Goal: Task Accomplishment & Management: Complete application form

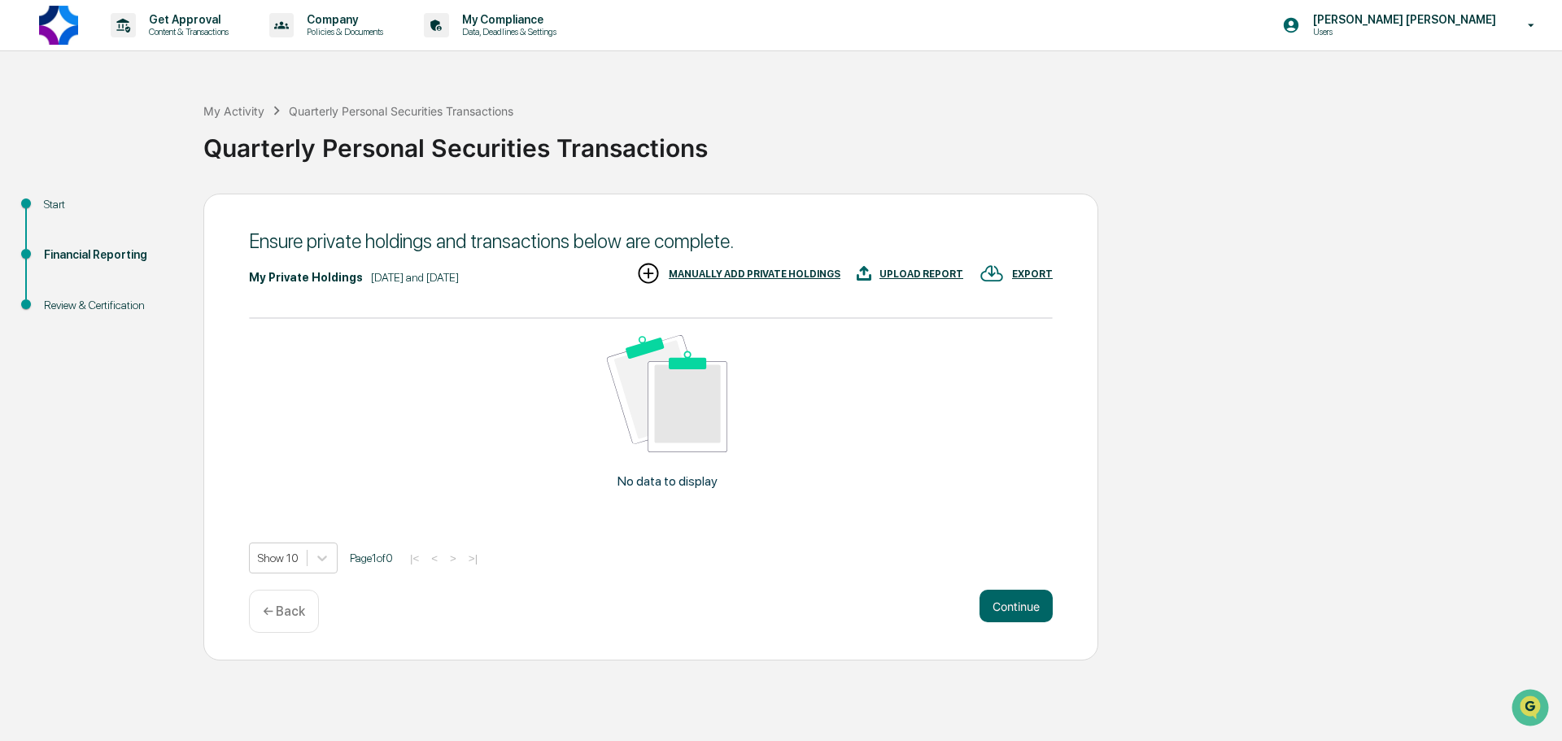
click at [280, 603] on div "← Back" at bounding box center [284, 611] width 70 height 43
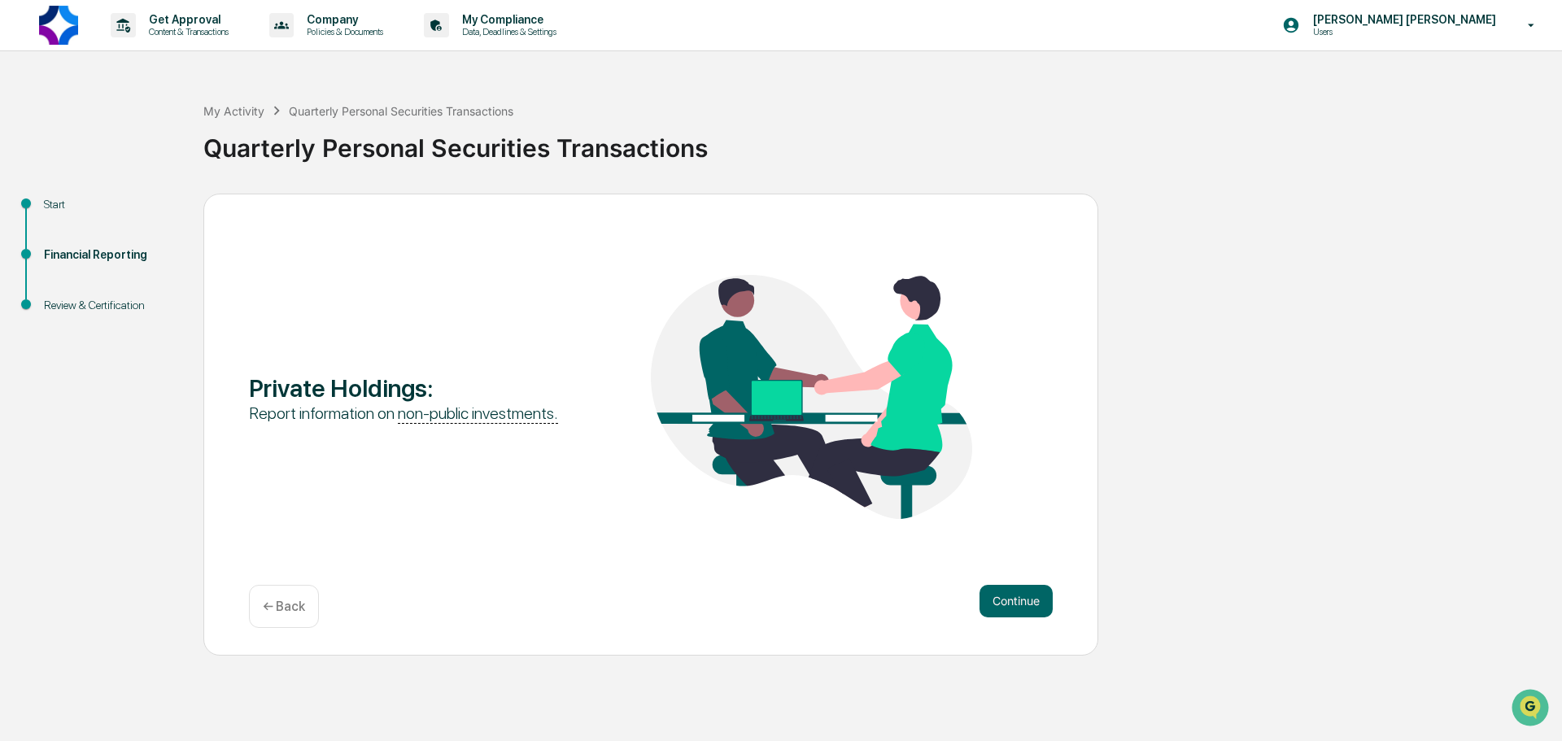
click at [280, 601] on p "← Back" at bounding box center [284, 606] width 42 height 15
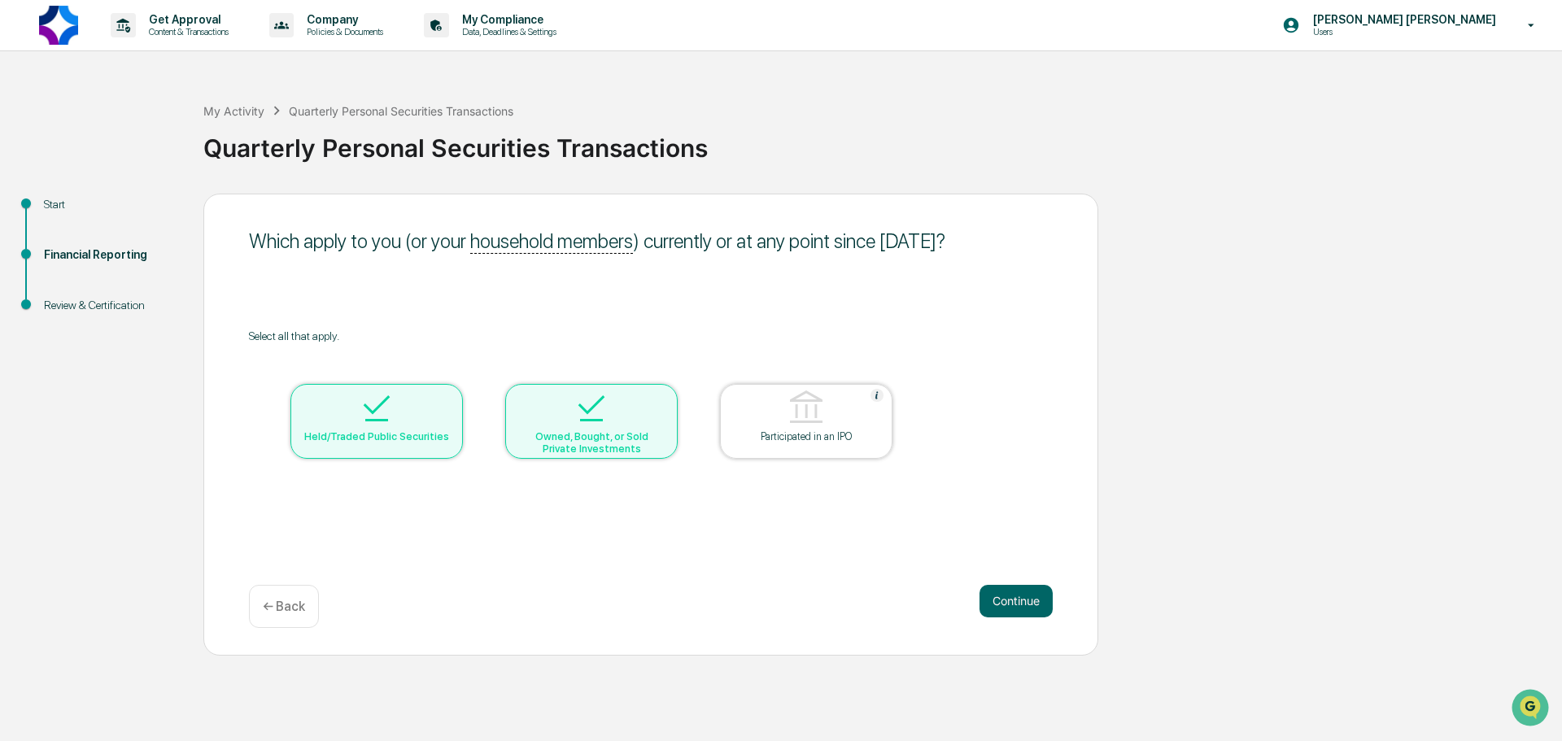
click at [567, 422] on div at bounding box center [591, 409] width 163 height 41
click at [574, 413] on img at bounding box center [591, 408] width 39 height 39
click at [1005, 596] on button "Continue" at bounding box center [1016, 601] width 73 height 33
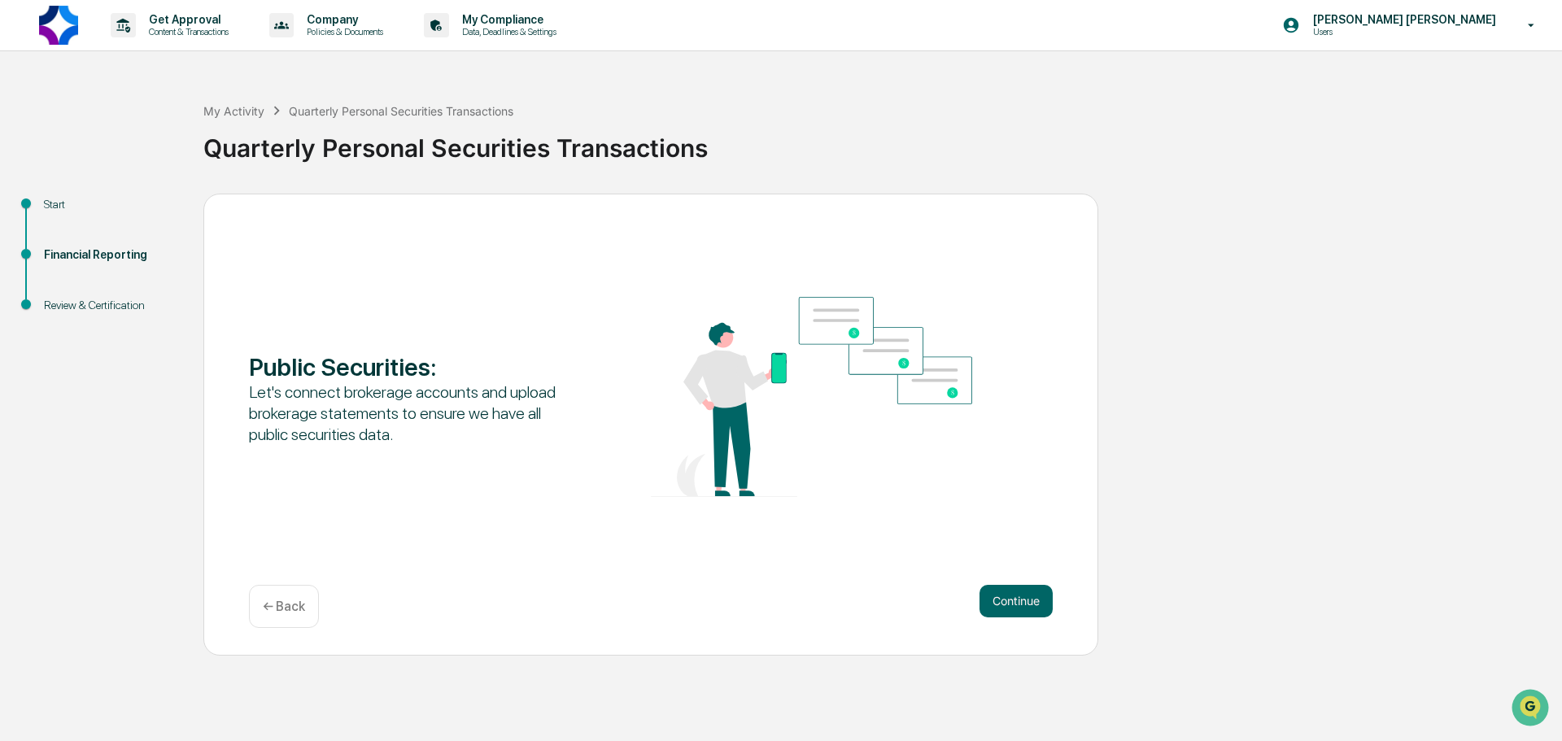
click at [1005, 596] on button "Continue" at bounding box center [1016, 601] width 73 height 33
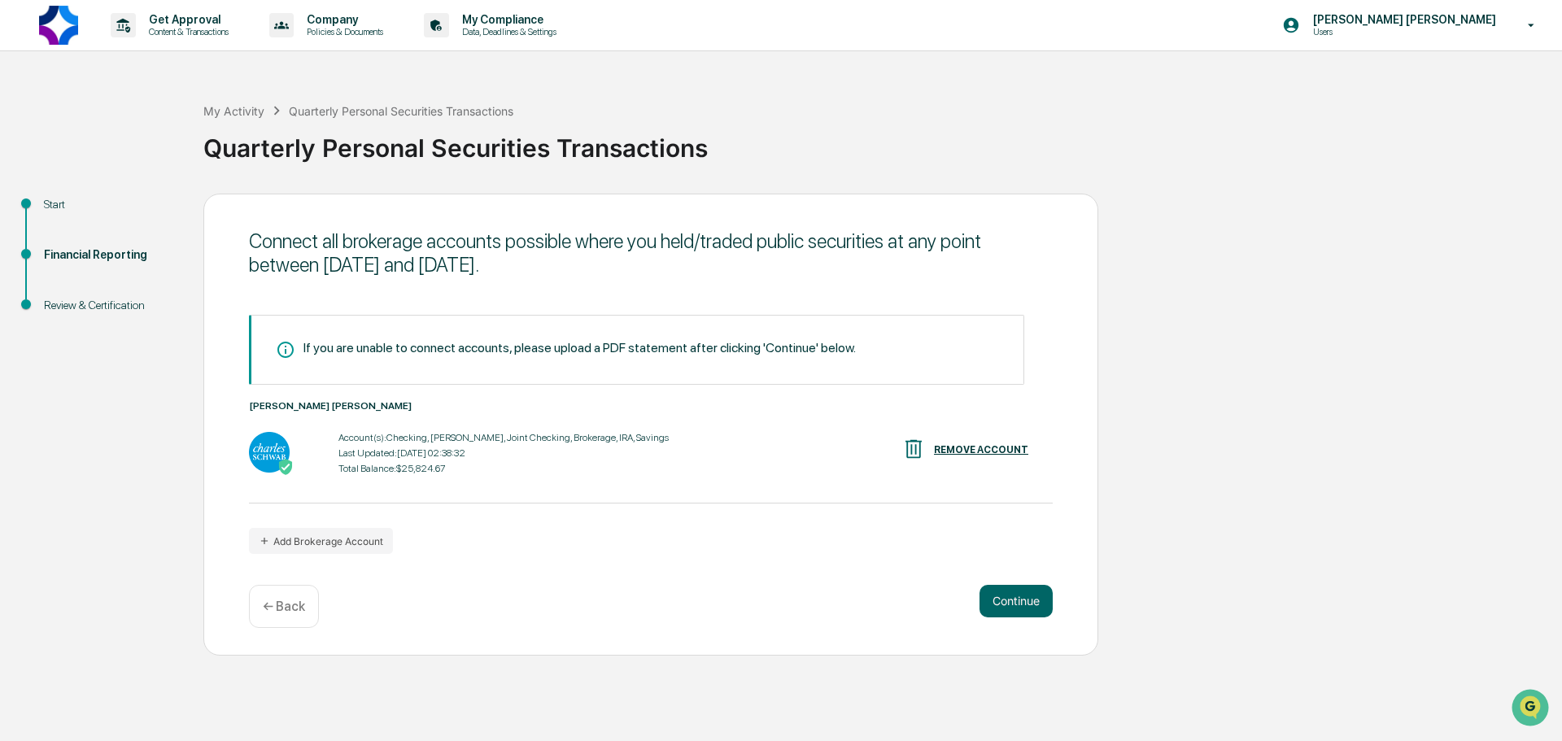
click at [283, 600] on p "← Back" at bounding box center [284, 606] width 42 height 15
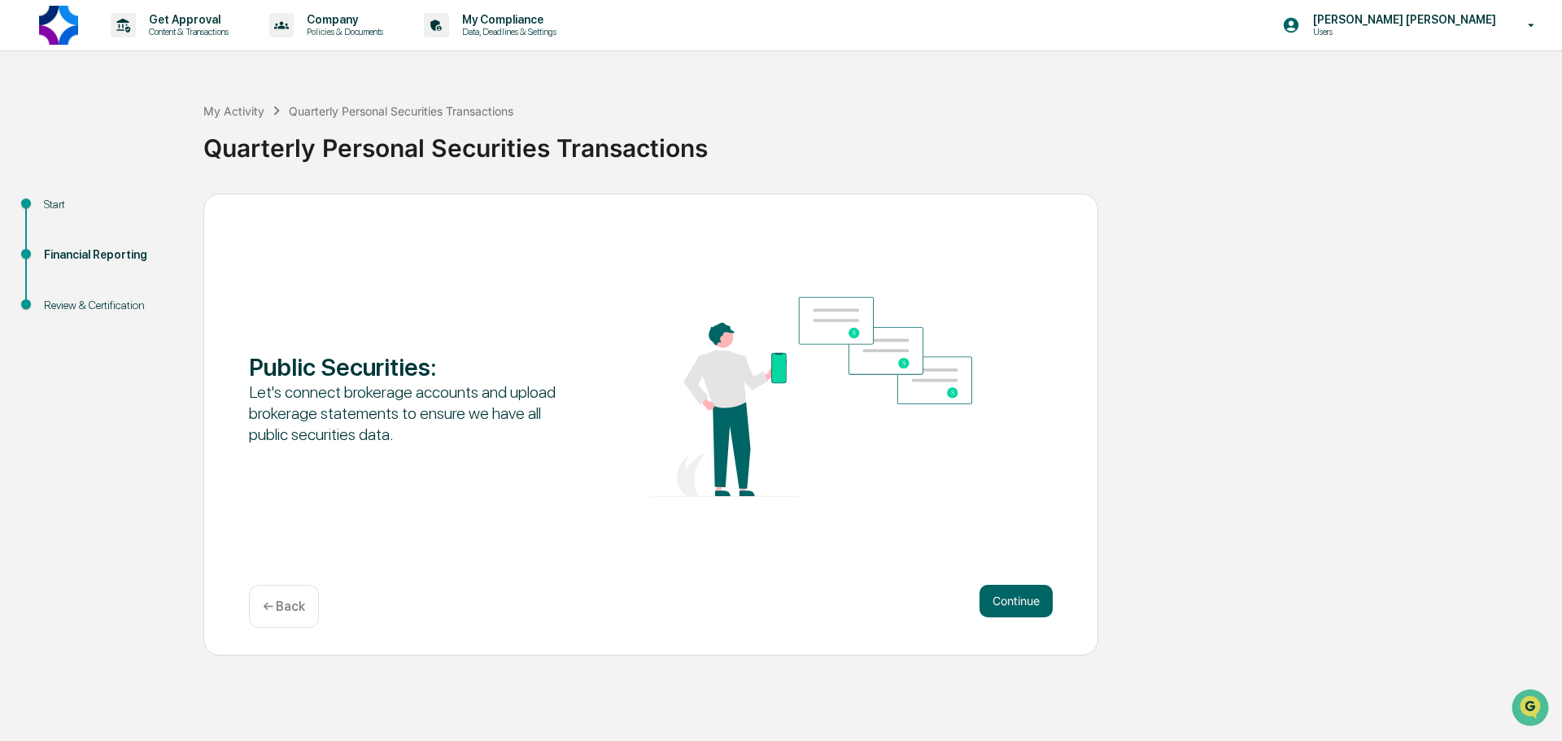
click at [284, 600] on p "← Back" at bounding box center [284, 606] width 42 height 15
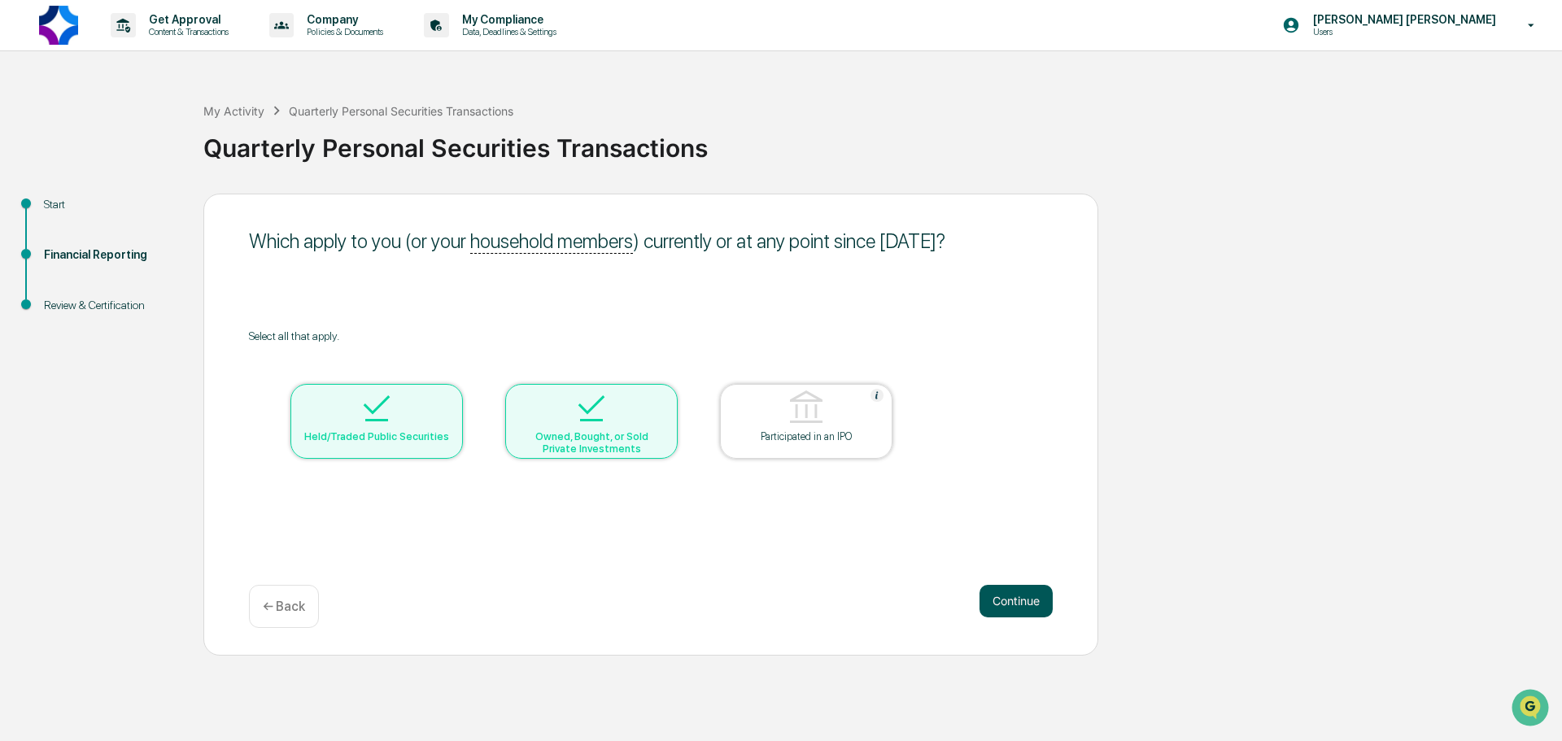
click at [1007, 607] on button "Continue" at bounding box center [1016, 601] width 73 height 33
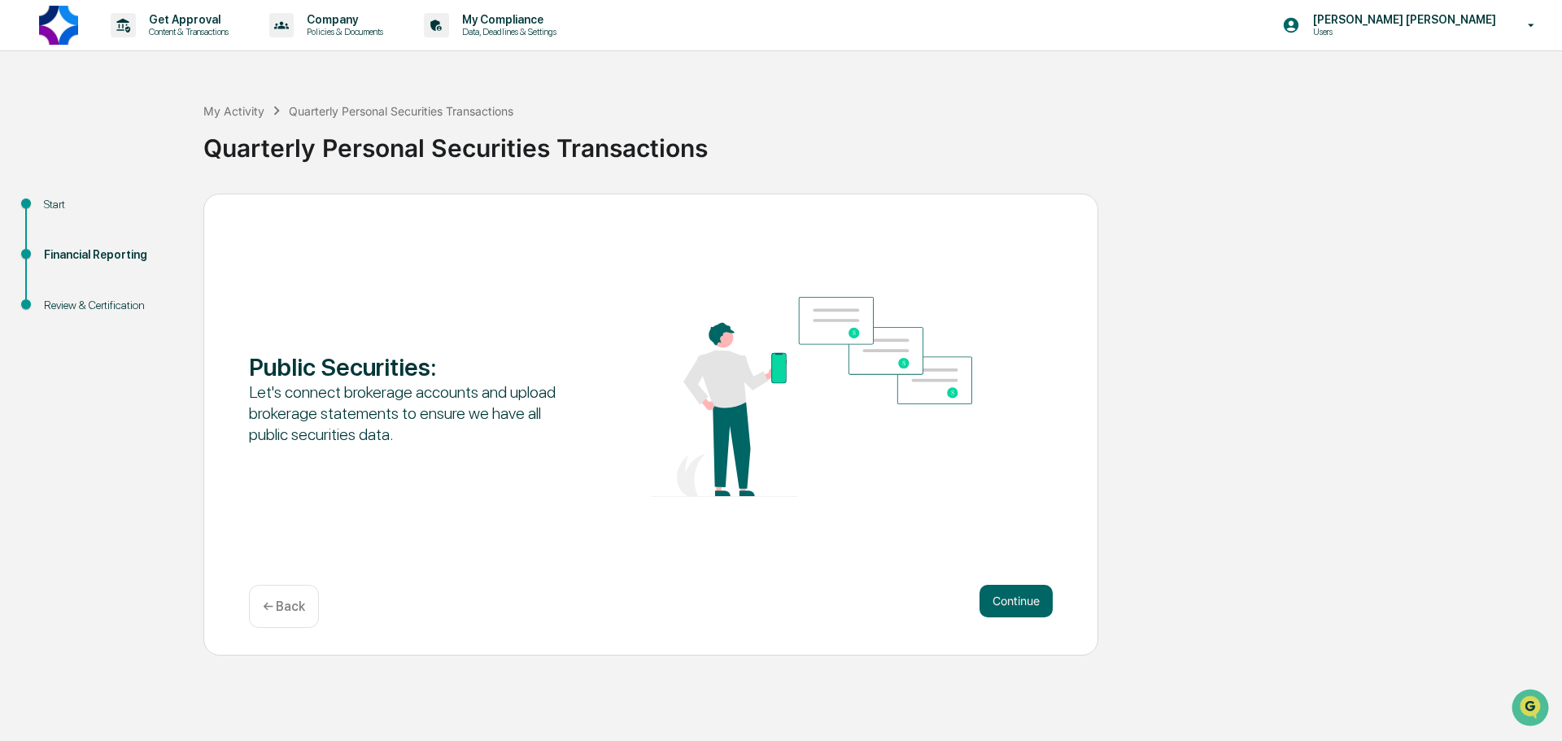
click at [1007, 607] on button "Continue" at bounding box center [1016, 601] width 73 height 33
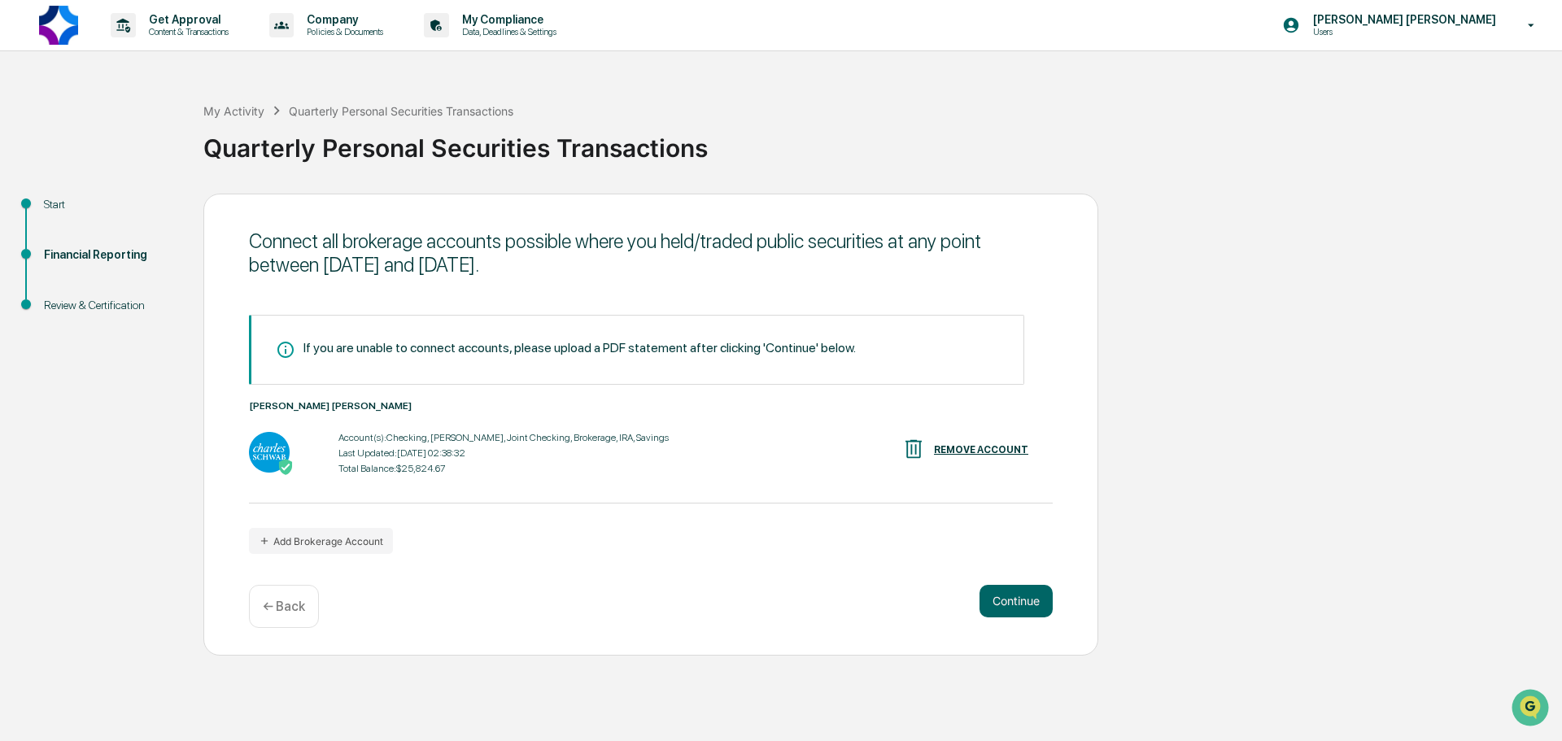
click at [1007, 607] on button "Continue" at bounding box center [1016, 601] width 73 height 33
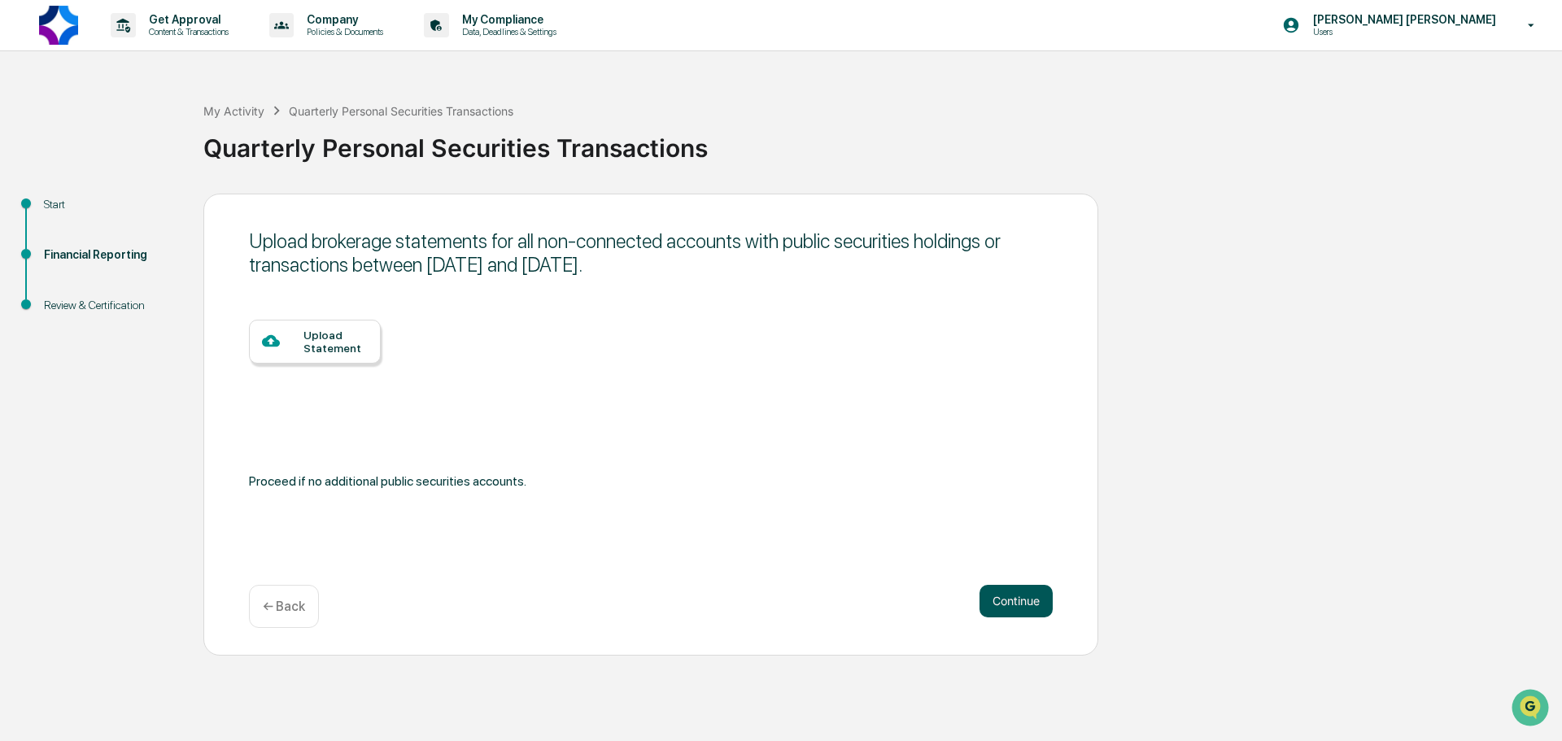
click at [1001, 587] on button "Continue" at bounding box center [1016, 601] width 73 height 33
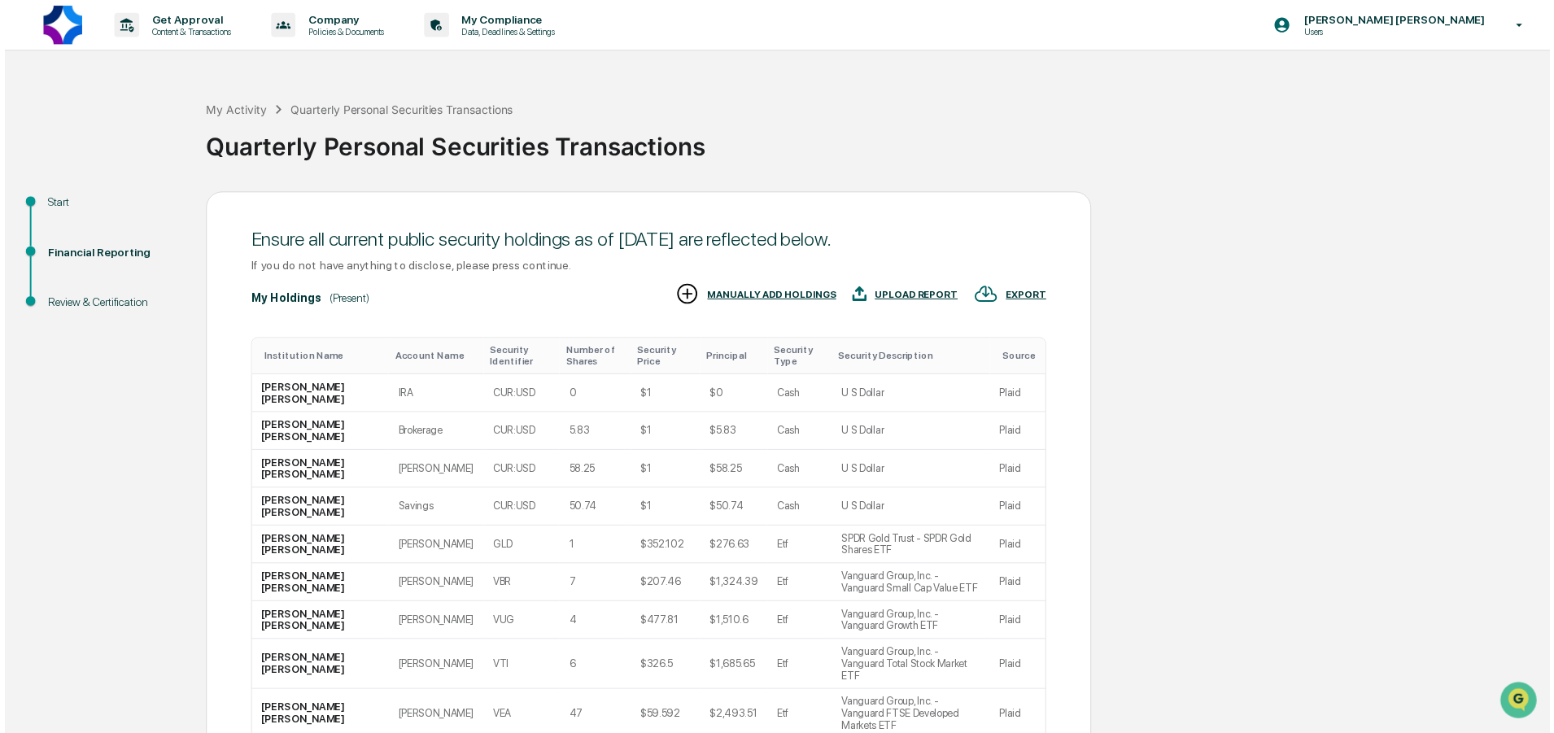
scroll to position [161, 0]
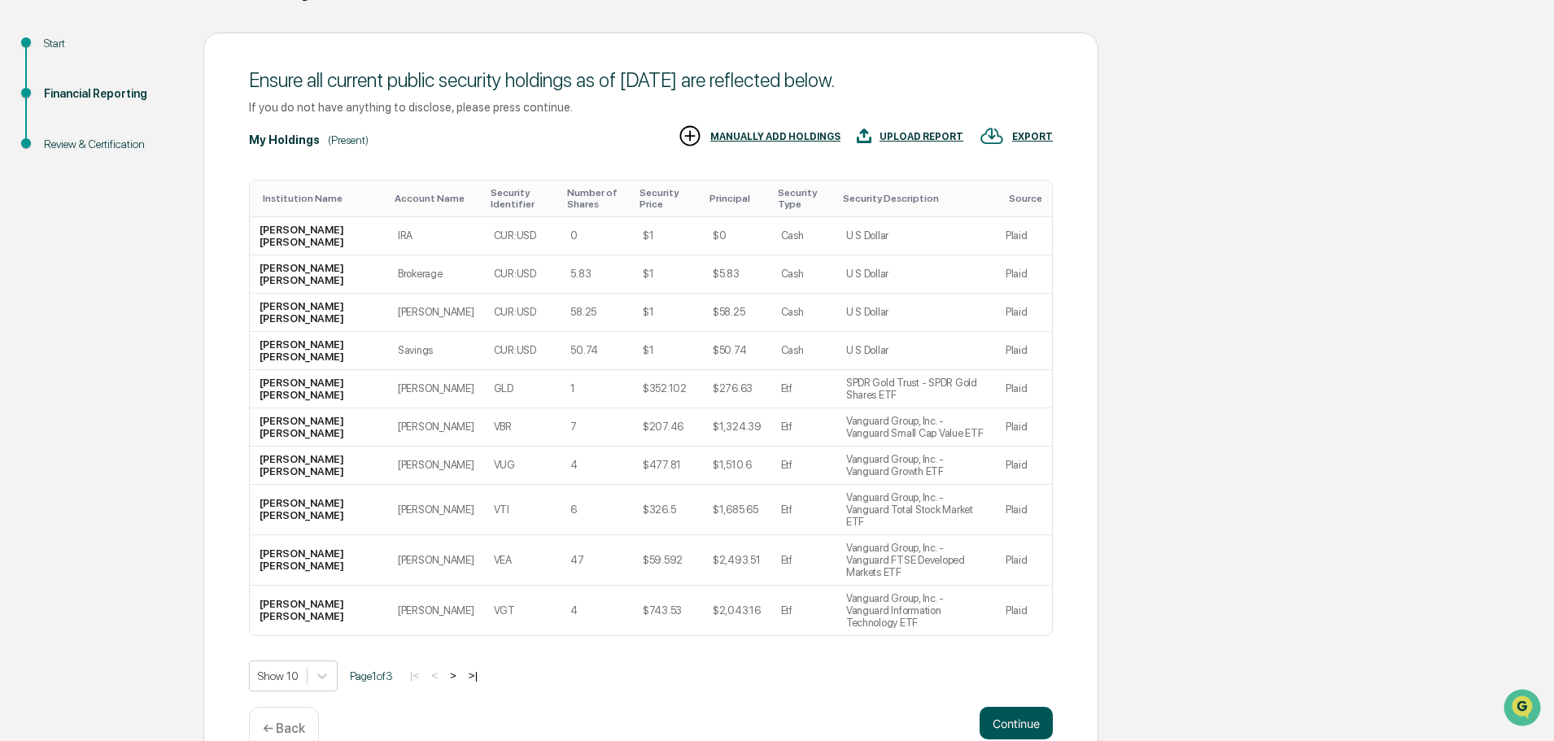
click at [1024, 707] on button "Continue" at bounding box center [1016, 723] width 73 height 33
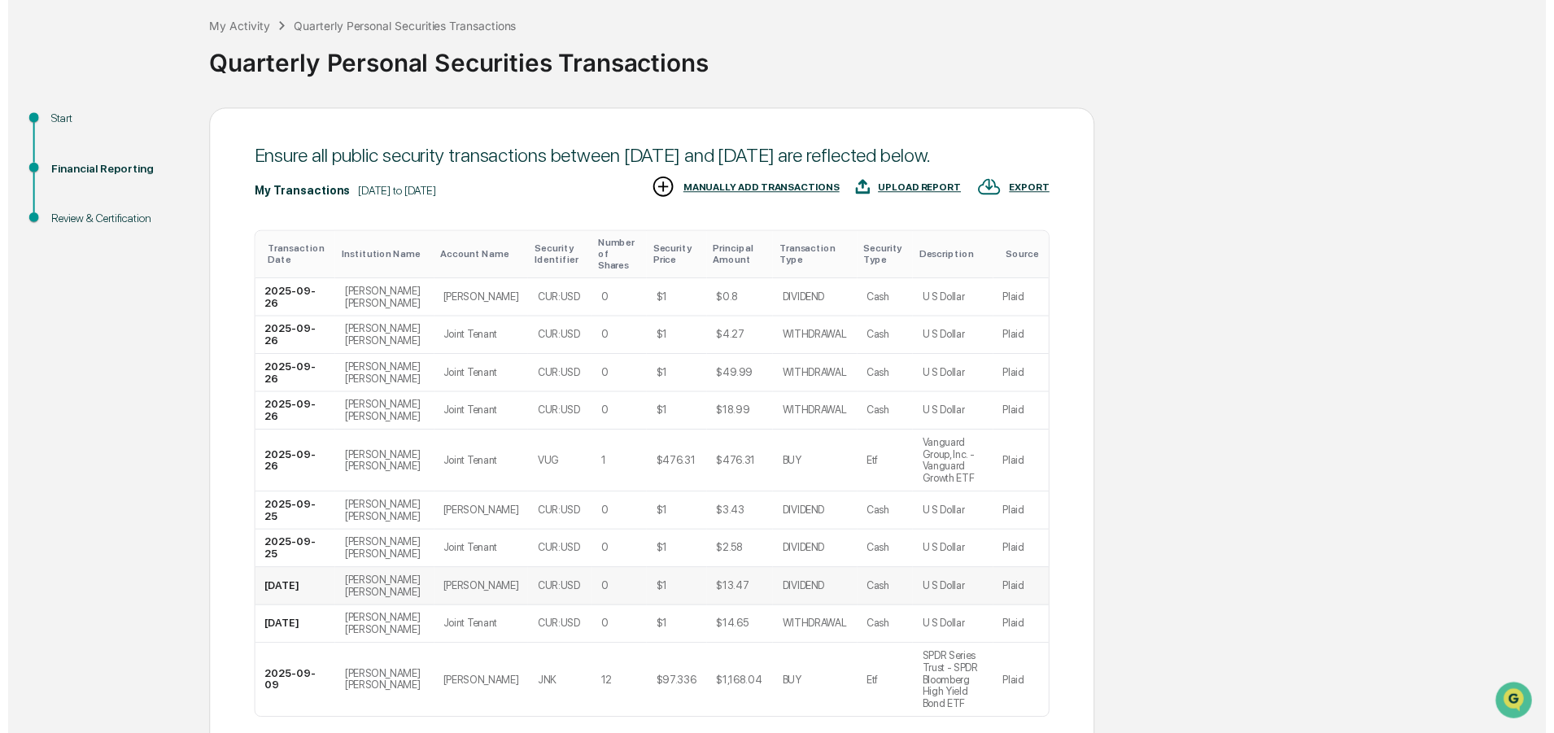
scroll to position [173, 0]
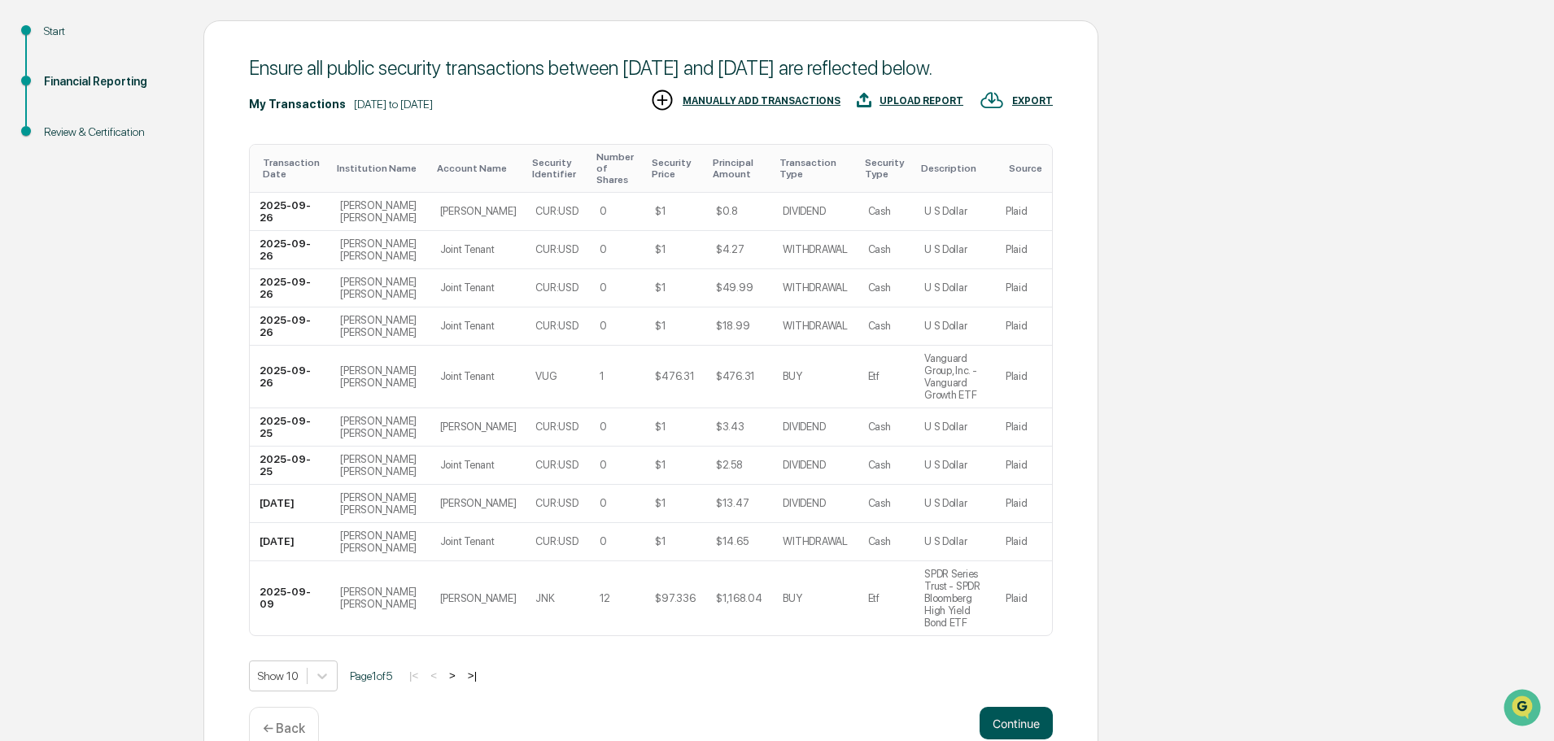
click at [1008, 707] on button "Continue" at bounding box center [1016, 723] width 73 height 33
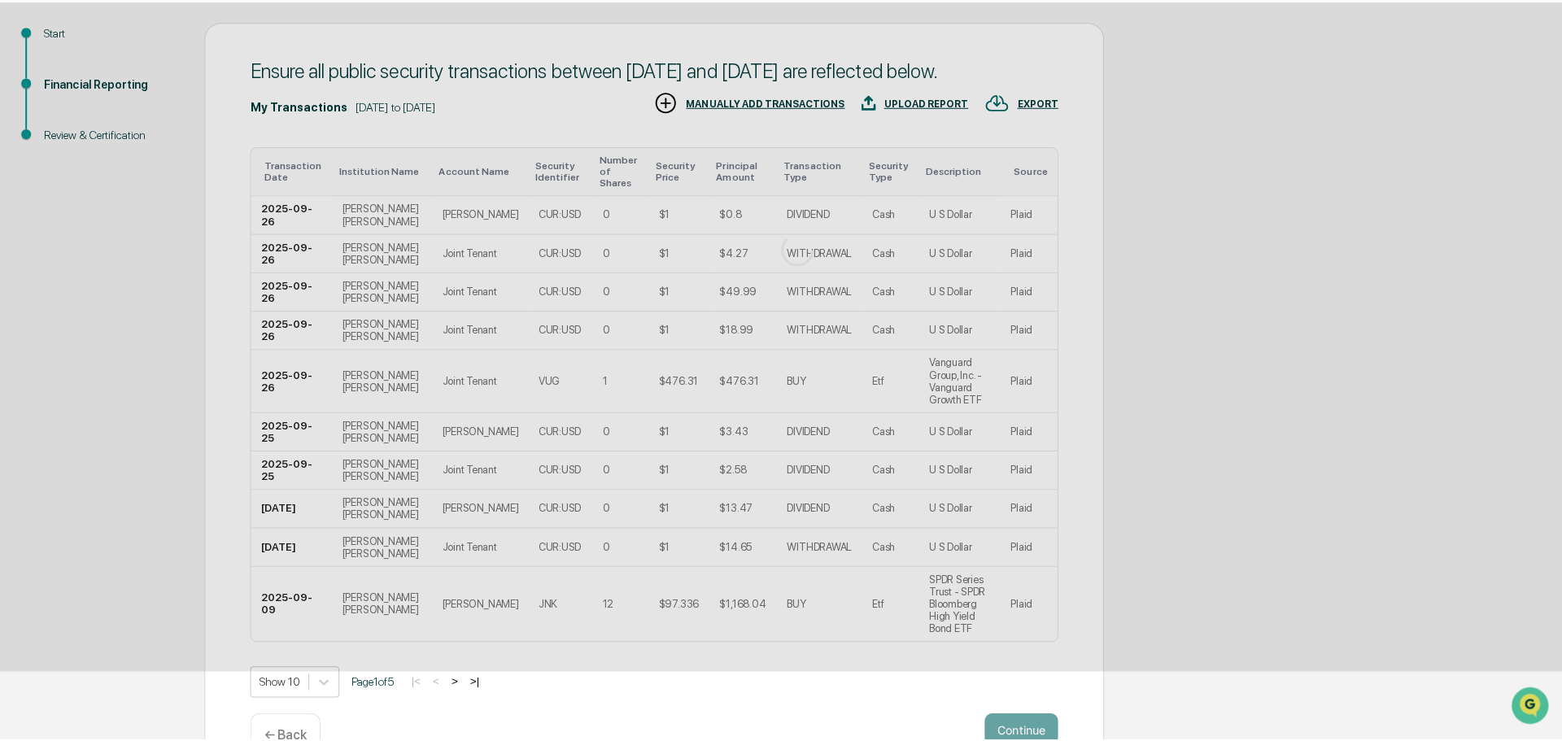
scroll to position [0, 0]
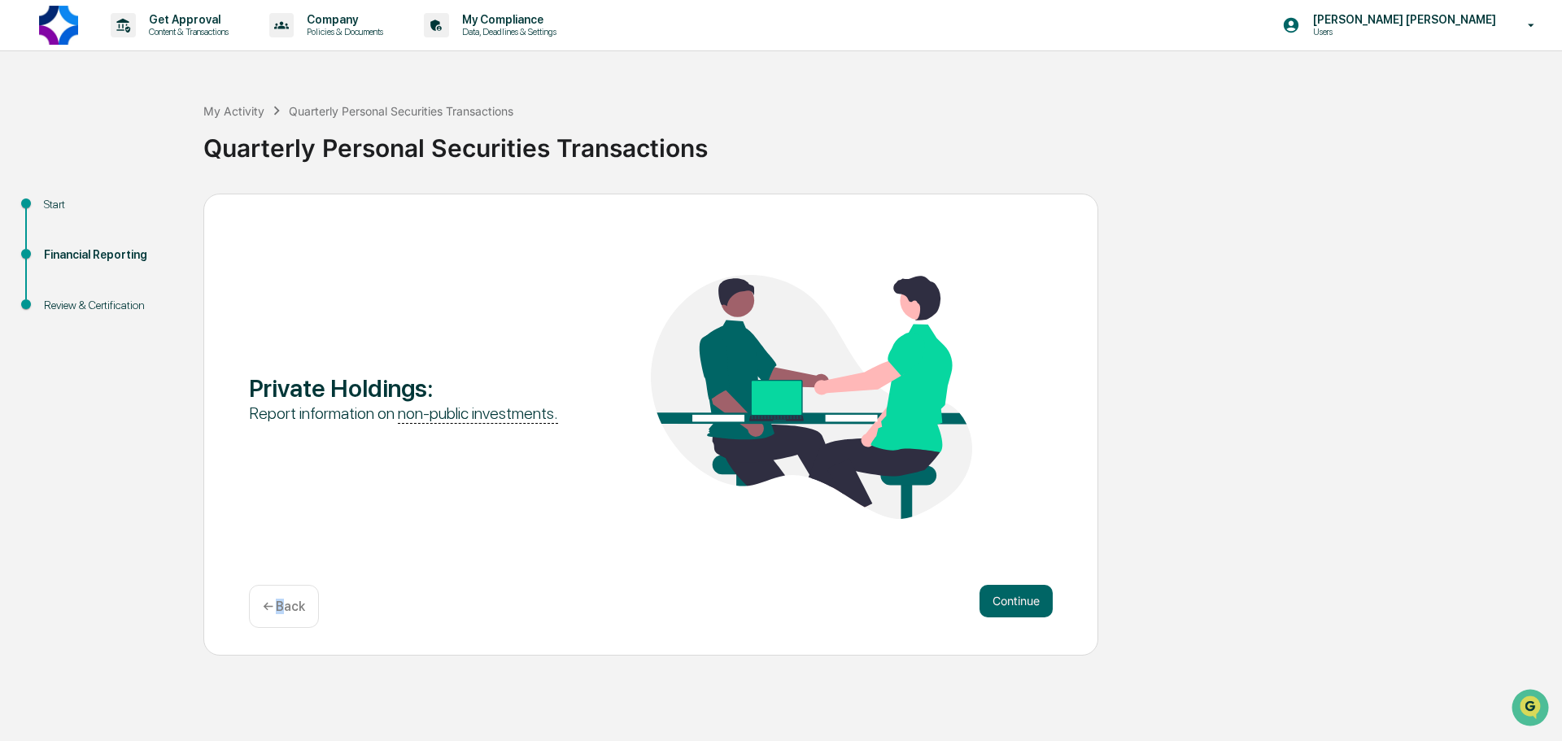
click at [280, 599] on p "← Back" at bounding box center [284, 606] width 42 height 15
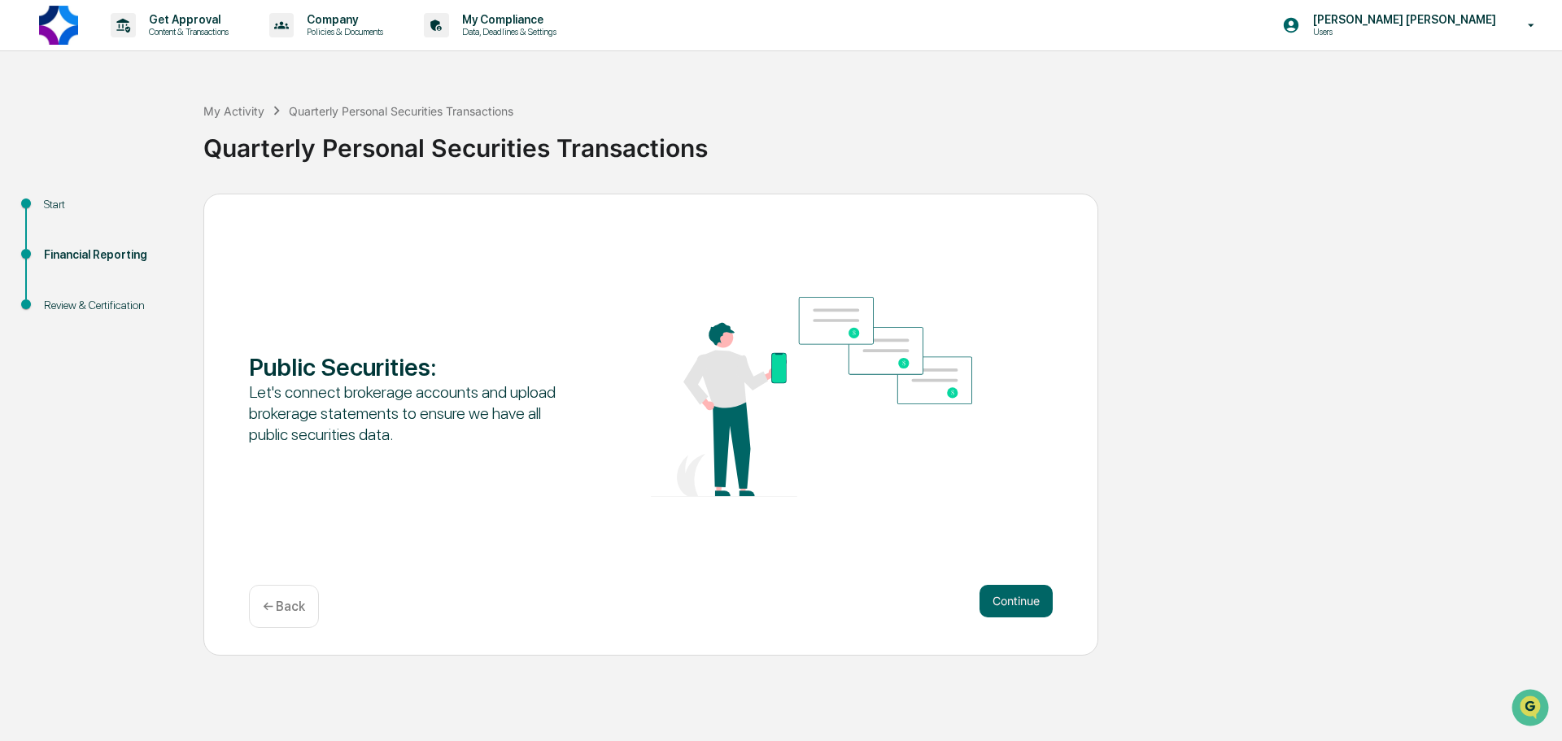
click at [280, 599] on p "← Back" at bounding box center [284, 606] width 42 height 15
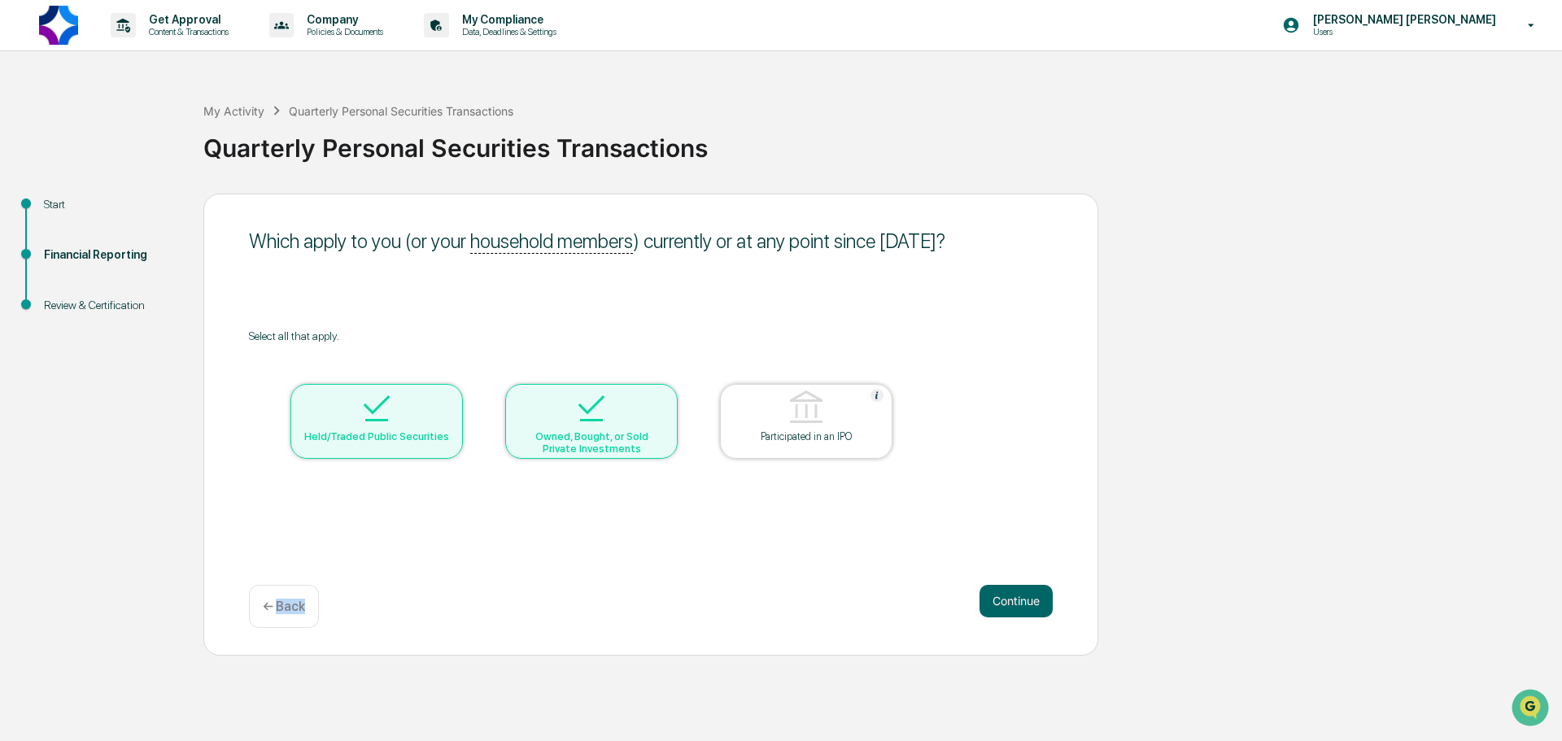
click at [280, 599] on p "← Back" at bounding box center [284, 606] width 42 height 15
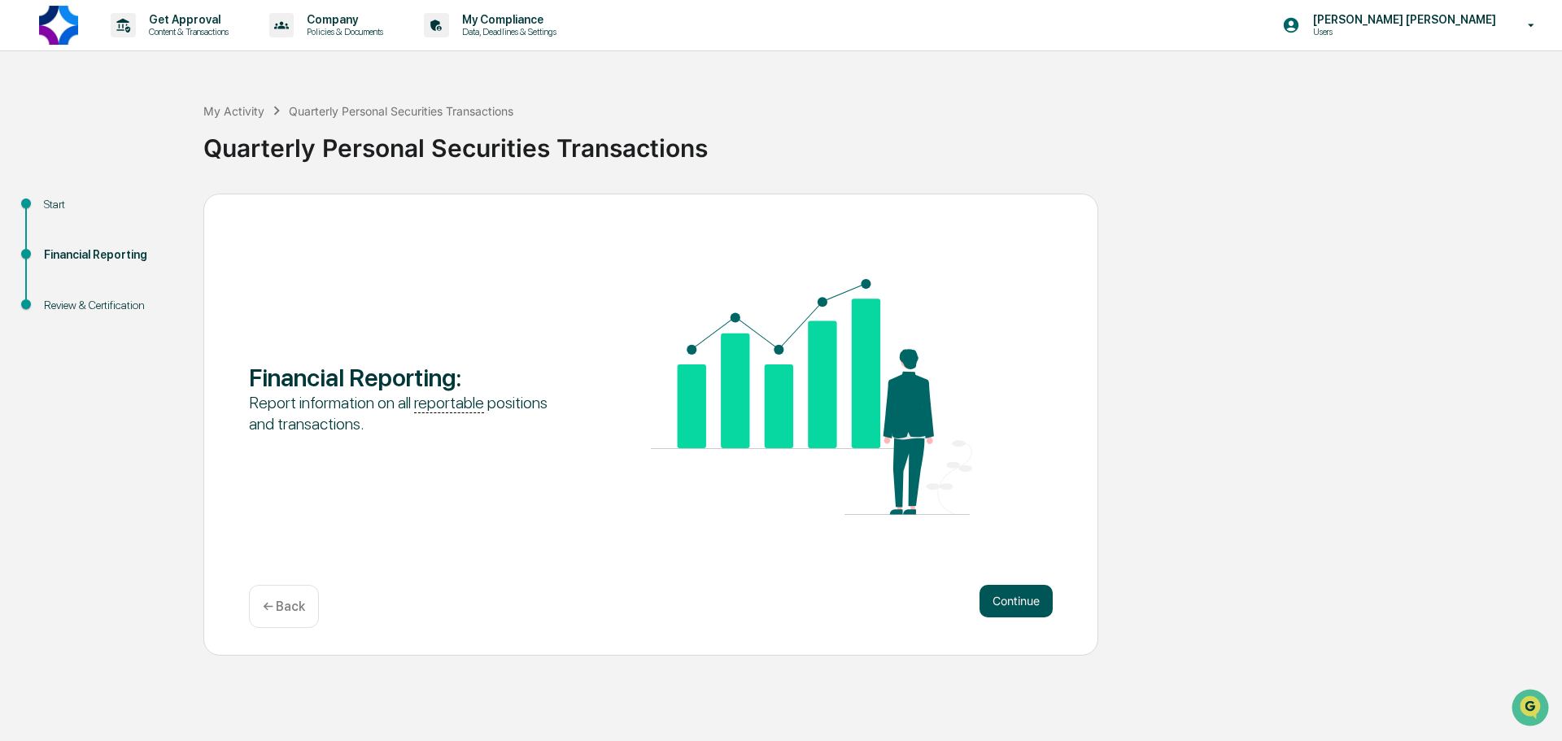
click at [1004, 604] on button "Continue" at bounding box center [1016, 601] width 73 height 33
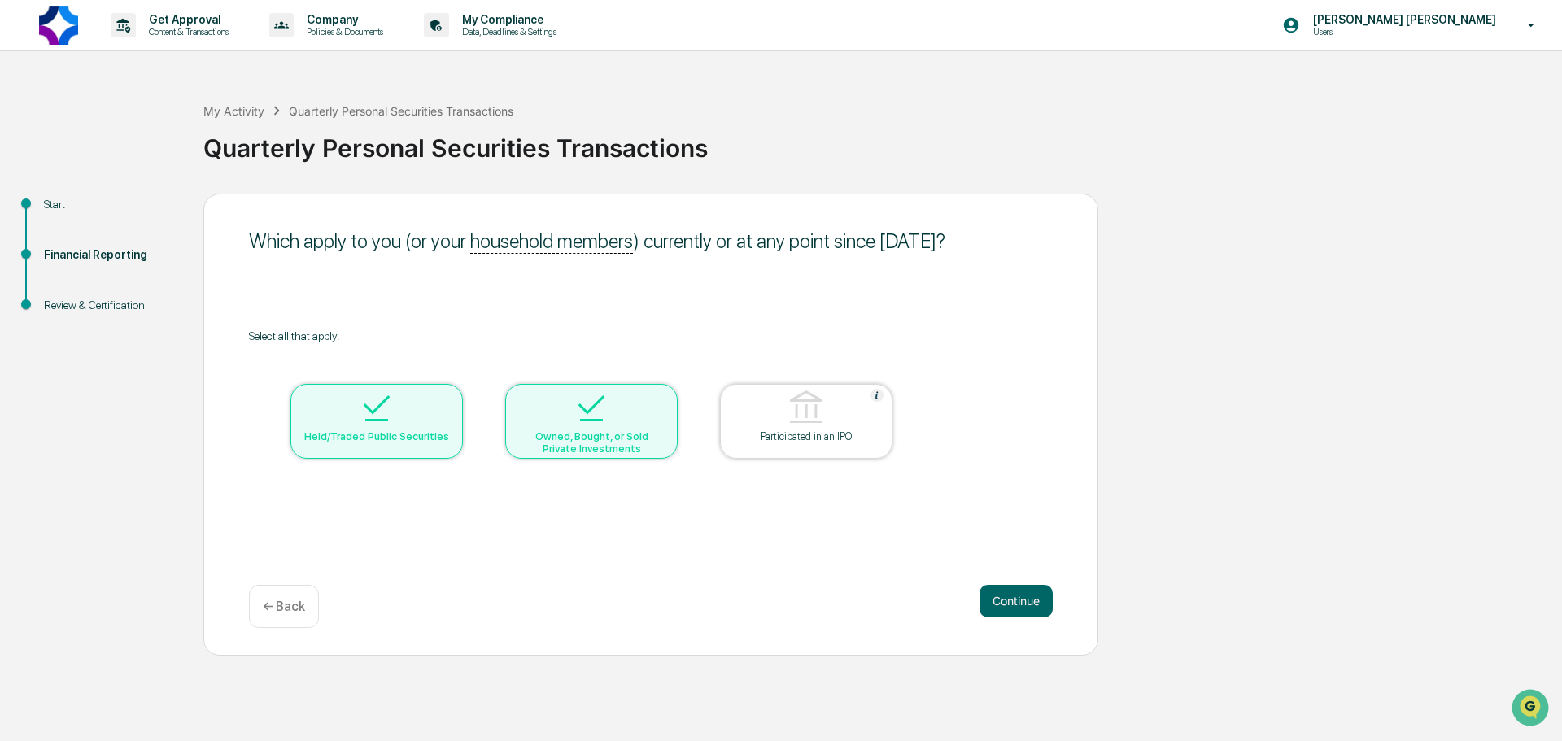
click at [592, 419] on img at bounding box center [591, 408] width 39 height 39
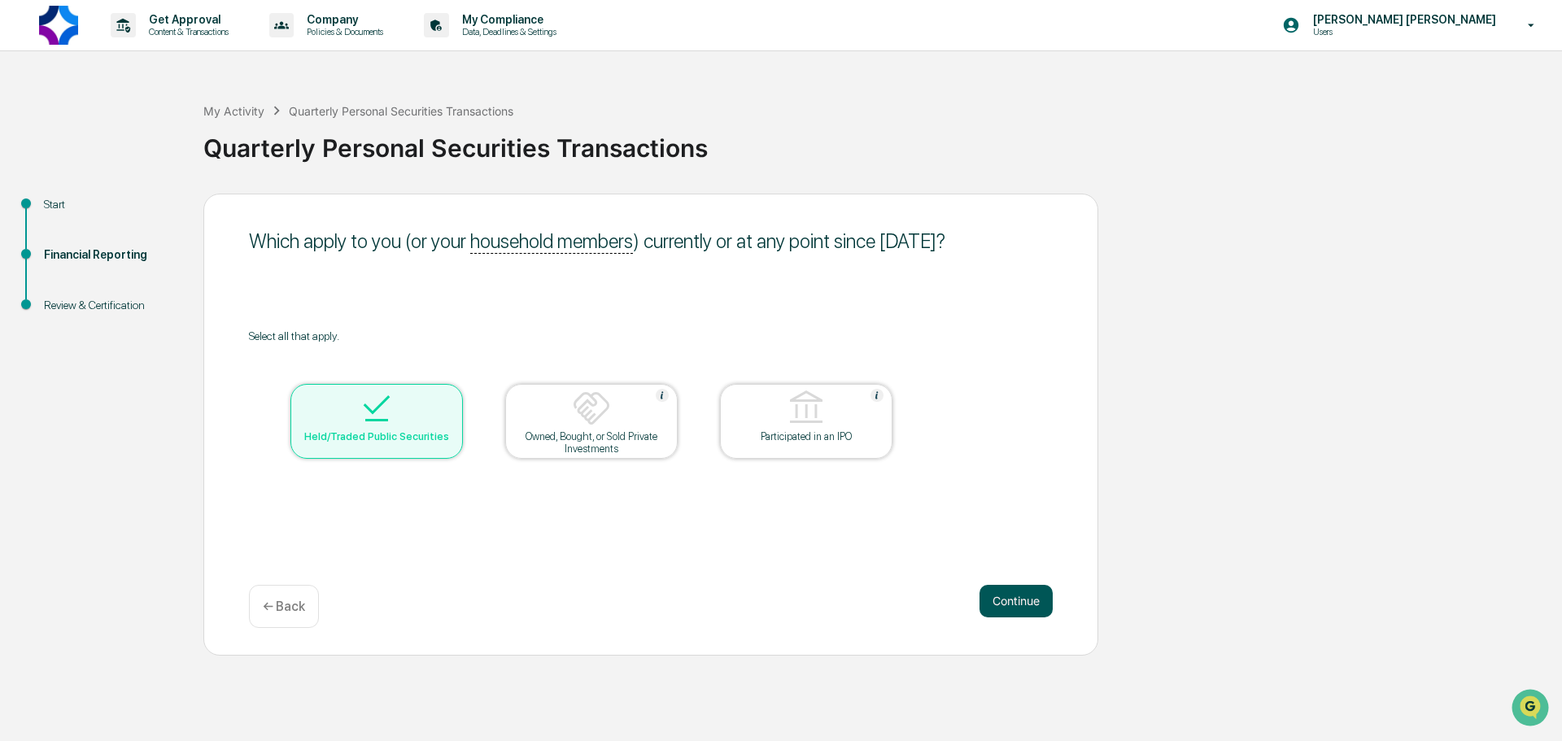
click at [1011, 613] on button "Continue" at bounding box center [1016, 601] width 73 height 33
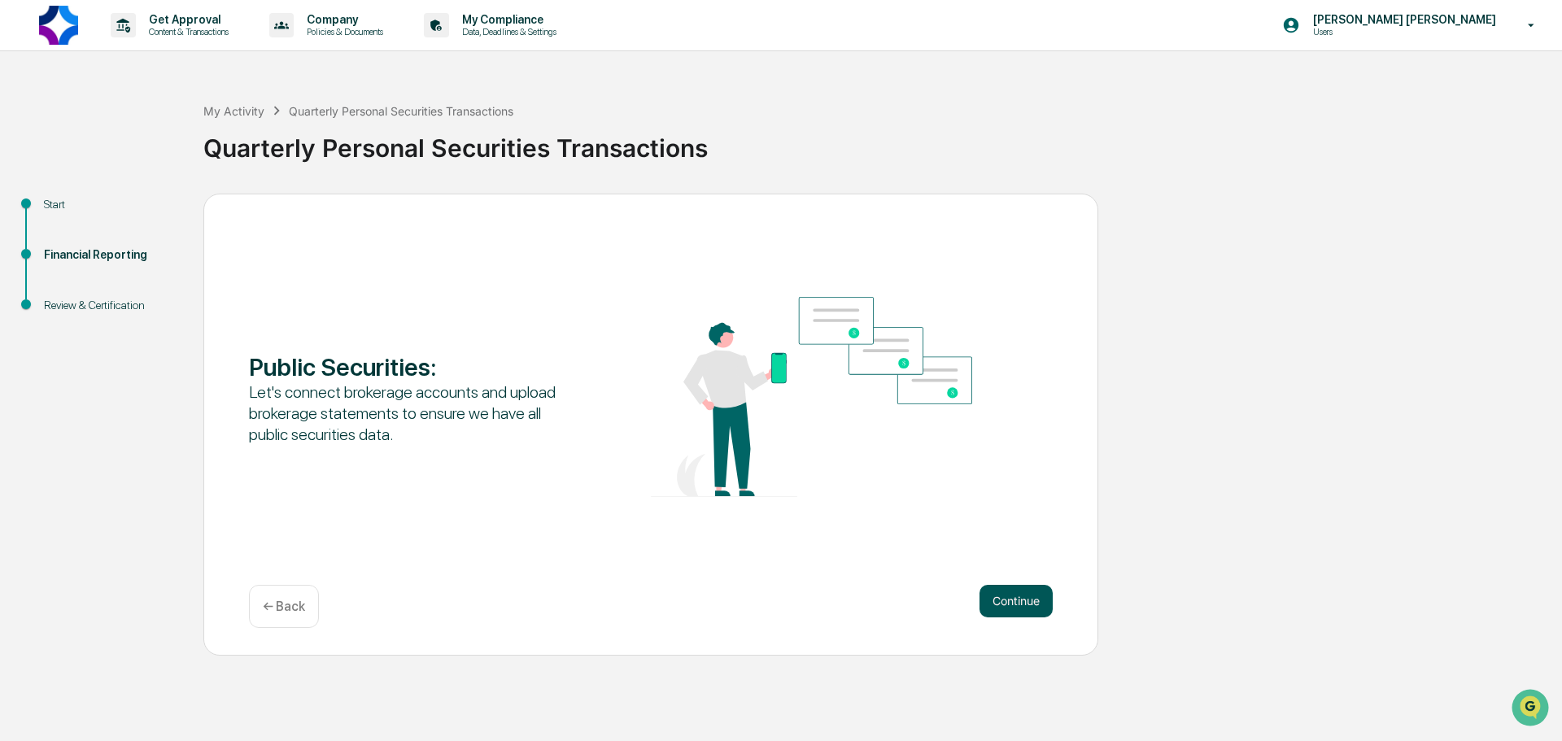
click at [1008, 601] on button "Continue" at bounding box center [1016, 601] width 73 height 33
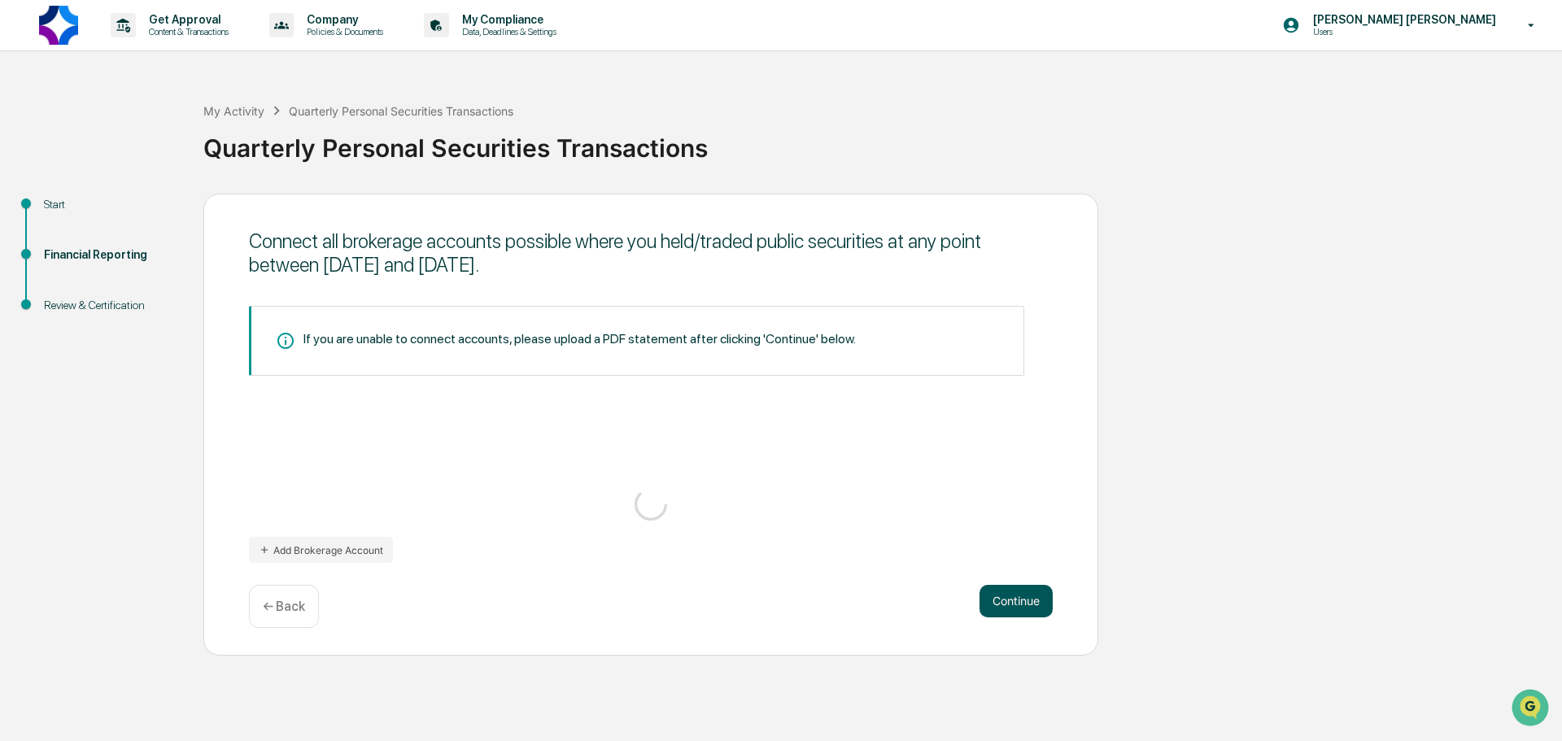
click at [1008, 601] on button "Continue" at bounding box center [1016, 601] width 73 height 33
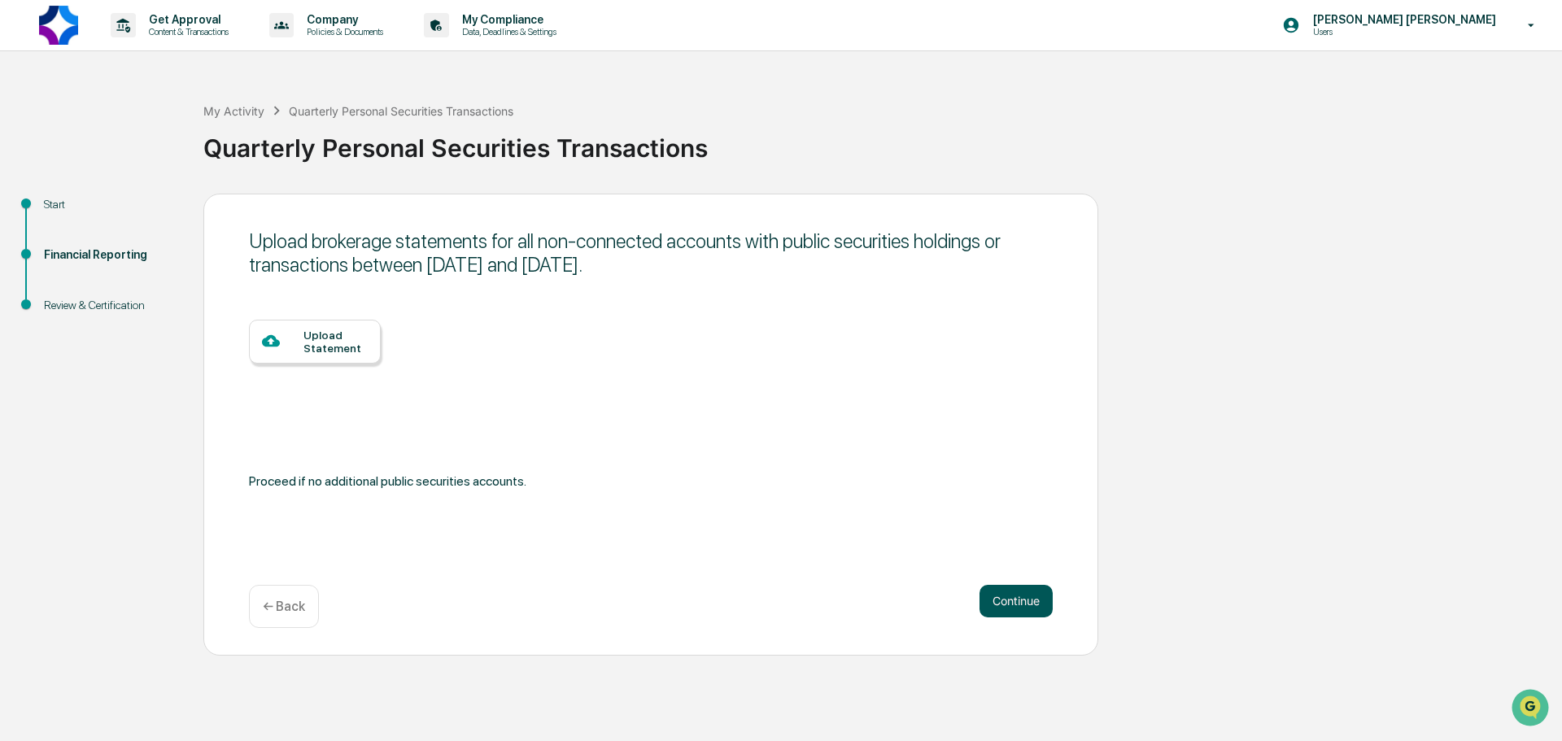
click at [1008, 601] on button "Continue" at bounding box center [1016, 601] width 73 height 33
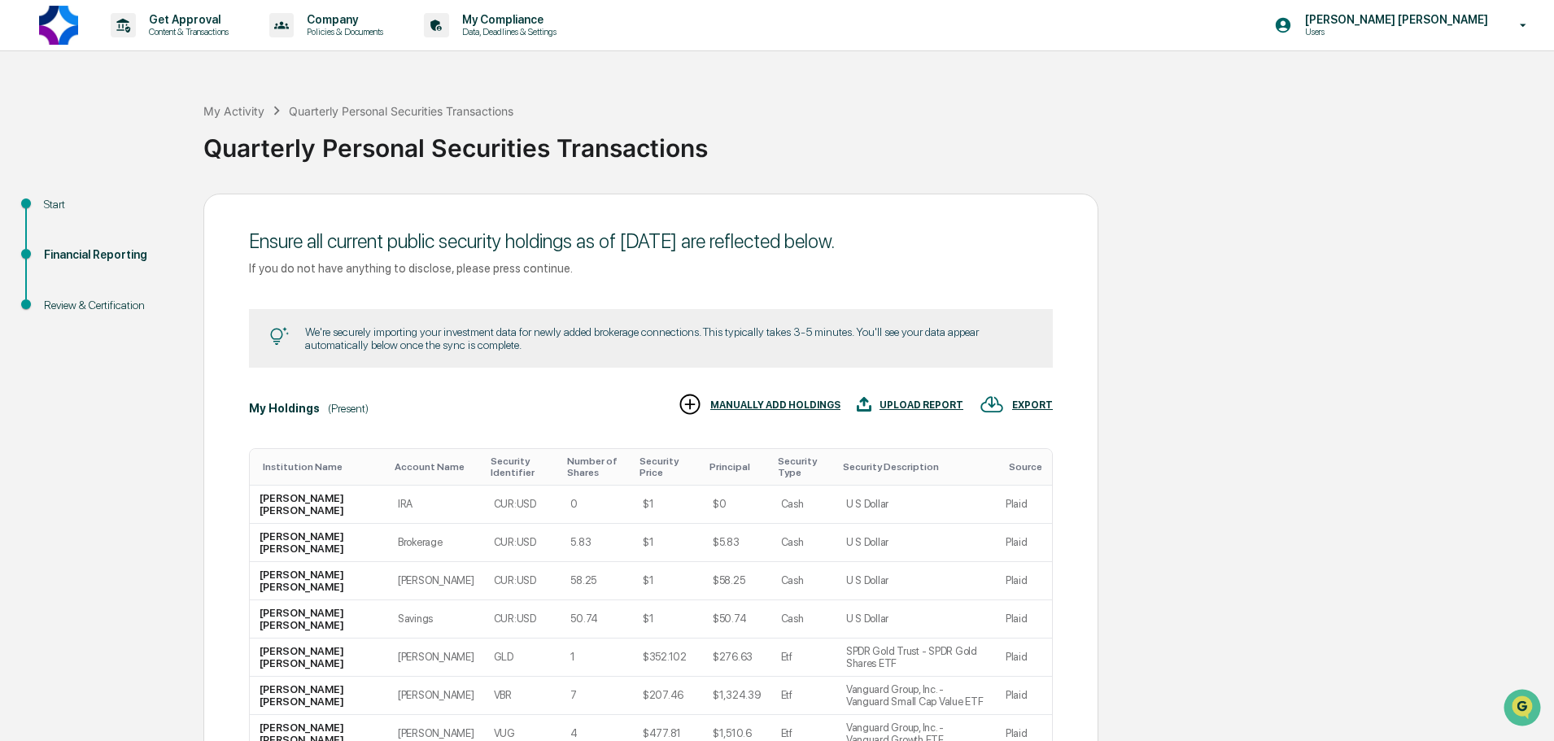
click at [1008, 601] on td "Plaid" at bounding box center [1024, 619] width 56 height 38
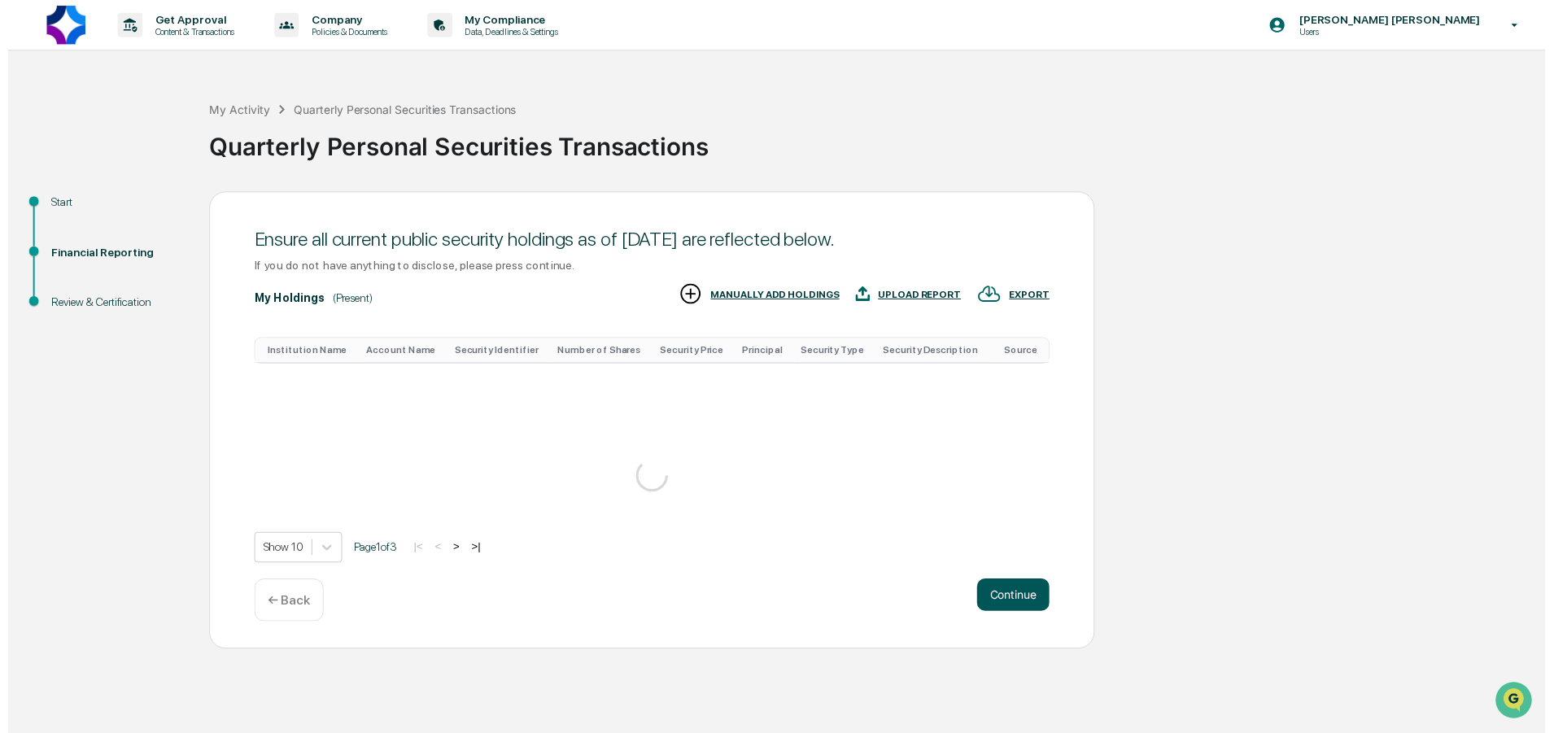
scroll to position [161, 0]
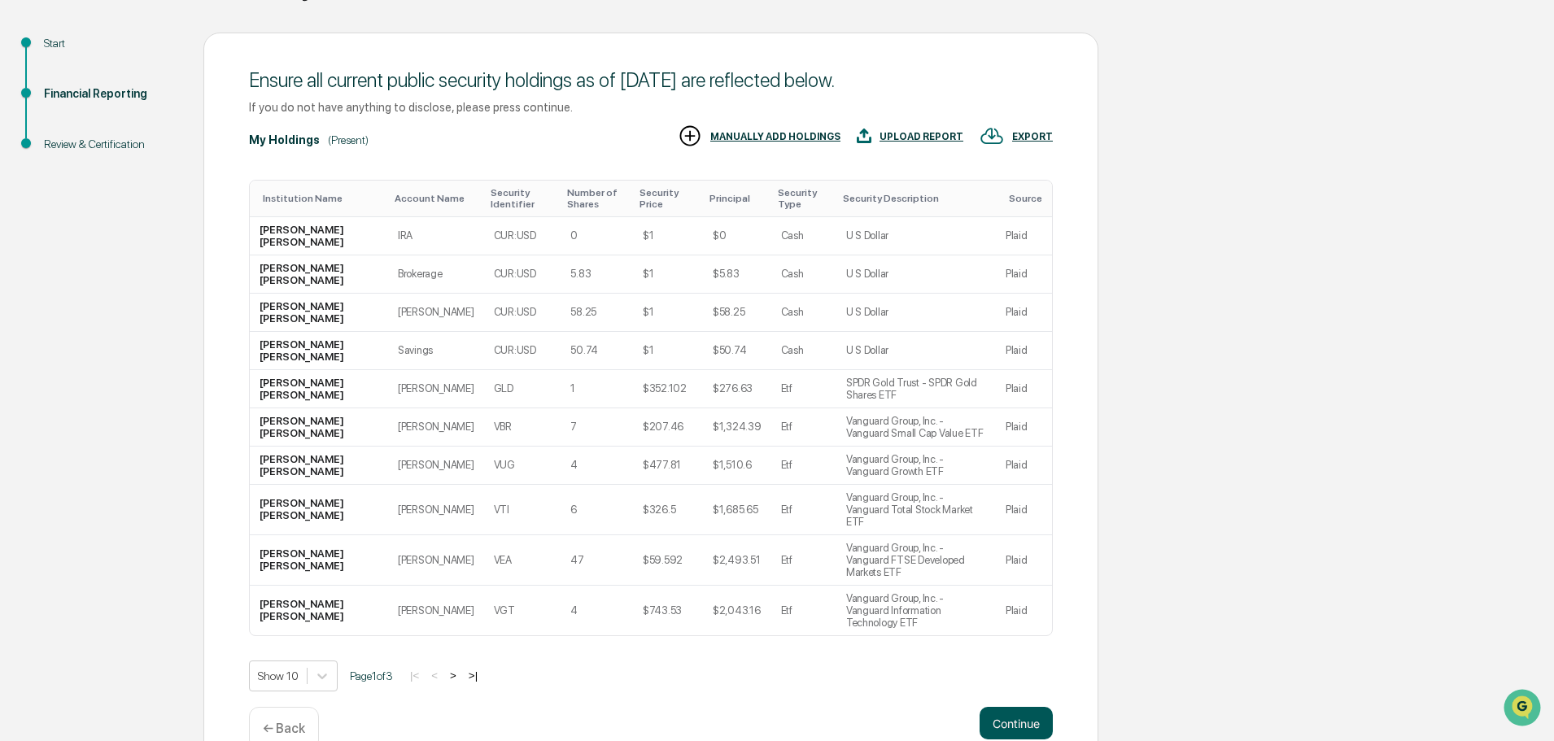
click at [1018, 707] on button "Continue" at bounding box center [1016, 723] width 73 height 33
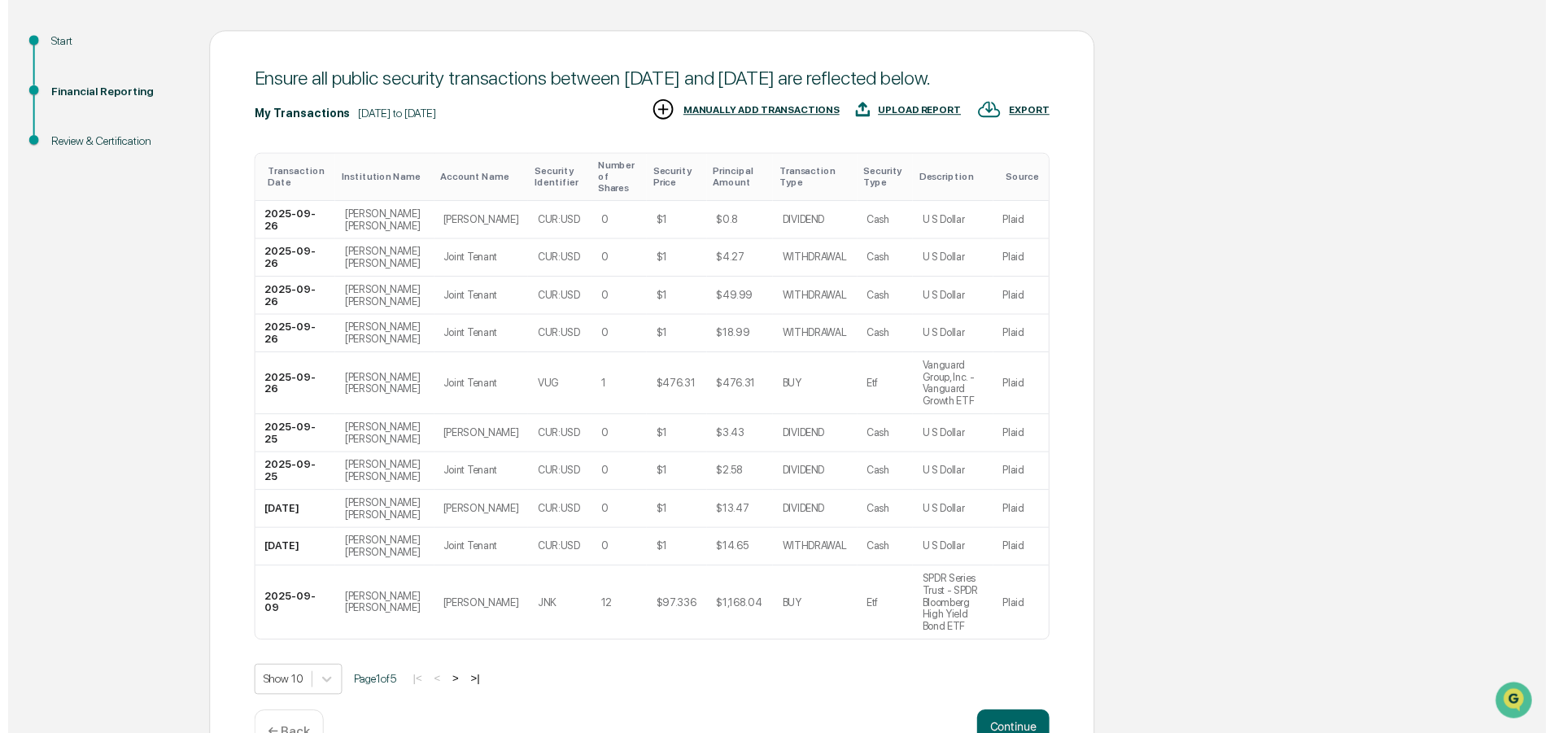
scroll to position [173, 0]
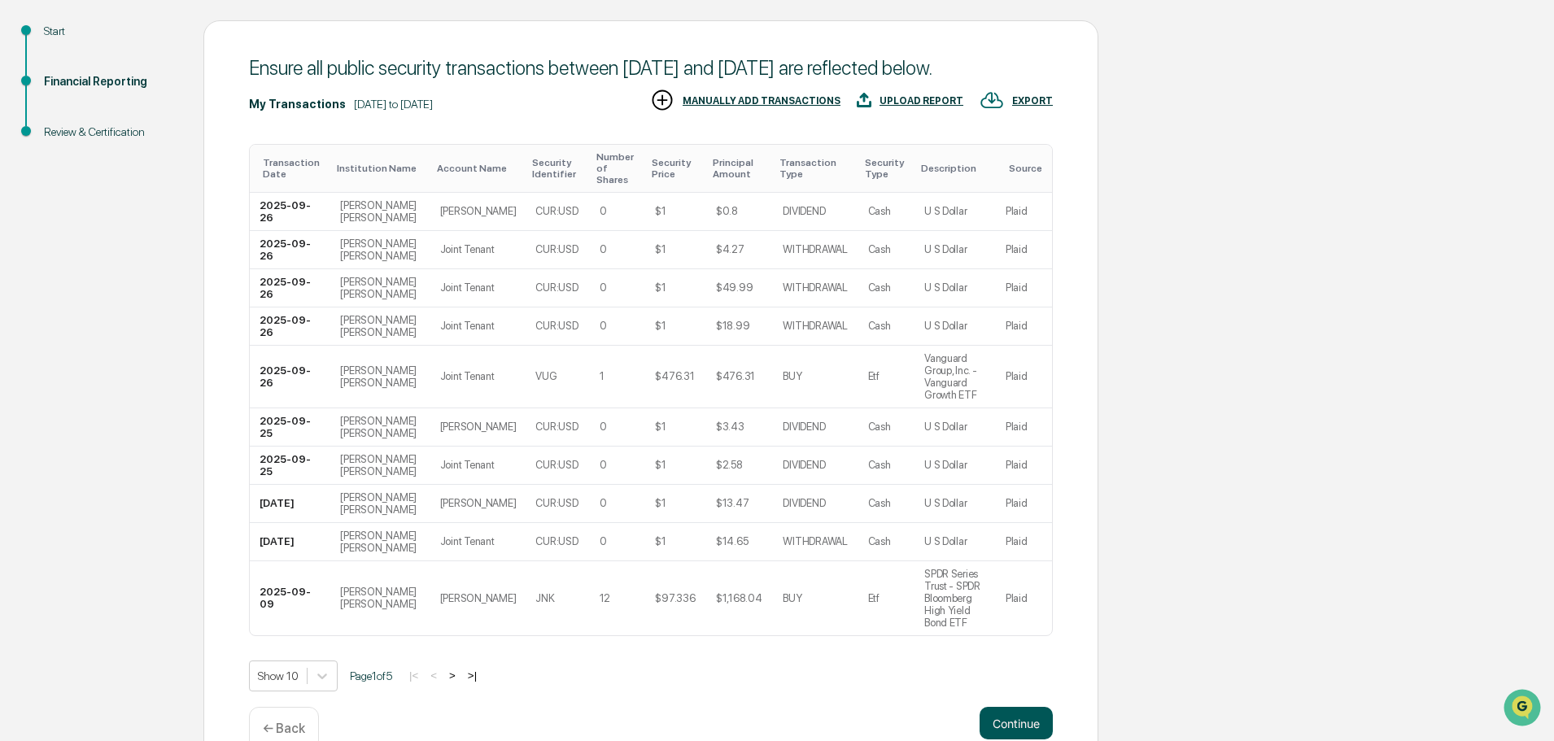
click at [1010, 707] on button "Continue" at bounding box center [1016, 723] width 73 height 33
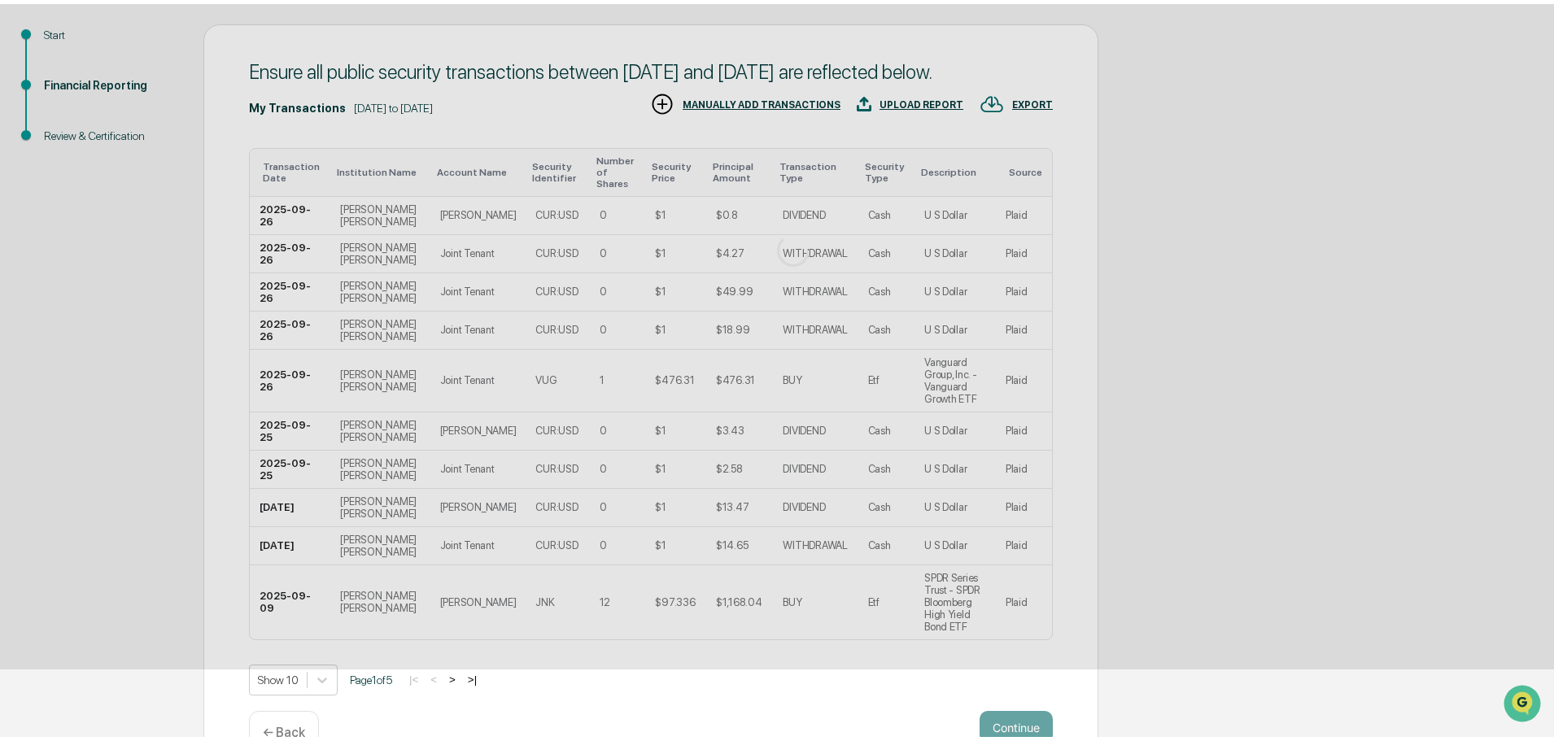
scroll to position [0, 0]
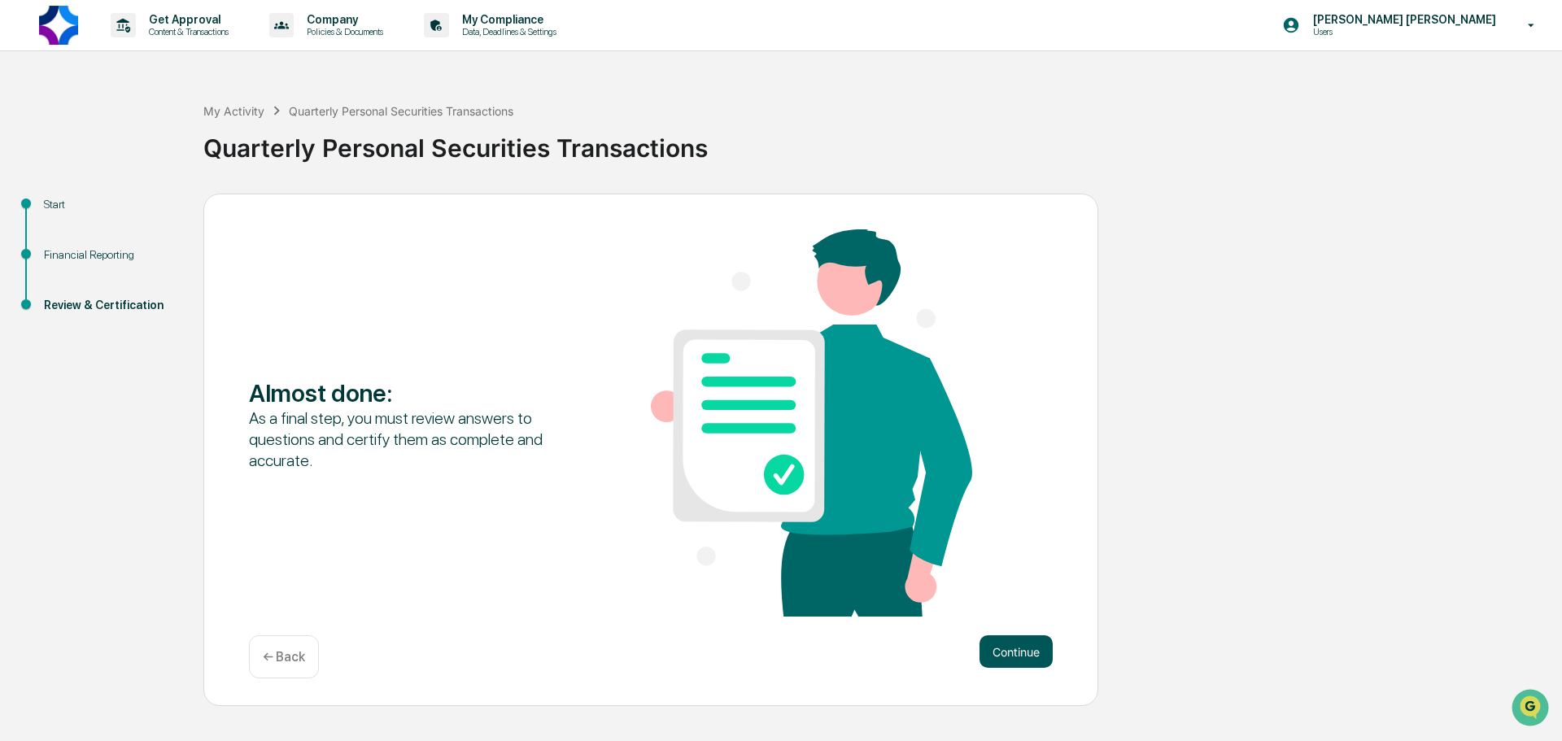
click at [1006, 651] on button "Continue" at bounding box center [1016, 651] width 73 height 33
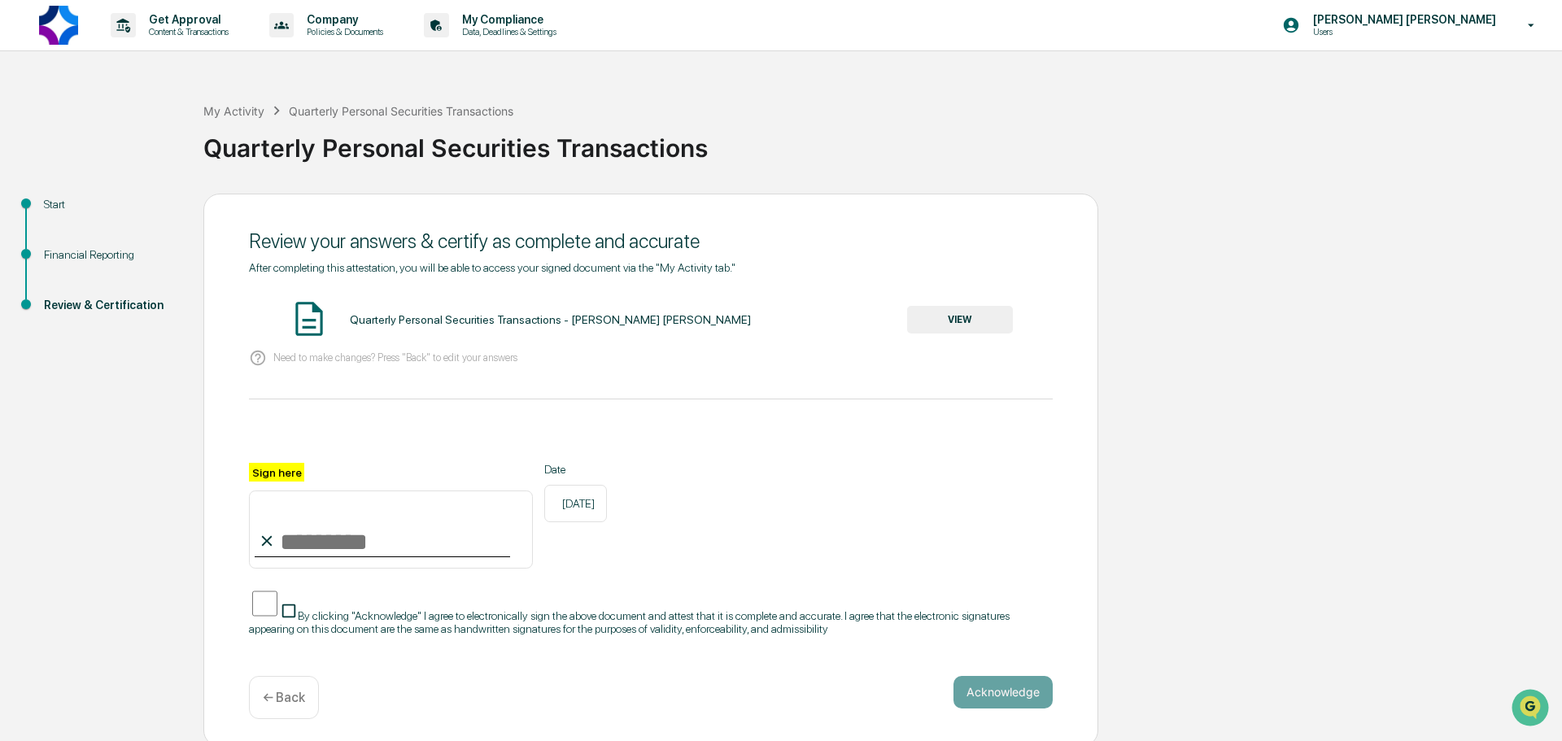
click at [356, 539] on input "Sign here" at bounding box center [391, 530] width 284 height 78
click at [361, 657] on div "Review your answers & certify as complete and accurate After completing this at…" at bounding box center [650, 470] width 895 height 553
click at [277, 690] on p "← Back" at bounding box center [284, 697] width 42 height 15
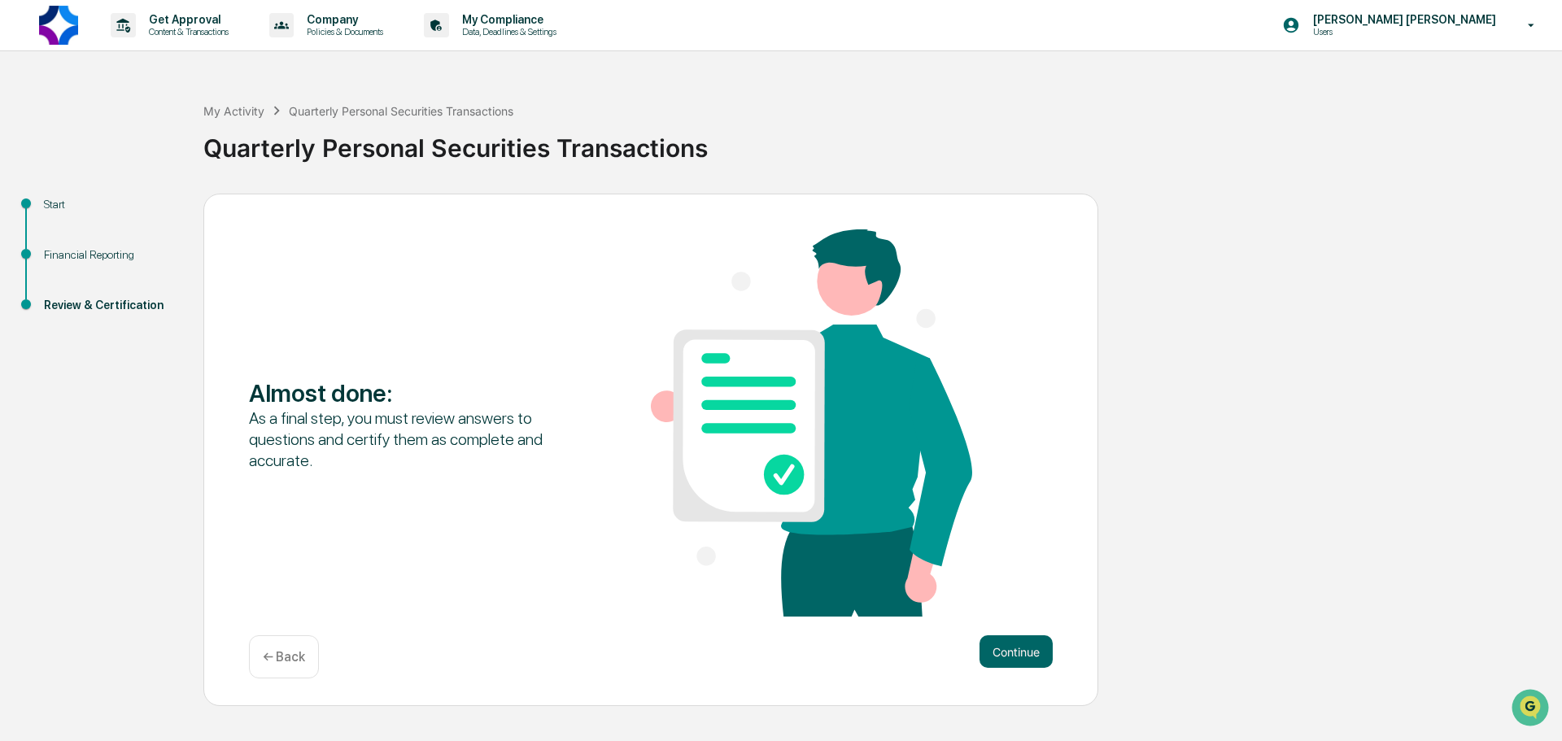
click at [277, 687] on div "Almost done : As a final step, you must review answers to questions and certify…" at bounding box center [650, 450] width 895 height 513
click at [293, 668] on div "← Back" at bounding box center [284, 656] width 70 height 43
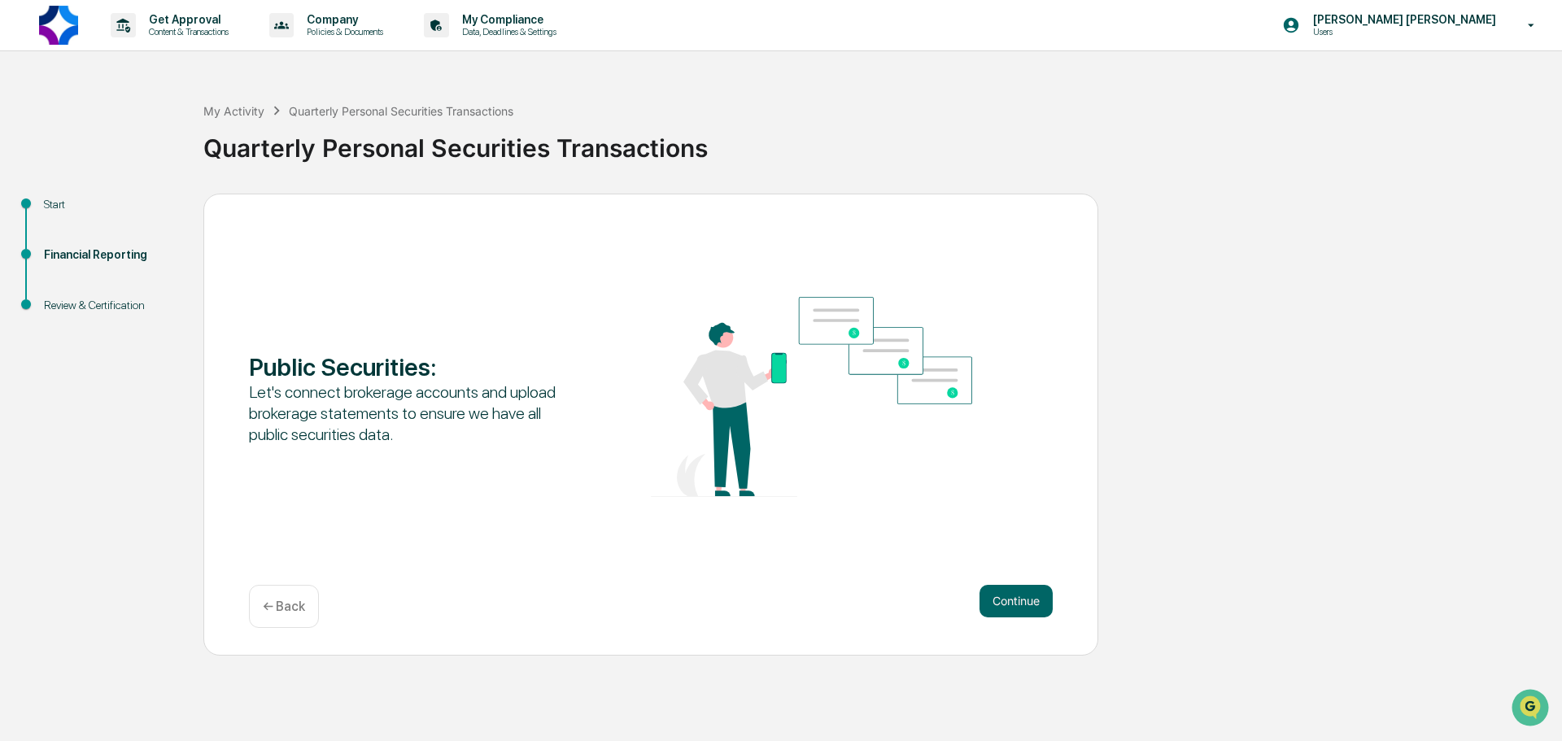
click at [290, 615] on div "← Back" at bounding box center [284, 606] width 70 height 43
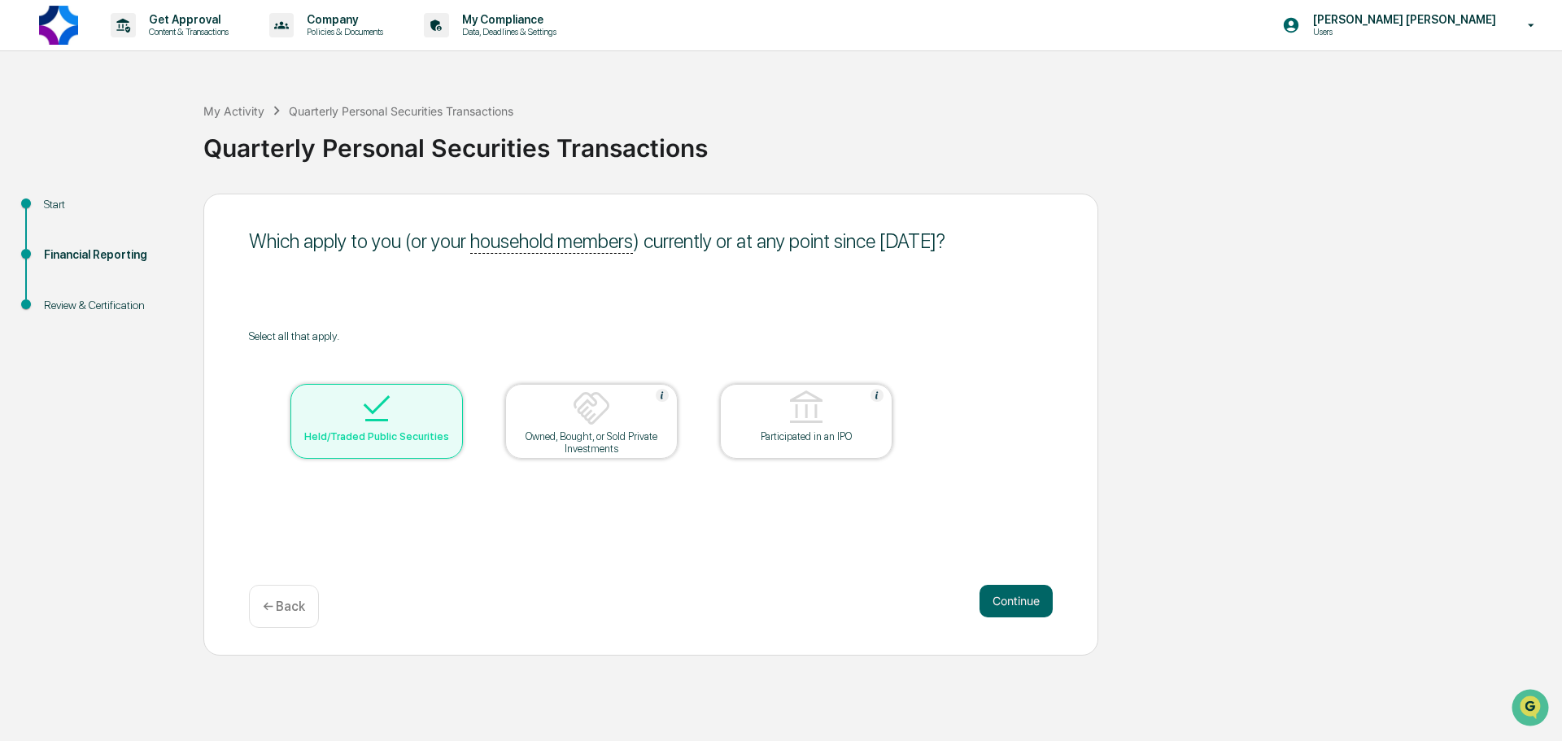
click at [592, 442] on div "Owned, Bought, or Sold Private Investments" at bounding box center [591, 442] width 146 height 24
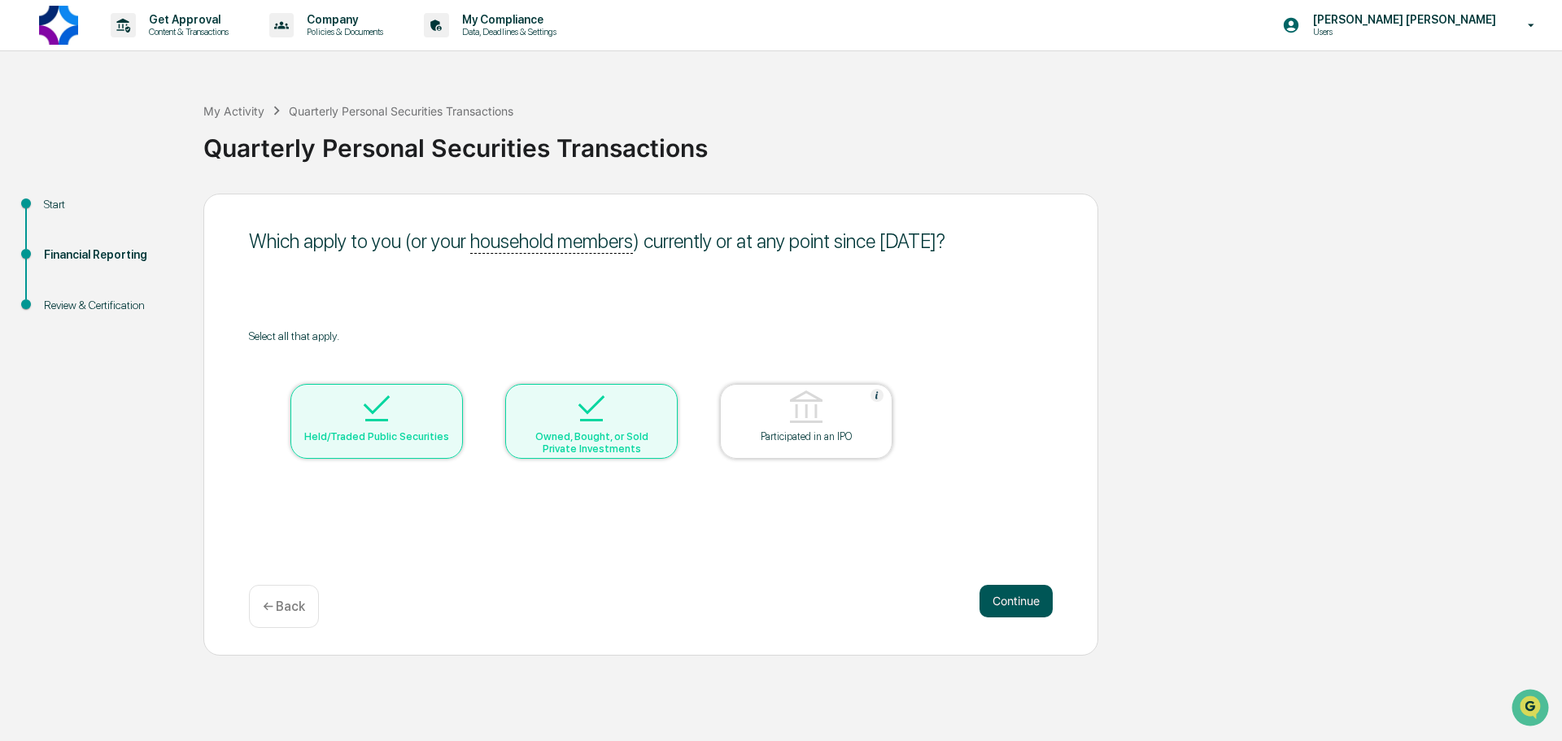
click at [1040, 599] on button "Continue" at bounding box center [1016, 601] width 73 height 33
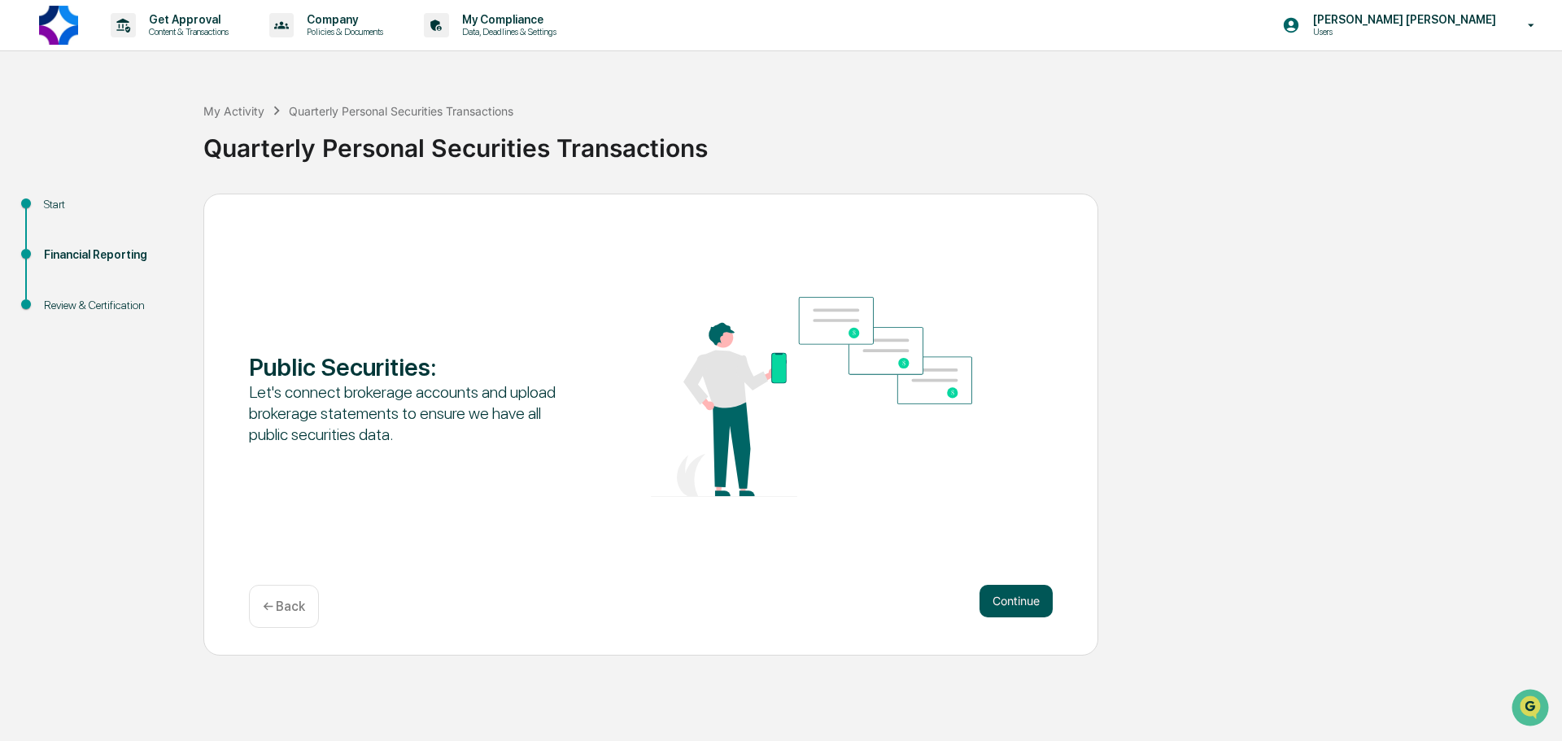
click at [1034, 599] on button "Continue" at bounding box center [1016, 601] width 73 height 33
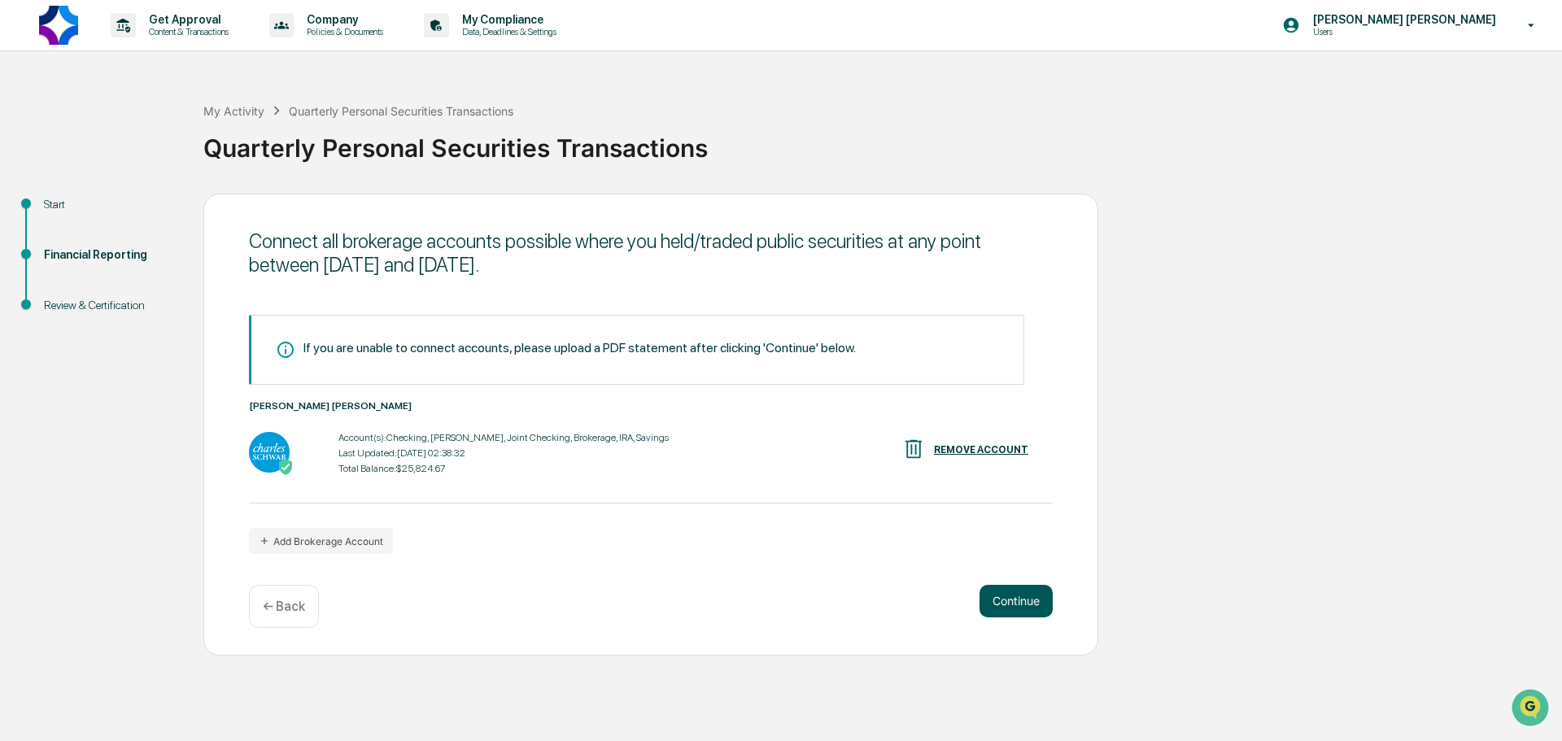
click at [1034, 599] on button "Continue" at bounding box center [1016, 601] width 73 height 33
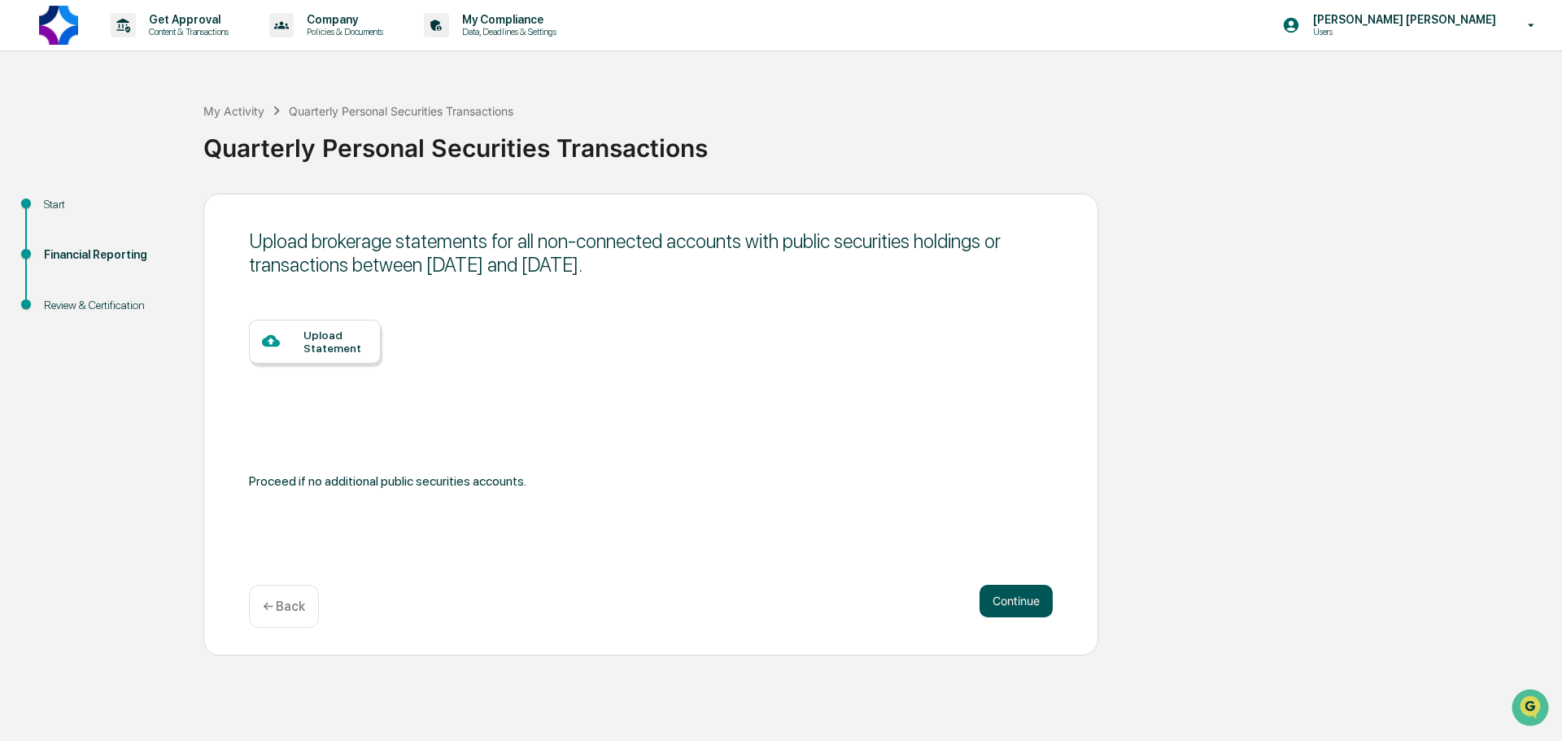
click at [1034, 599] on button "Continue" at bounding box center [1016, 601] width 73 height 33
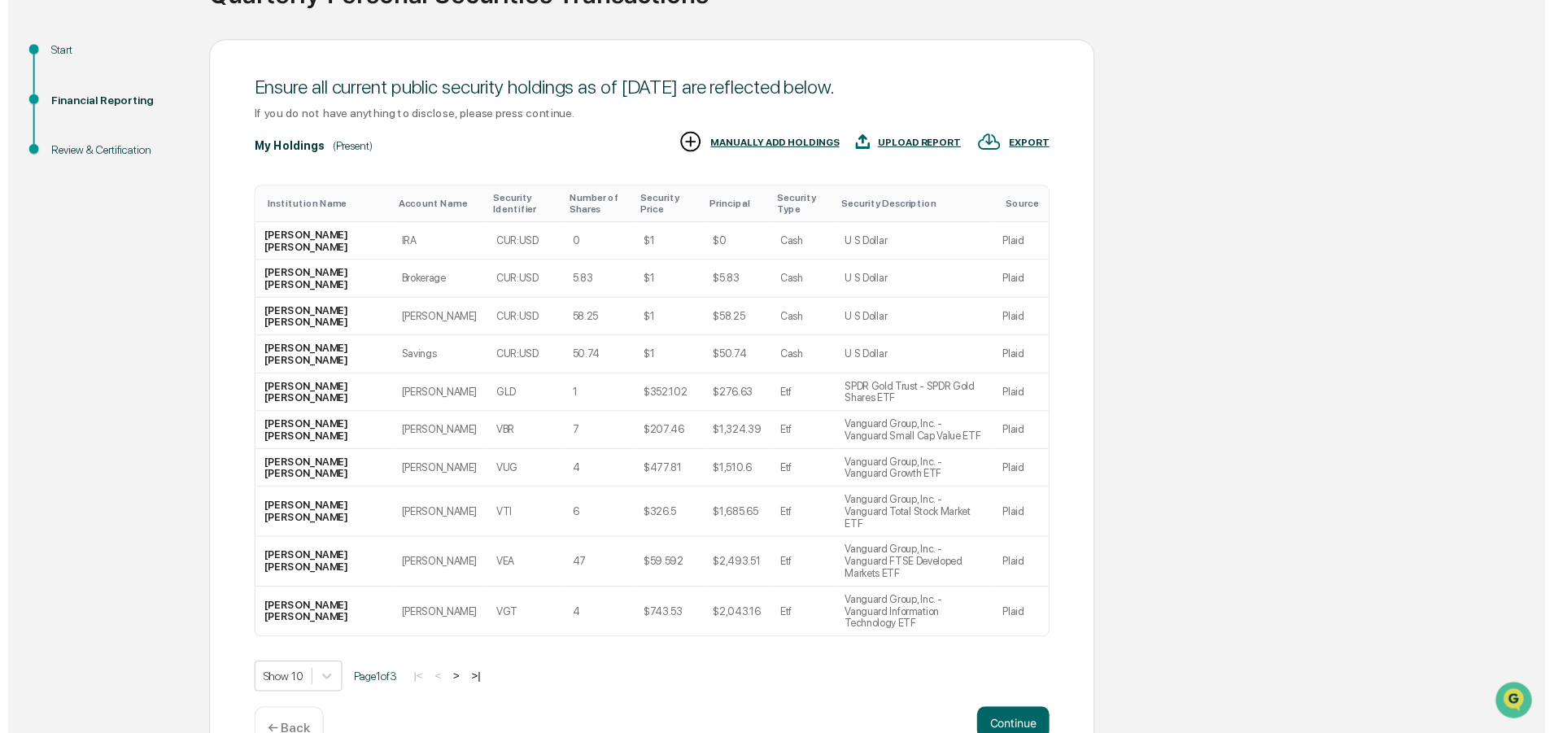
scroll to position [161, 0]
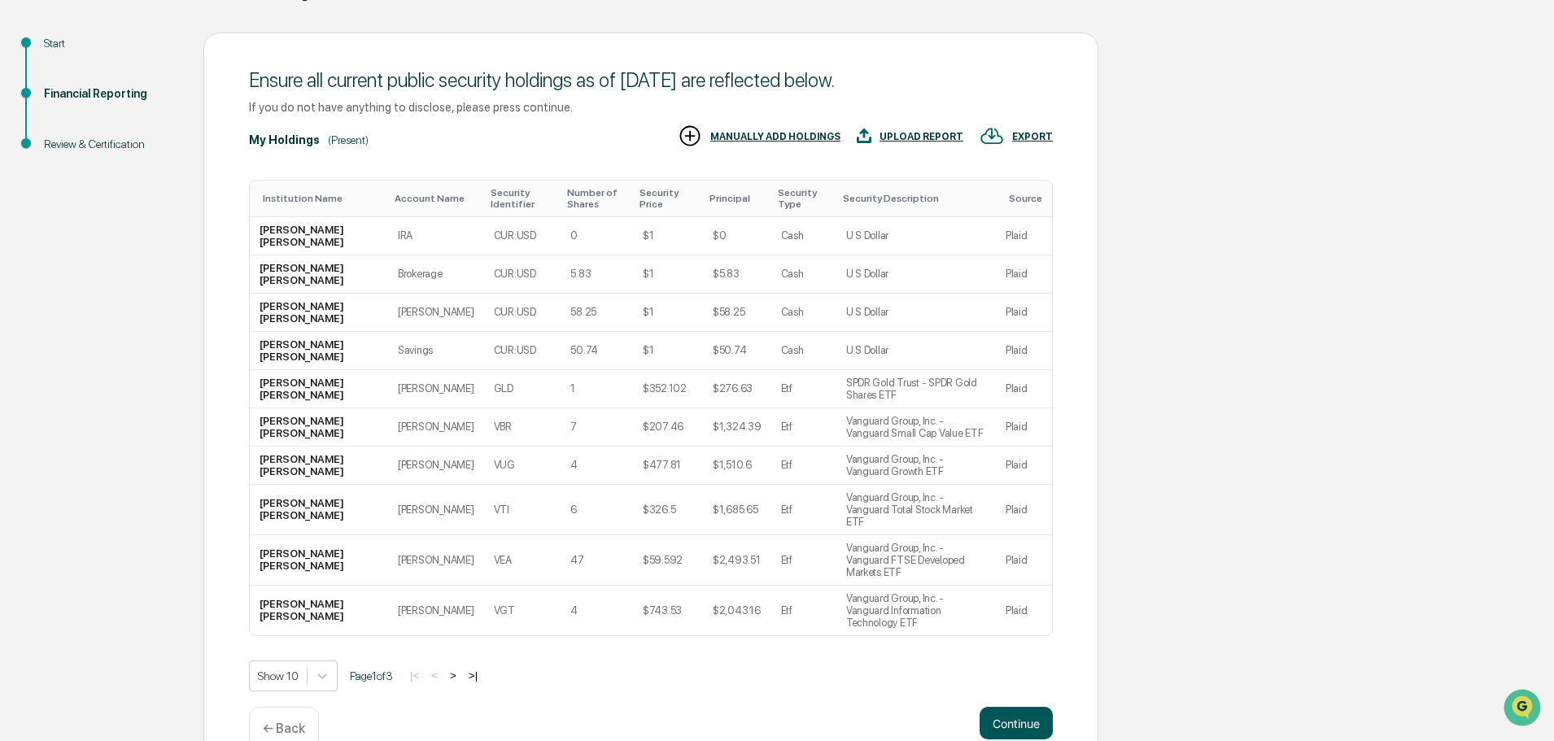
click at [1009, 707] on button "Continue" at bounding box center [1016, 723] width 73 height 33
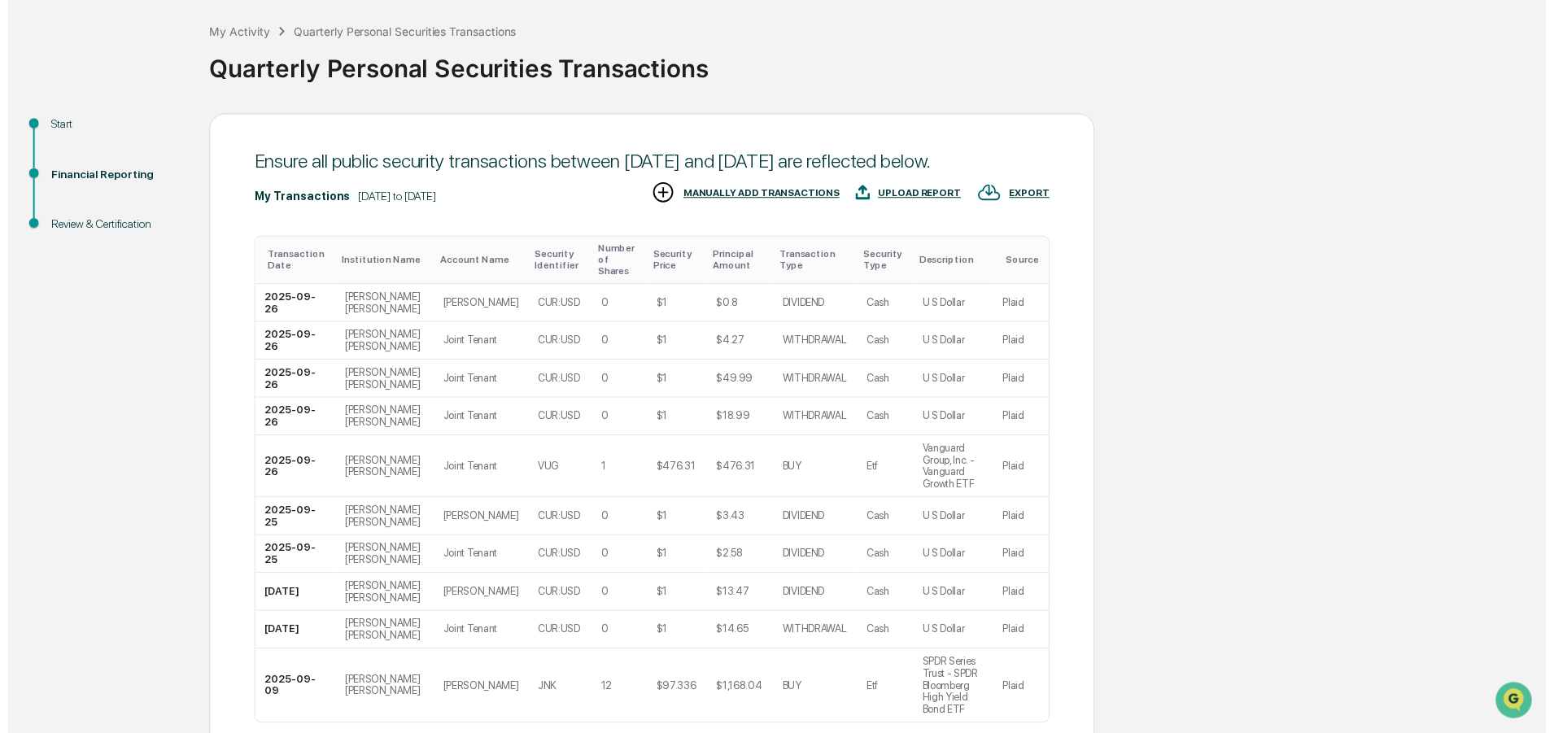
scroll to position [173, 0]
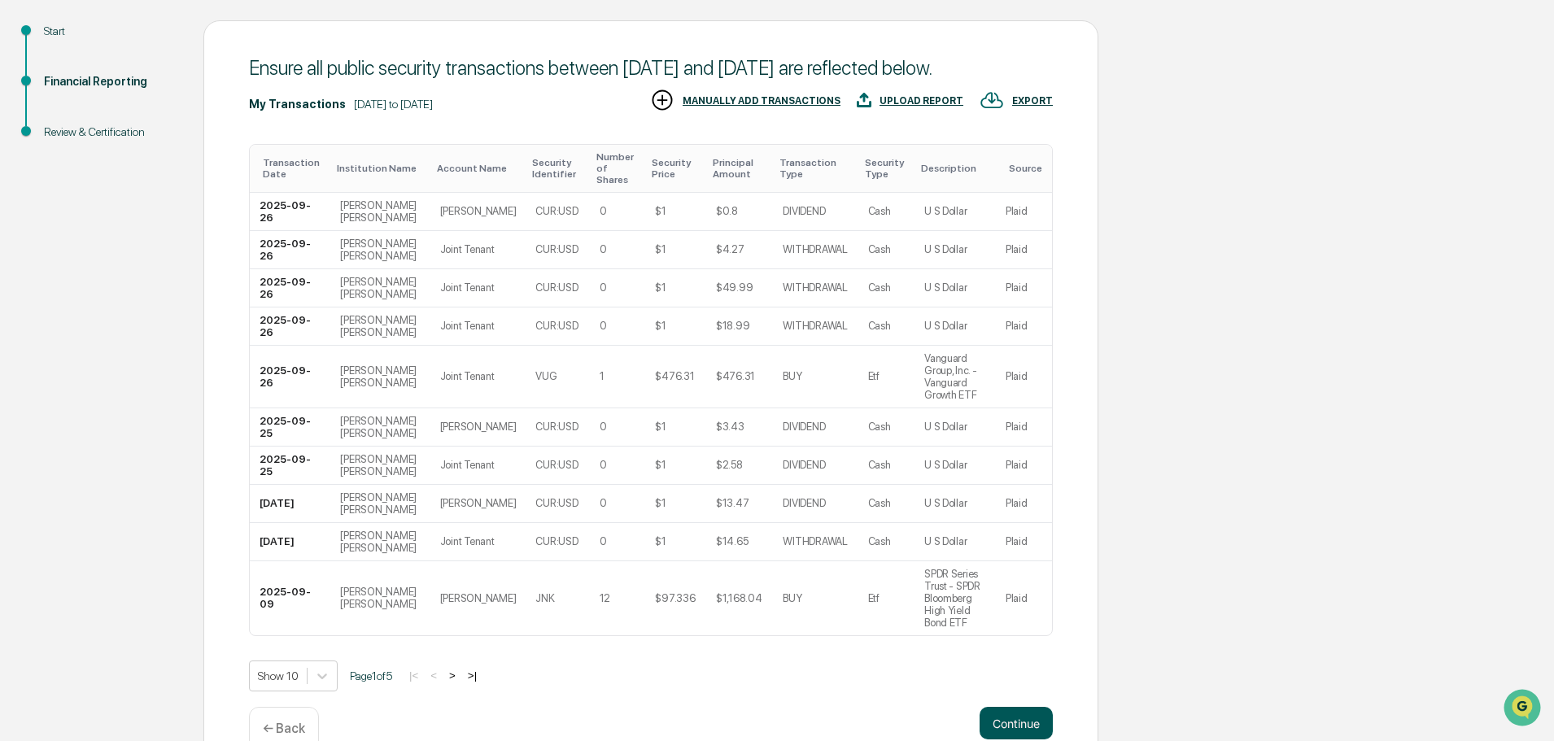
click at [1012, 707] on button "Continue" at bounding box center [1016, 723] width 73 height 33
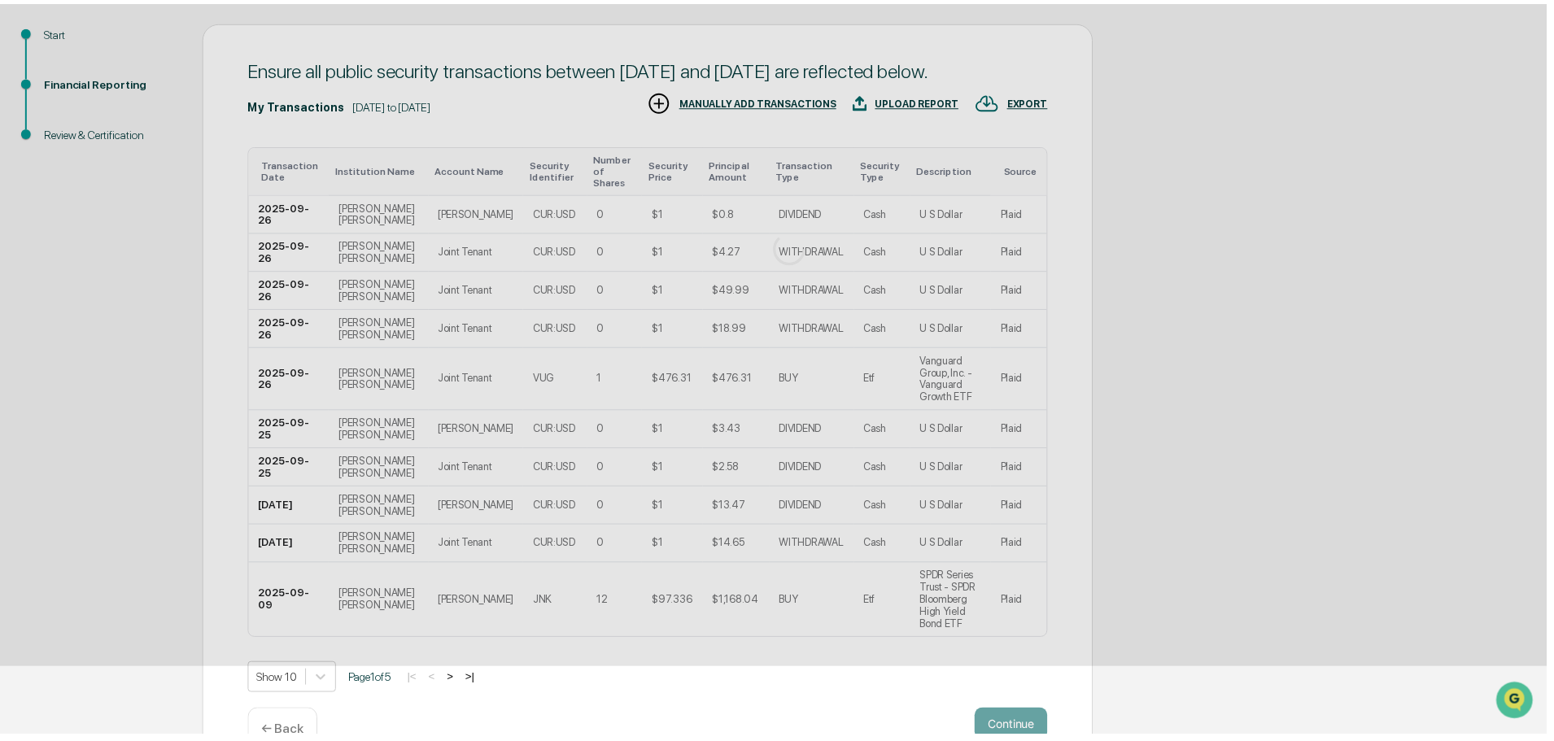
scroll to position [0, 0]
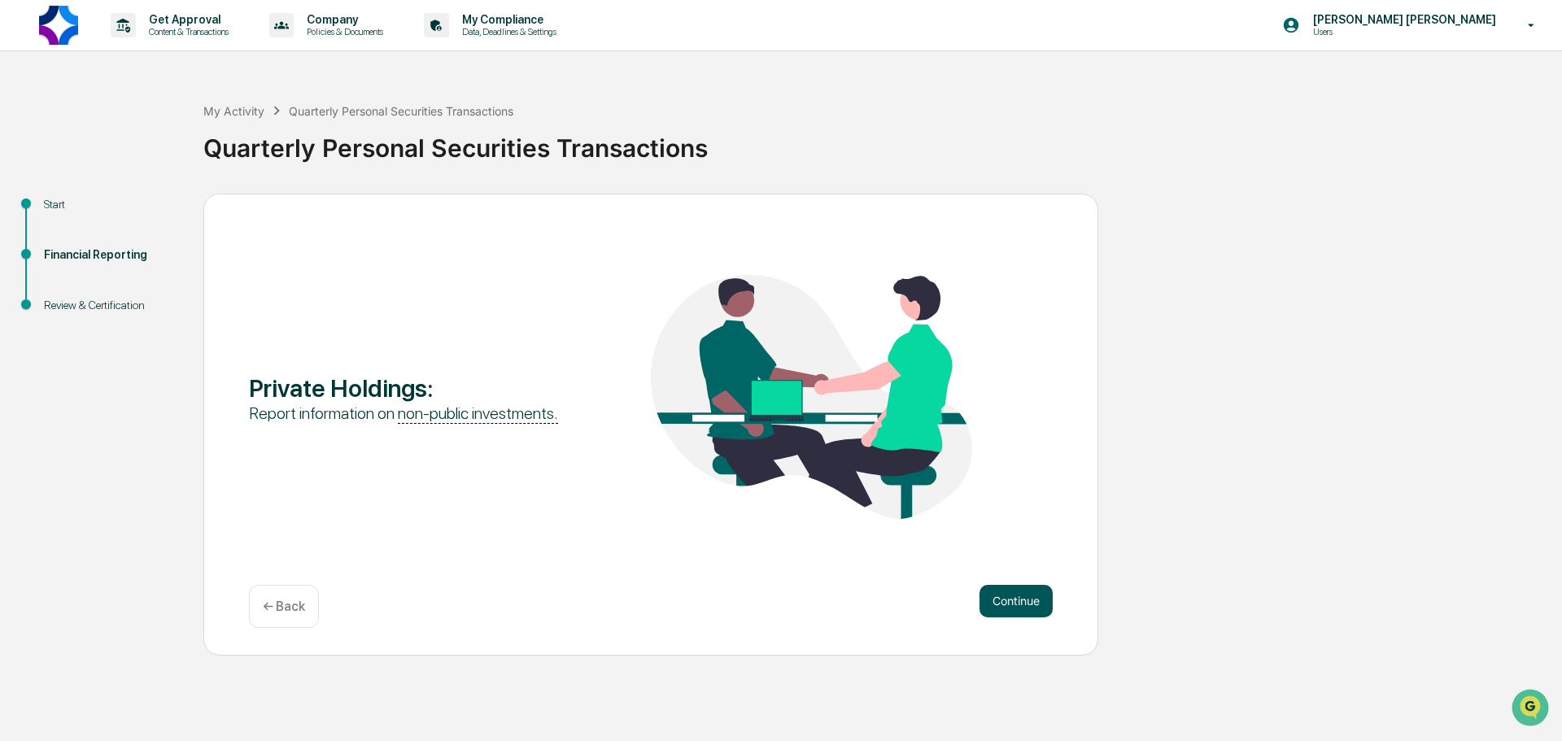
click at [1001, 592] on button "Continue" at bounding box center [1016, 601] width 73 height 33
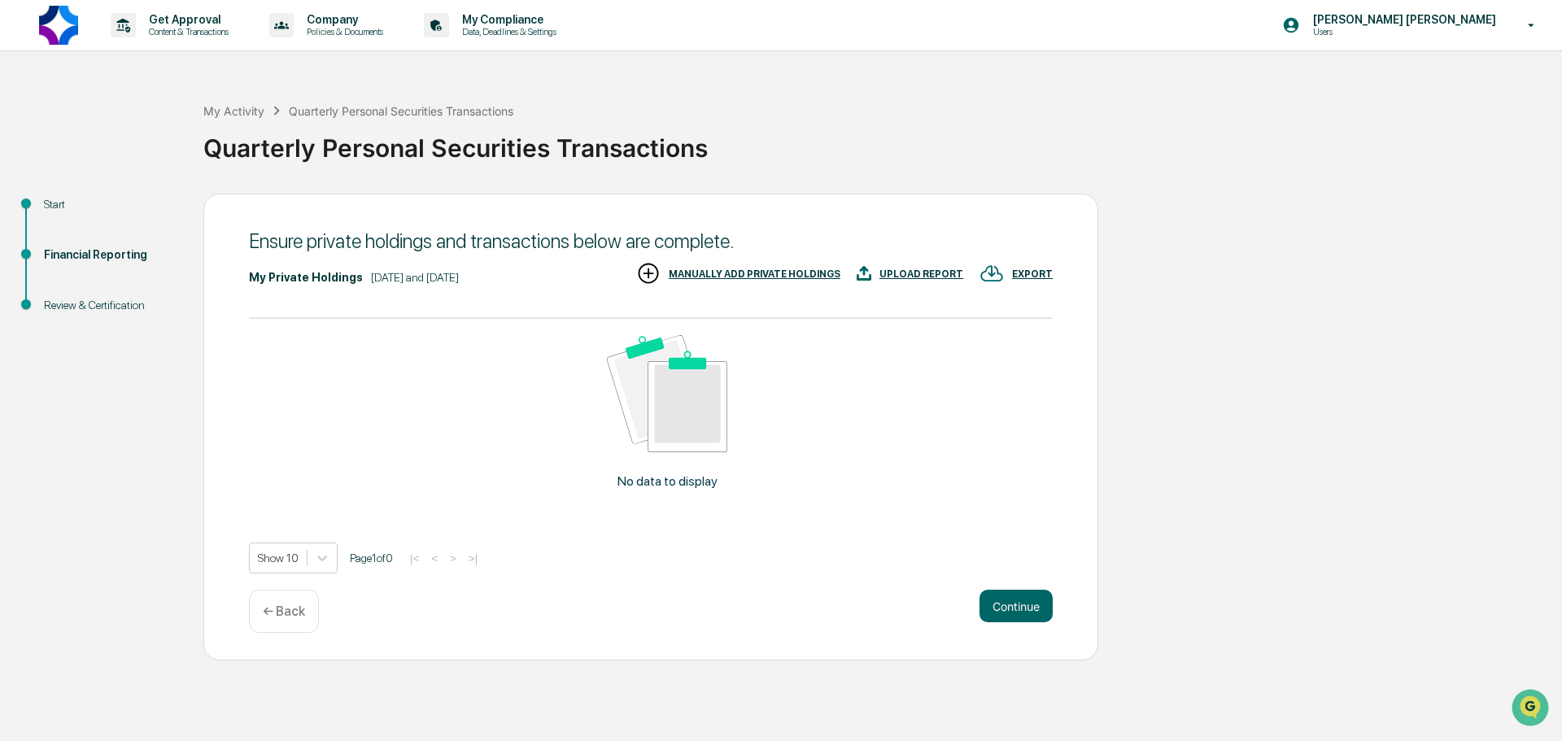
click at [775, 270] on div "MANUALLY ADD PRIVATE HOLDINGS" at bounding box center [755, 274] width 172 height 11
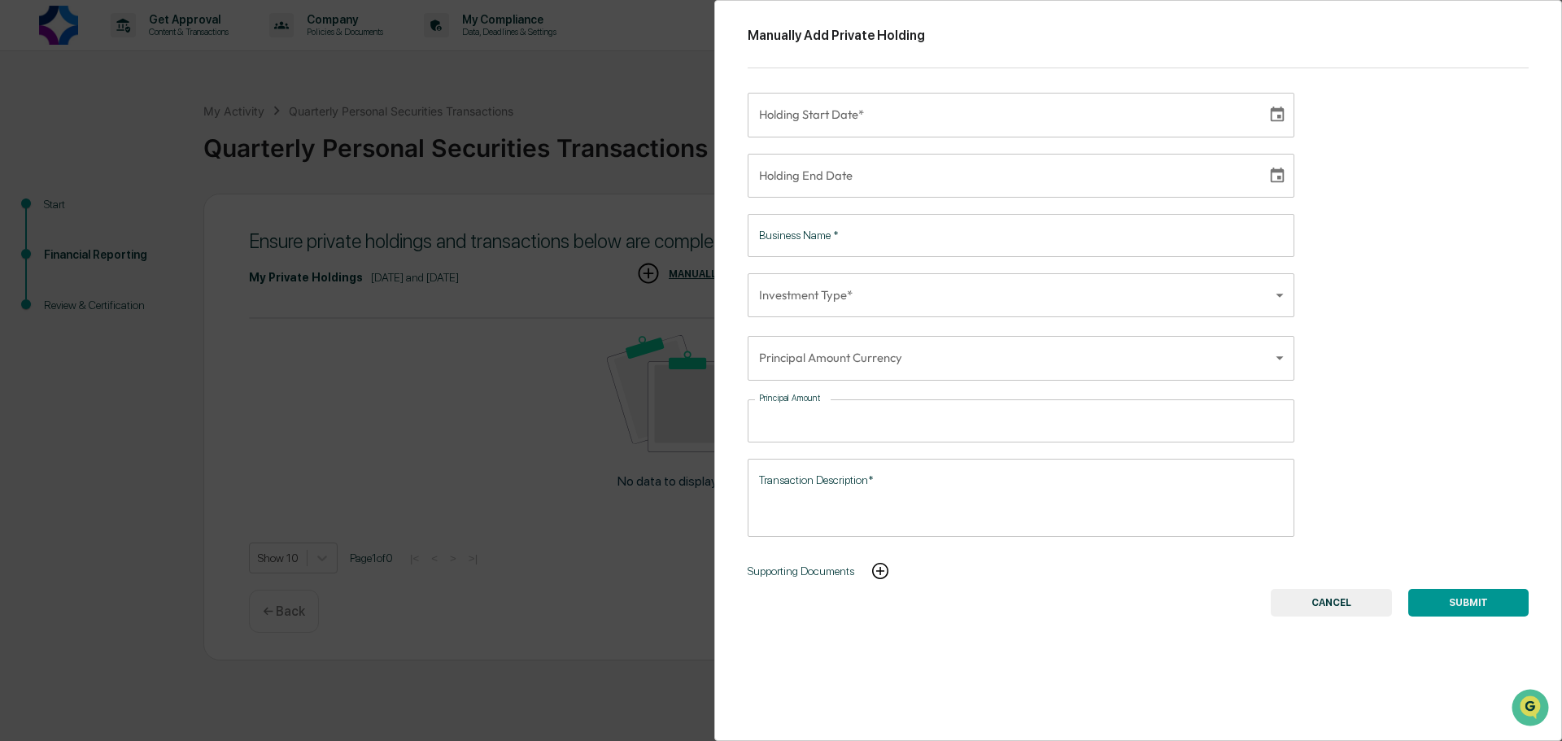
click at [603, 318] on div "Manually Add Private Holding Holding Start Date* Holding Start Date* Holding En…" at bounding box center [781, 370] width 1562 height 741
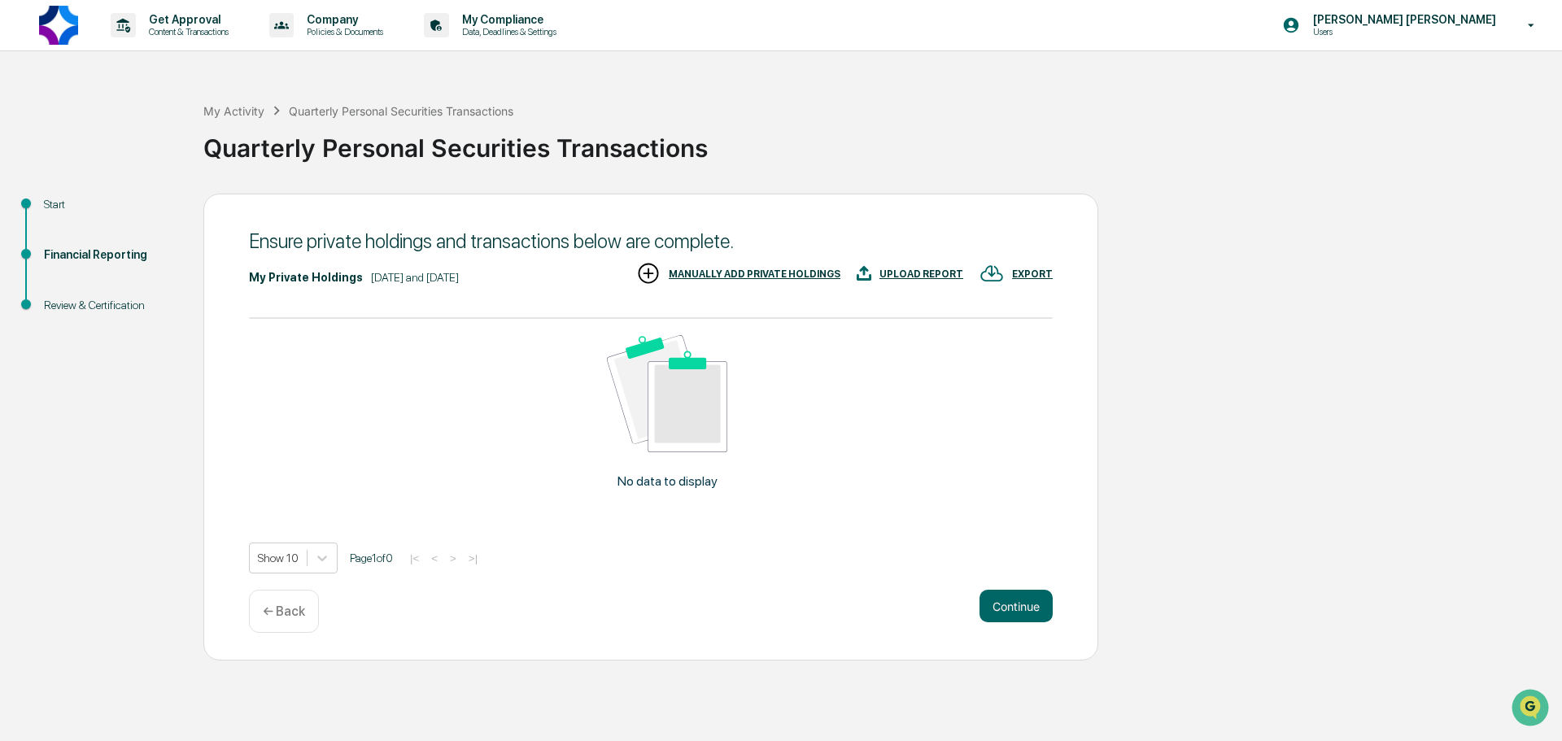
click at [903, 265] on div "UPLOAD REPORT" at bounding box center [910, 274] width 107 height 27
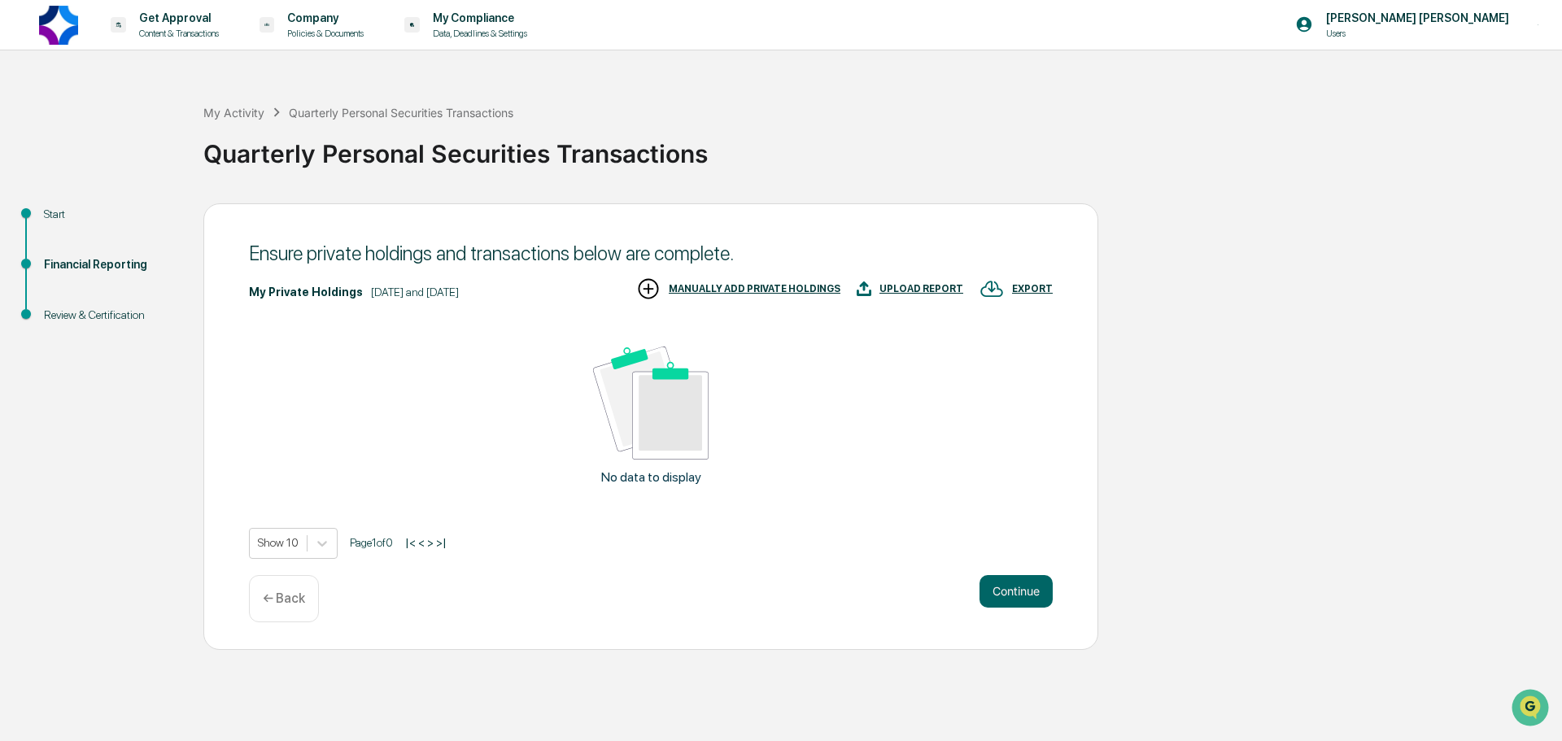
click at [13, 740] on icon "Close modal" at bounding box center [6, 748] width 13 height 13
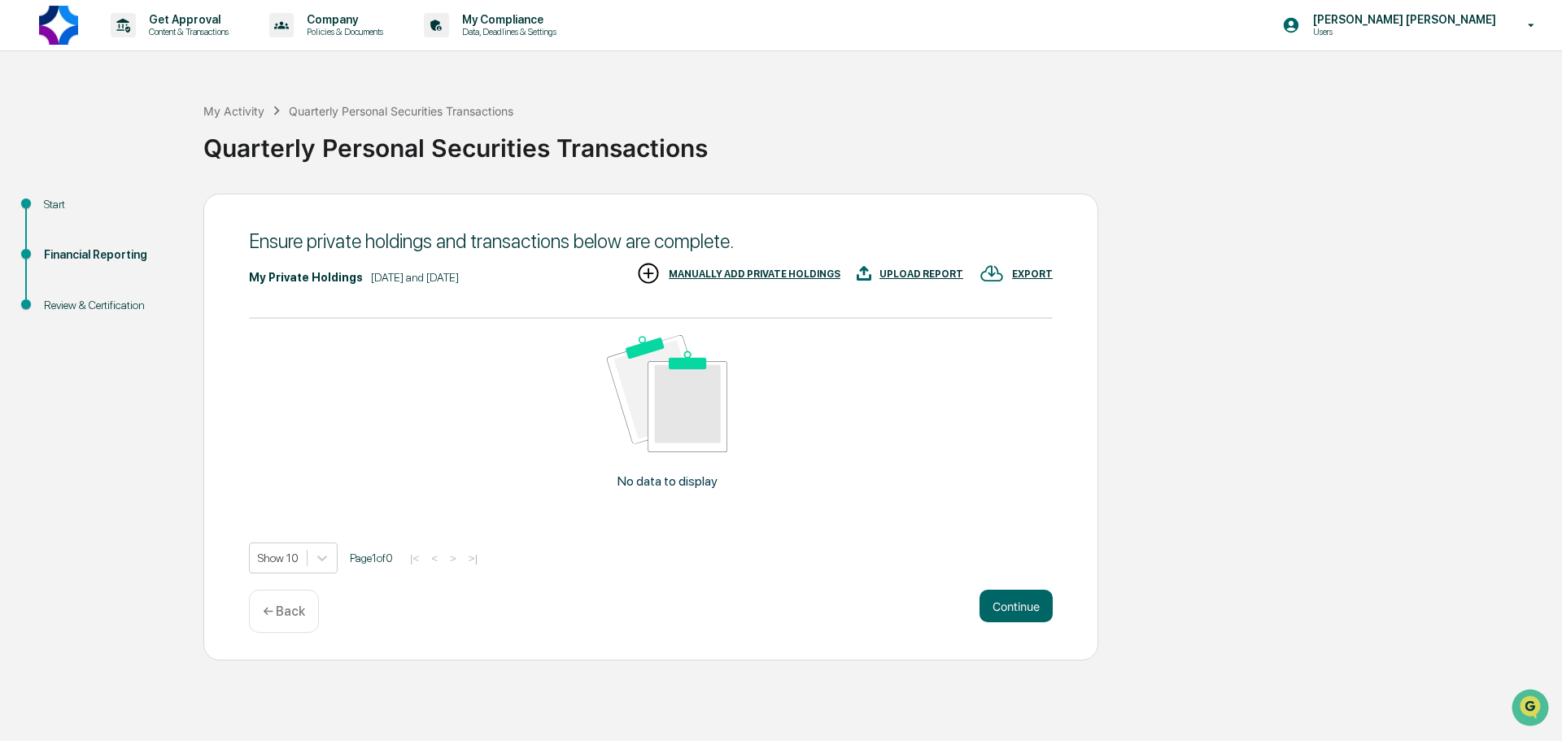
click at [725, 276] on div "MANUALLY ADD PRIVATE HOLDINGS" at bounding box center [755, 274] width 172 height 11
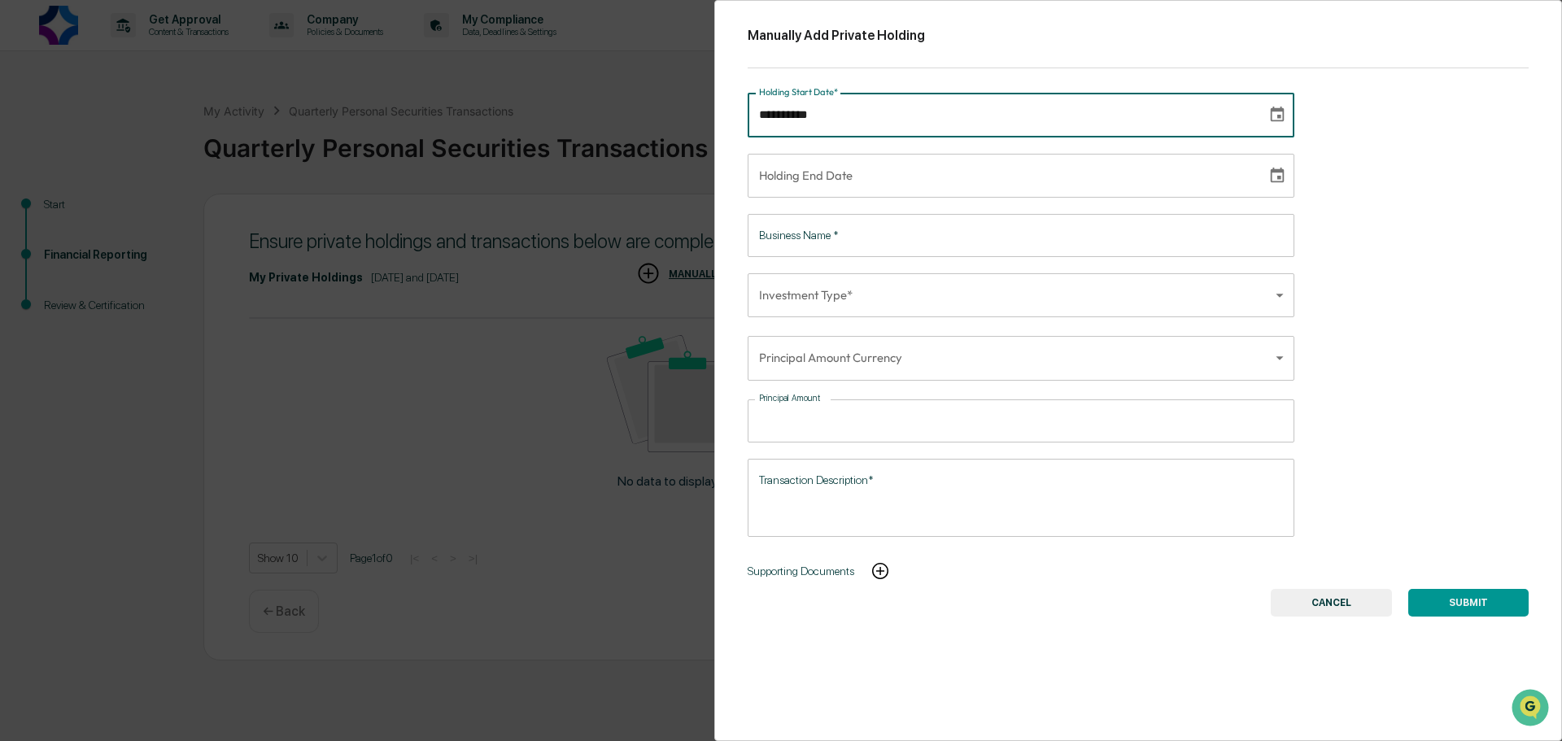
type input "**********"
click at [827, 118] on input "**********" at bounding box center [1002, 115] width 508 height 44
click at [551, 235] on div "Manually Add Private Holding Holding Start Date* Holding Start Date* Holding En…" at bounding box center [781, 370] width 1562 height 741
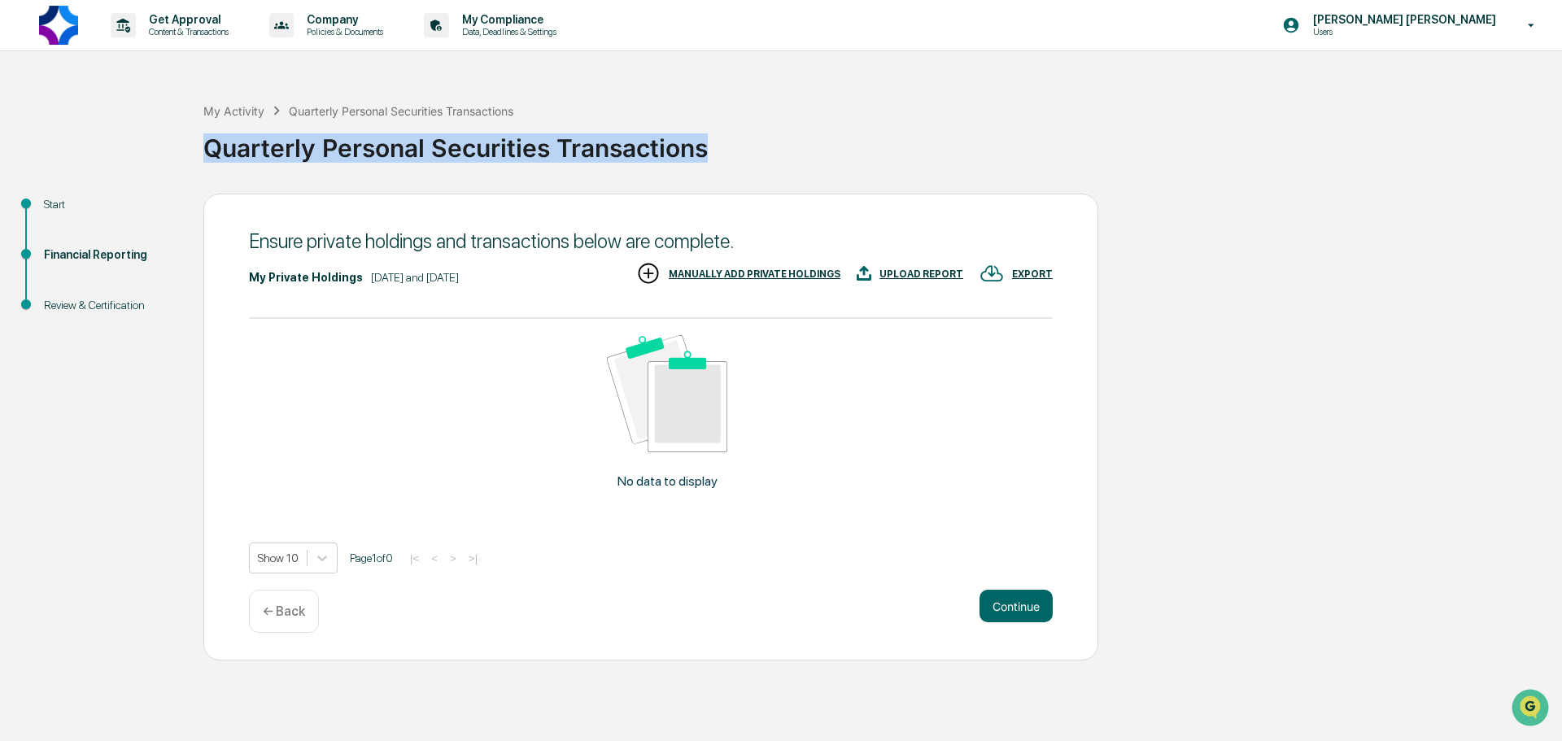
drag, startPoint x: 207, startPoint y: 154, endPoint x: 749, endPoint y: 138, distance: 542.1
click at [749, 138] on div "Quarterly Personal Securities Transactions" at bounding box center [878, 141] width 1351 height 42
drag, startPoint x: 207, startPoint y: 150, endPoint x: 718, endPoint y: 134, distance: 512.0
click at [718, 134] on div "Quarterly Personal Securities Transactions" at bounding box center [878, 141] width 1351 height 42
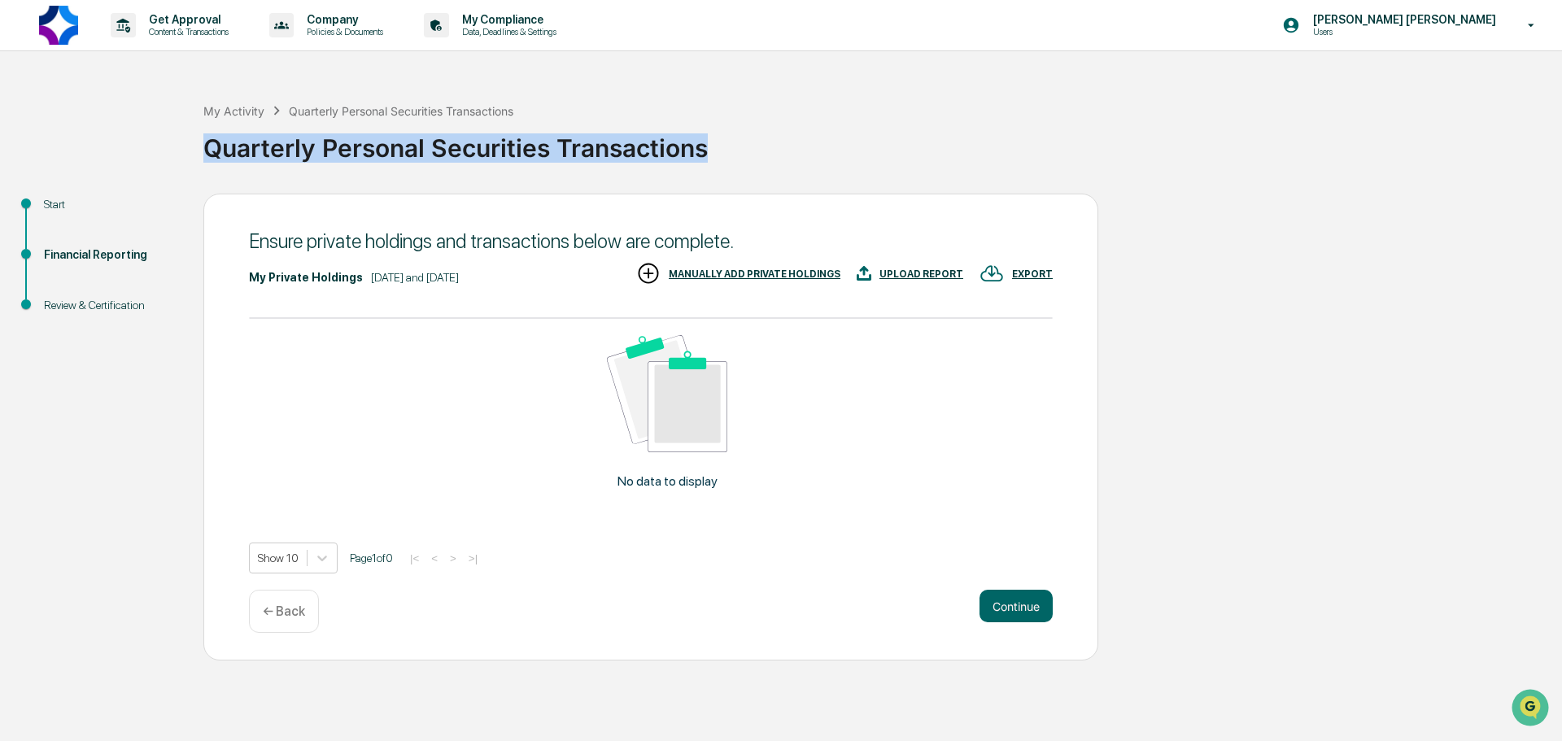
click at [753, 177] on div "My Activity Quarterly Personal Securities Transactions Quarterly Personal Secur…" at bounding box center [878, 135] width 1351 height 116
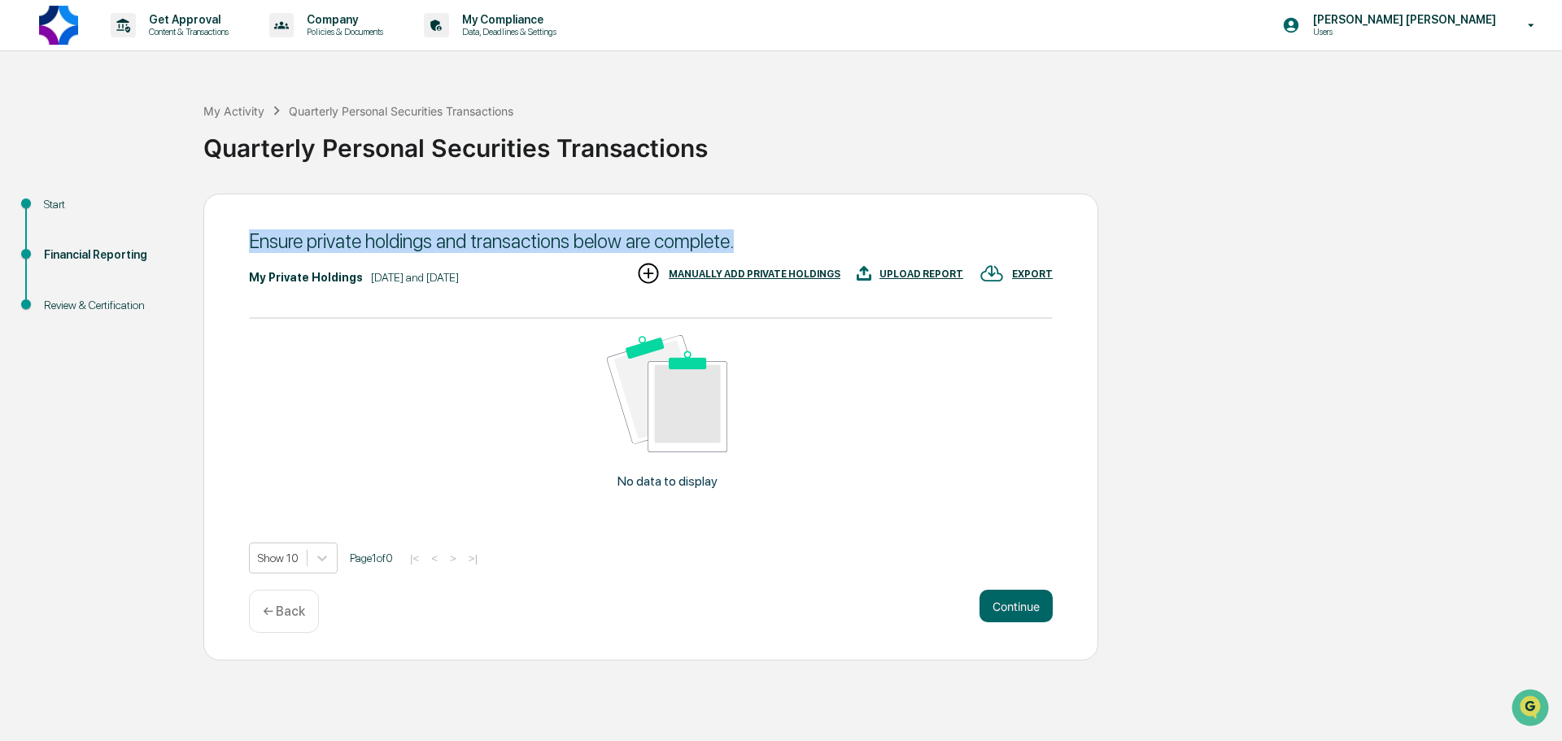
drag, startPoint x: 251, startPoint y: 243, endPoint x: 745, endPoint y: 238, distance: 493.9
click at [745, 238] on div "Ensure private holdings and transactions below are complete." at bounding box center [651, 241] width 804 height 24
drag, startPoint x: 740, startPoint y: 238, endPoint x: 247, endPoint y: 246, distance: 493.1
click at [247, 246] on div "Ensure private holdings and transactions below are complete. My Private Holding…" at bounding box center [650, 427] width 895 height 467
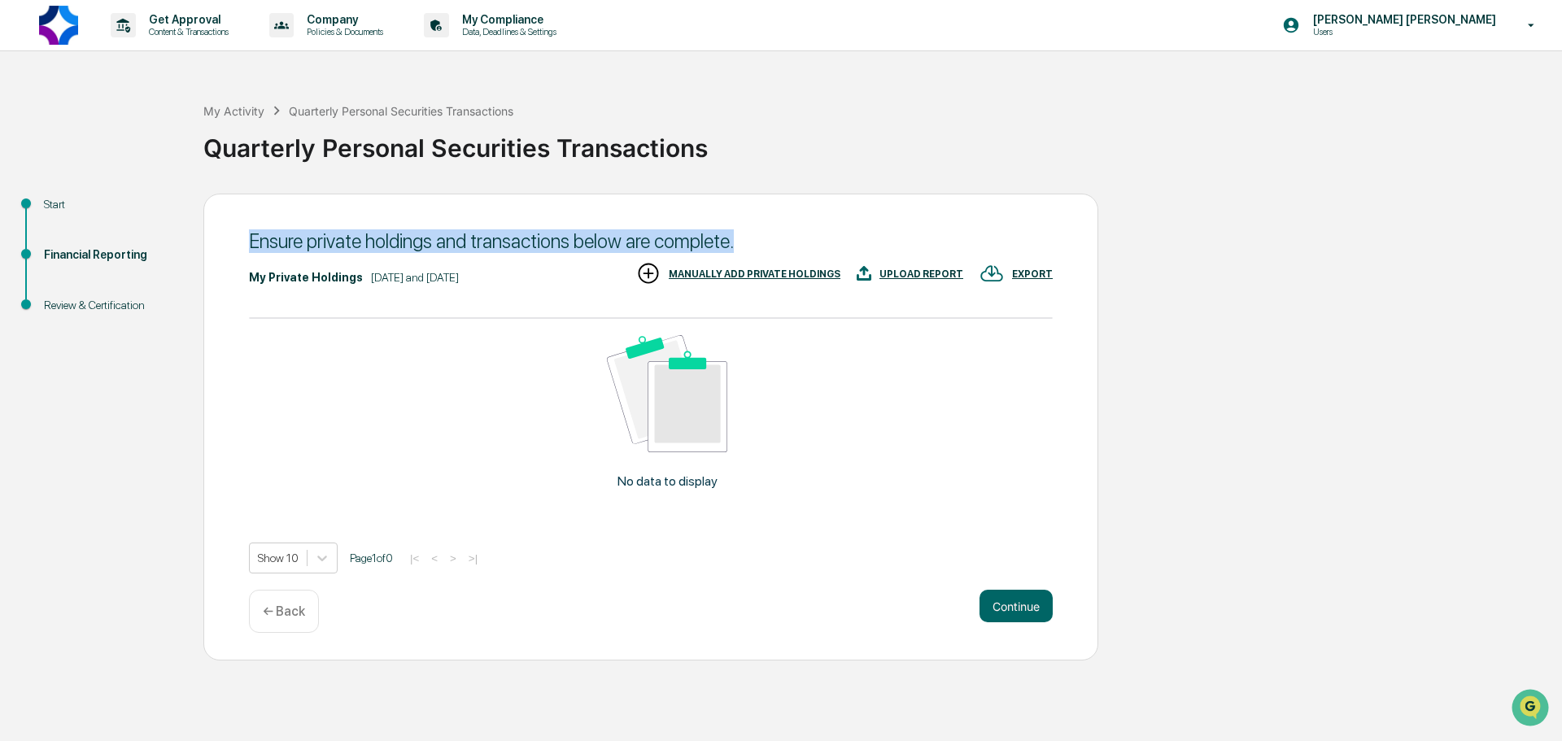
click at [247, 246] on div "Ensure private holdings and transactions below are complete. My Private Holding…" at bounding box center [650, 427] width 895 height 467
drag, startPoint x: 251, startPoint y: 246, endPoint x: 763, endPoint y: 245, distance: 511.8
click at [762, 245] on div "Ensure private holdings and transactions below are complete." at bounding box center [651, 241] width 804 height 24
click at [771, 244] on div "Ensure private holdings and transactions below are complete." at bounding box center [651, 241] width 804 height 24
drag, startPoint x: 253, startPoint y: 238, endPoint x: 765, endPoint y: 231, distance: 511.9
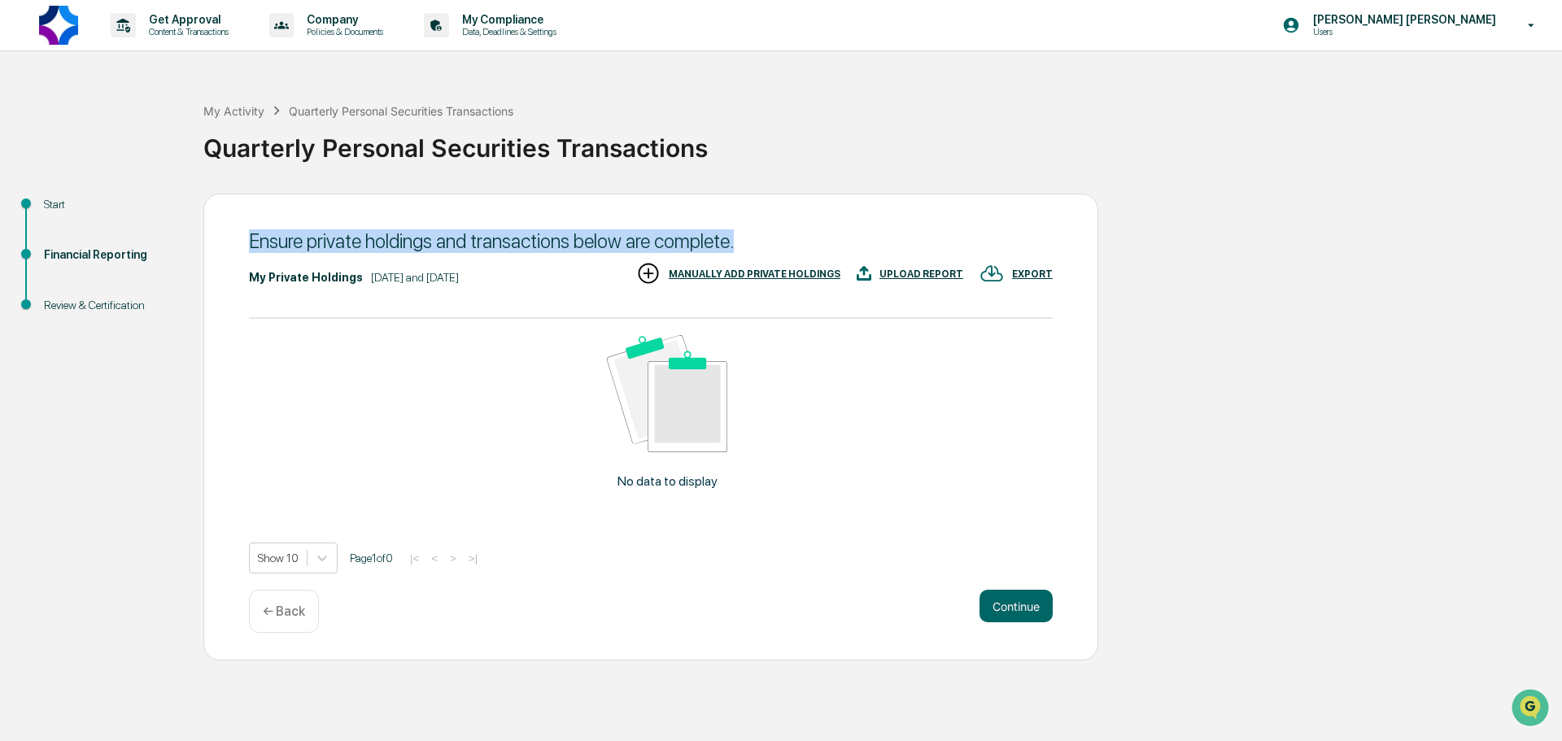
click at [765, 231] on div "Ensure private holdings and transactions below are complete." at bounding box center [651, 241] width 804 height 24
drag, startPoint x: 252, startPoint y: 235, endPoint x: 758, endPoint y: 234, distance: 505.3
click at [758, 234] on div "Ensure private holdings and transactions below are complete." at bounding box center [651, 241] width 804 height 24
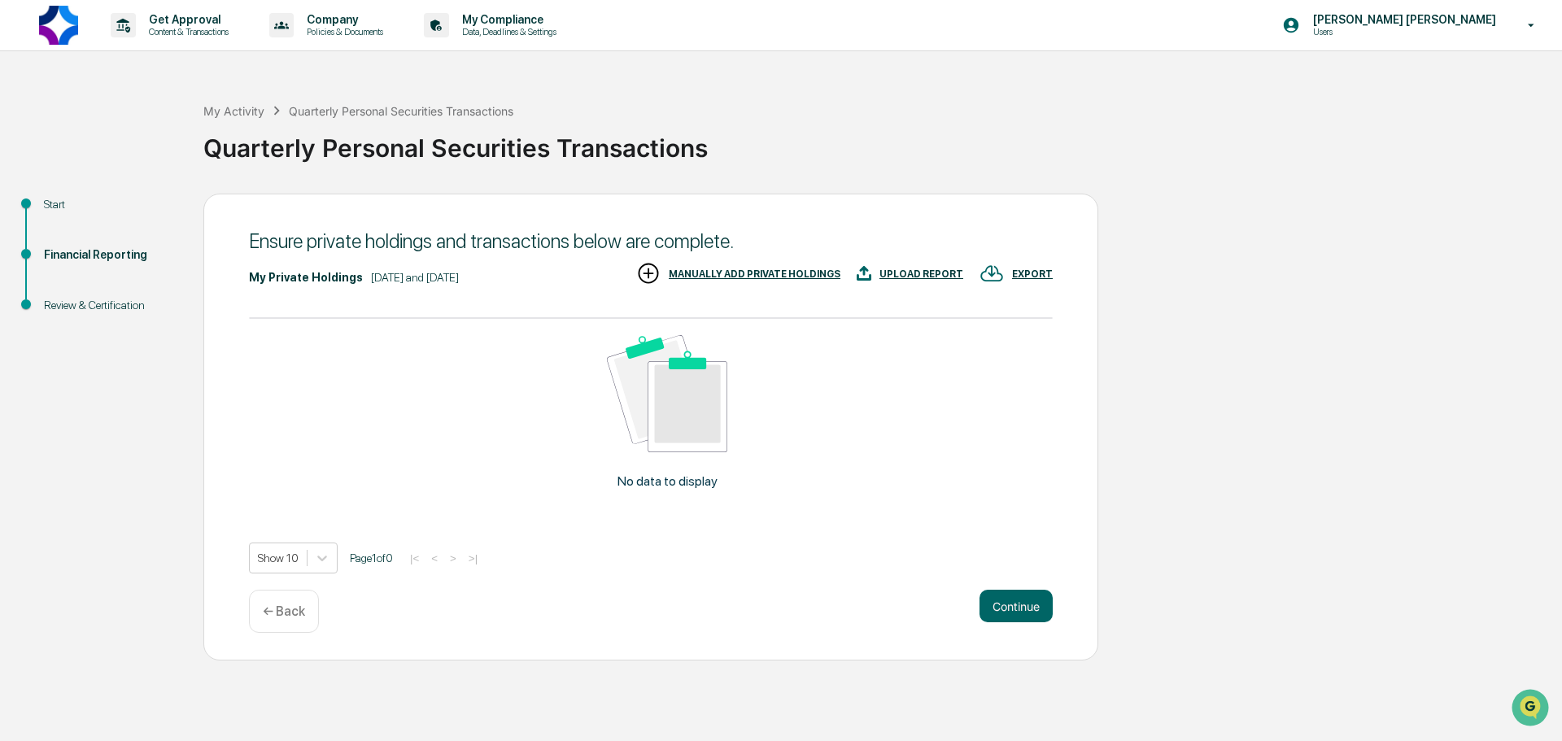
click at [273, 606] on p "← Back" at bounding box center [284, 611] width 42 height 15
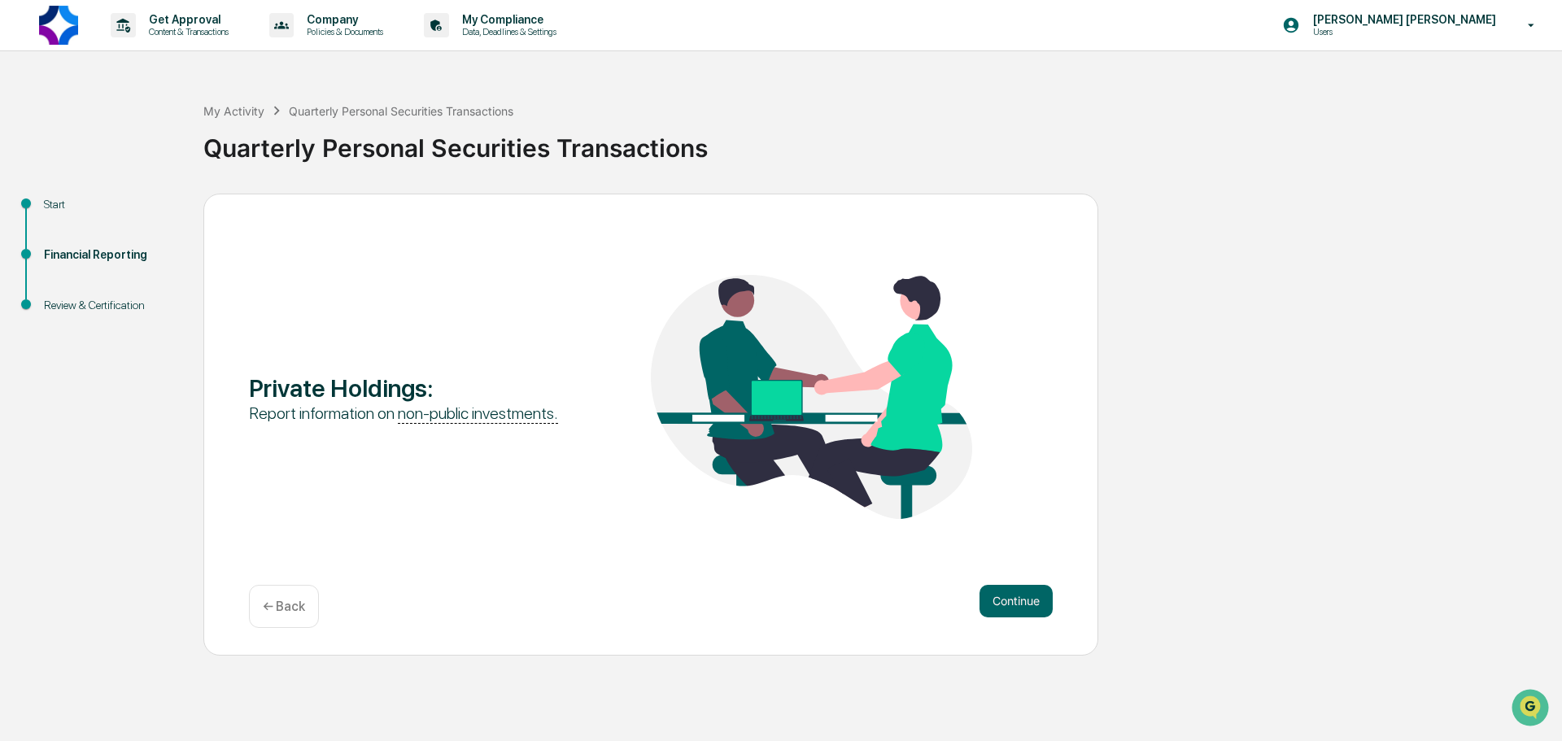
click at [277, 614] on p "← Back" at bounding box center [284, 606] width 42 height 15
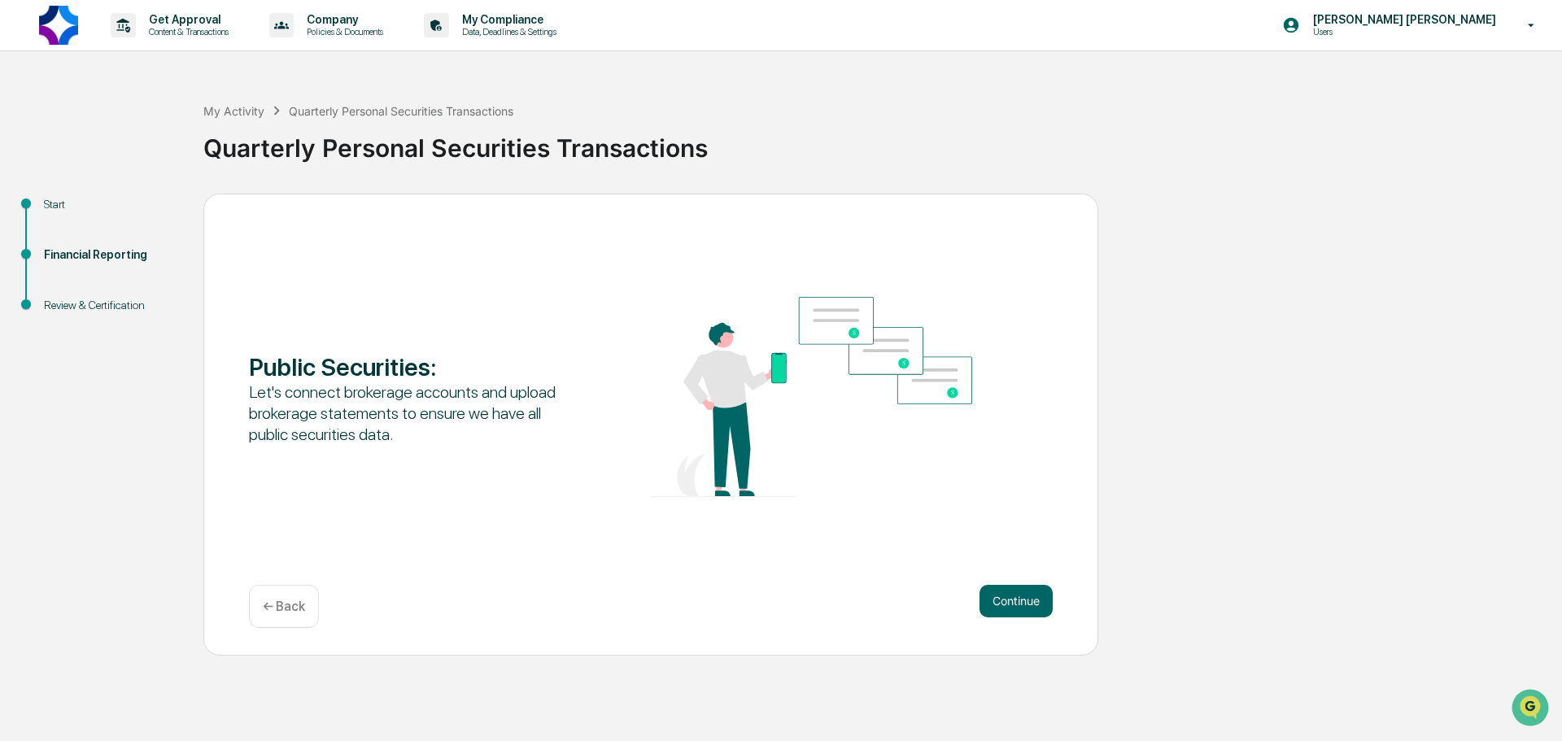
click at [277, 614] on p "← Back" at bounding box center [284, 606] width 42 height 15
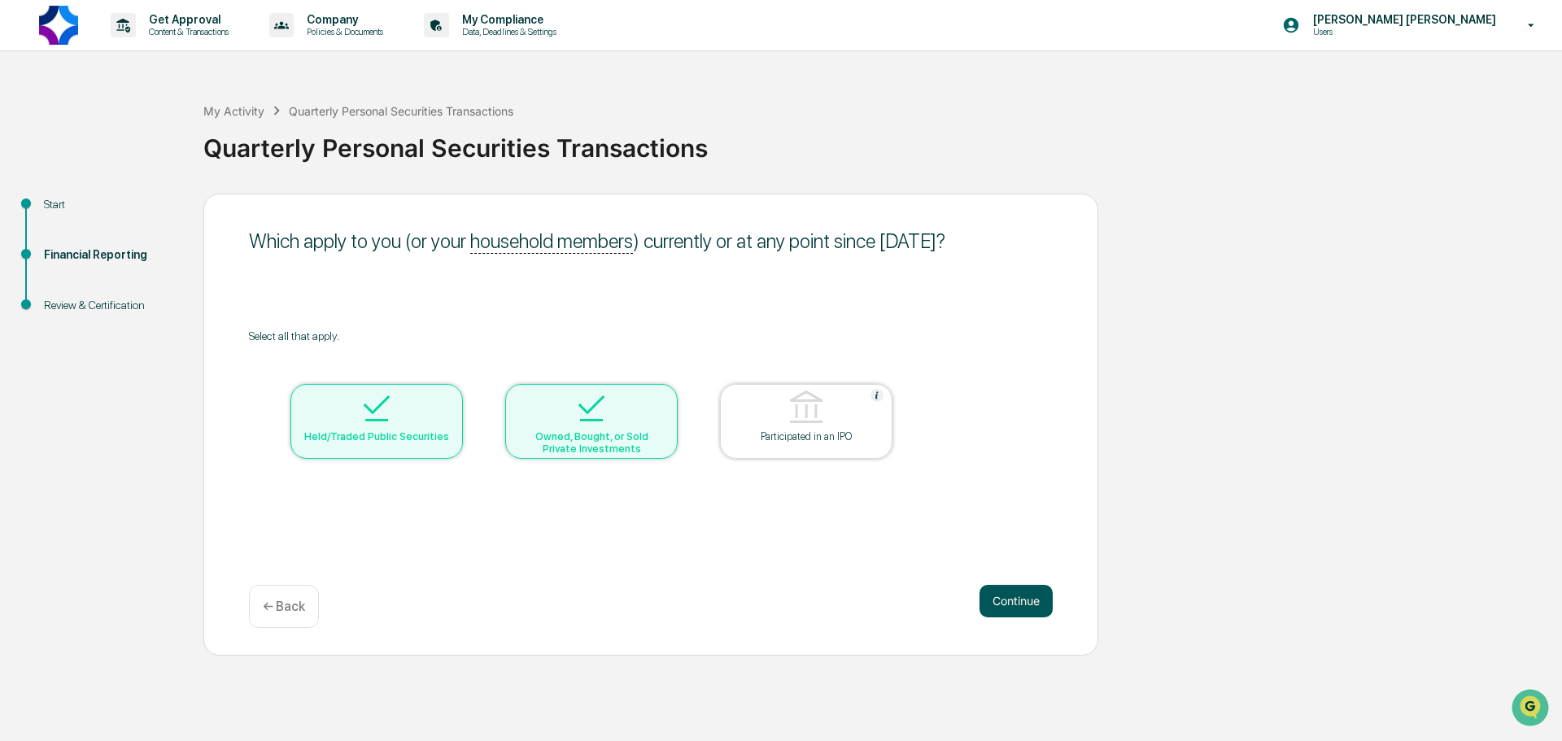
click at [1010, 594] on button "Continue" at bounding box center [1016, 601] width 73 height 33
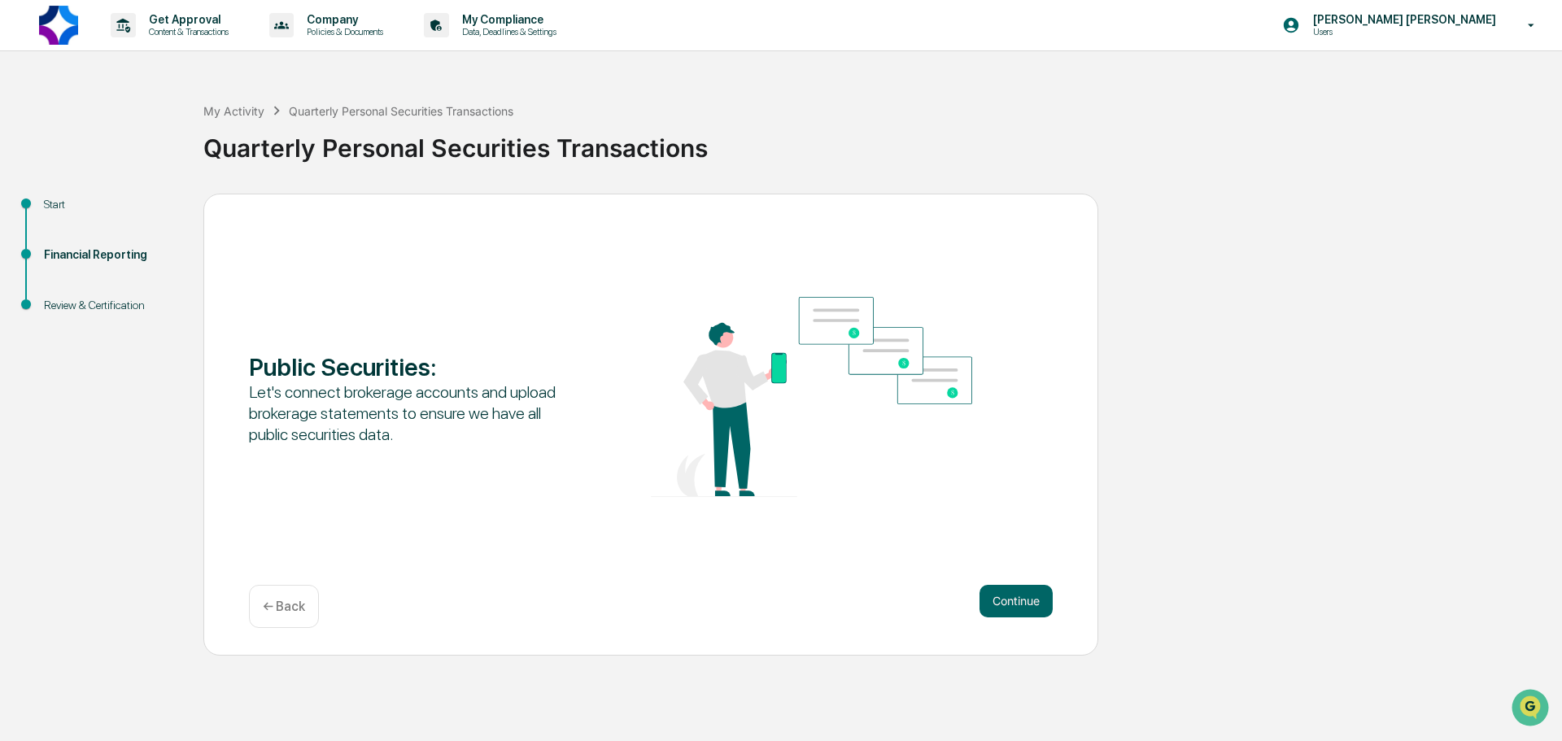
click at [1010, 594] on button "Continue" at bounding box center [1016, 601] width 73 height 33
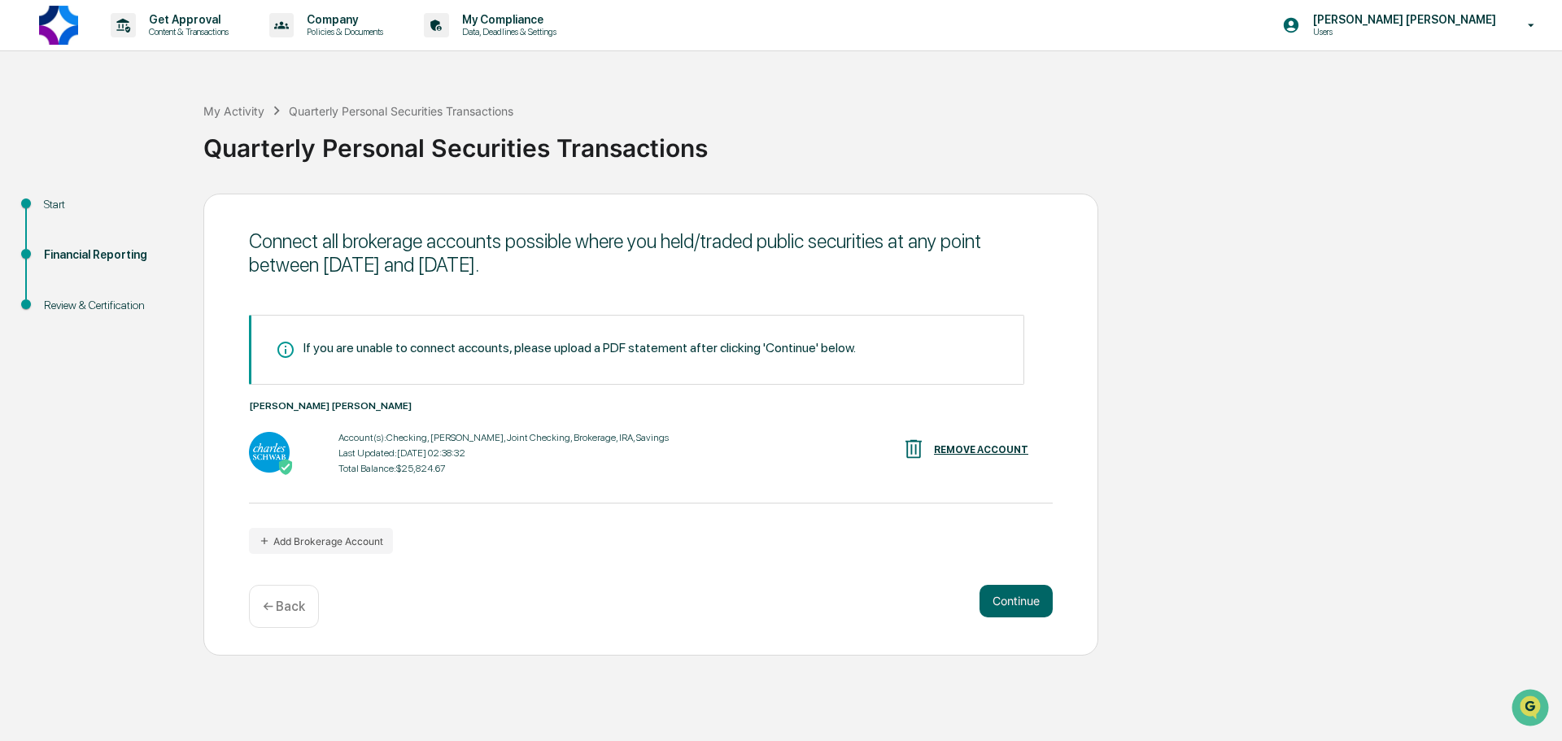
click at [1010, 594] on button "Continue" at bounding box center [1016, 601] width 73 height 33
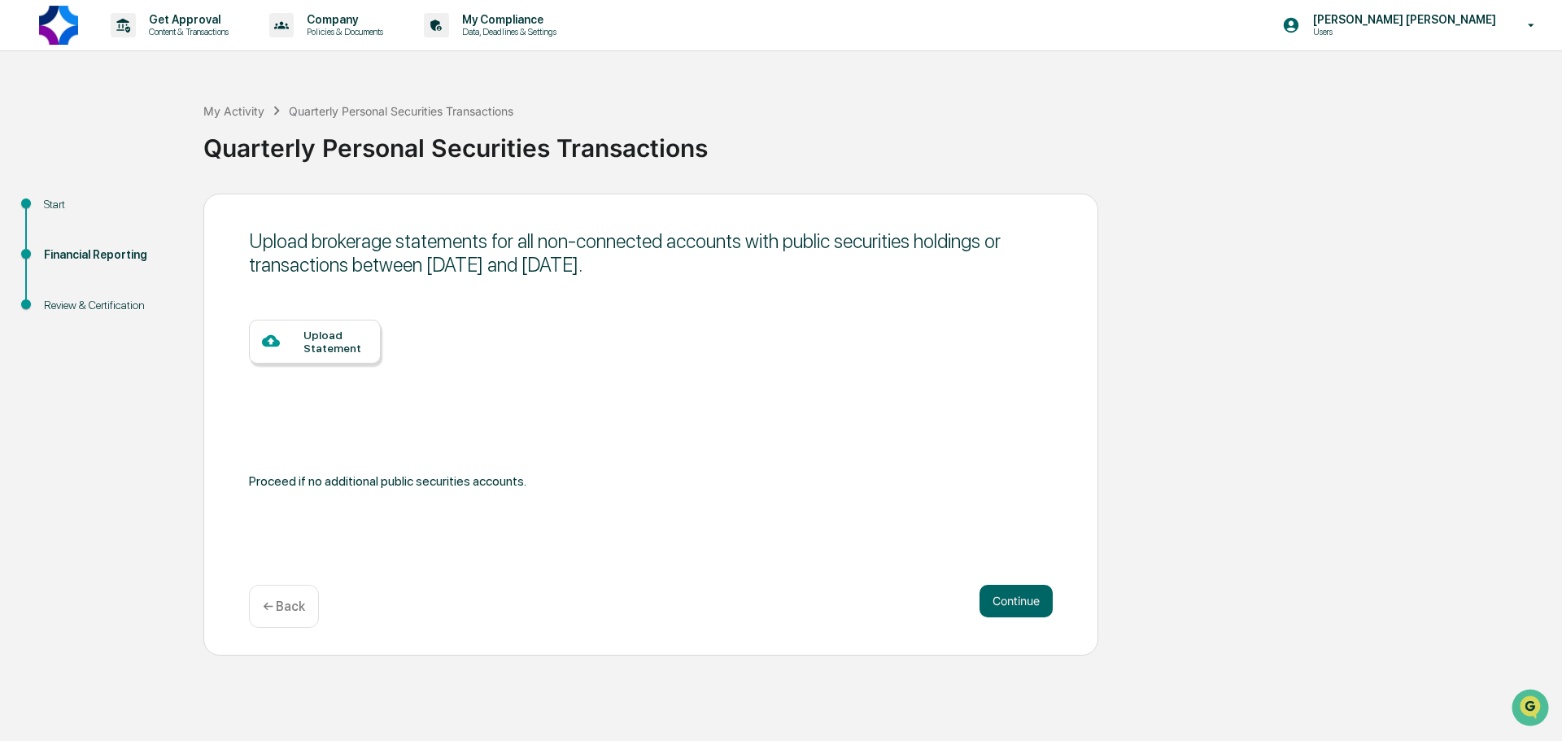
click at [1010, 594] on button "Continue" at bounding box center [1016, 601] width 73 height 33
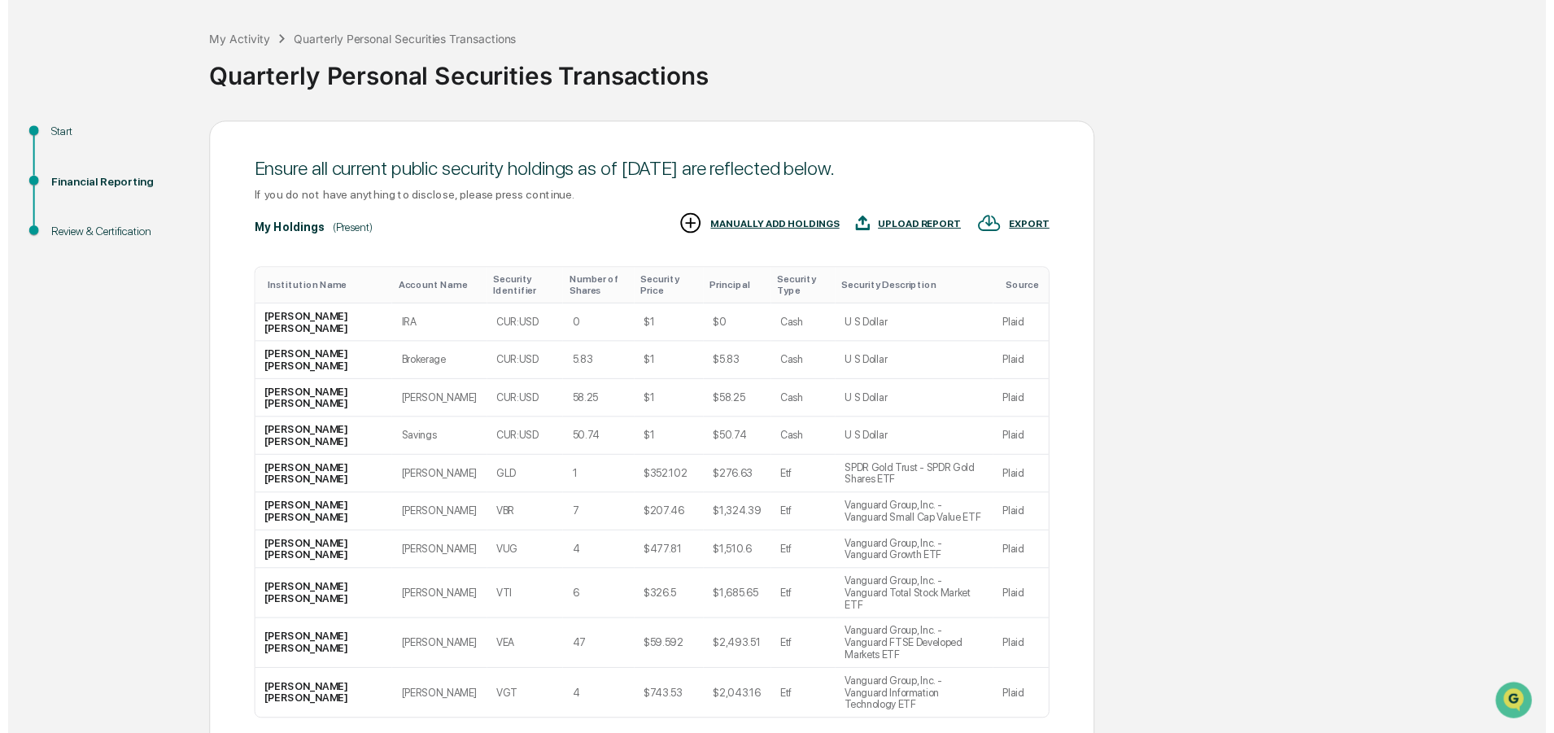
scroll to position [161, 0]
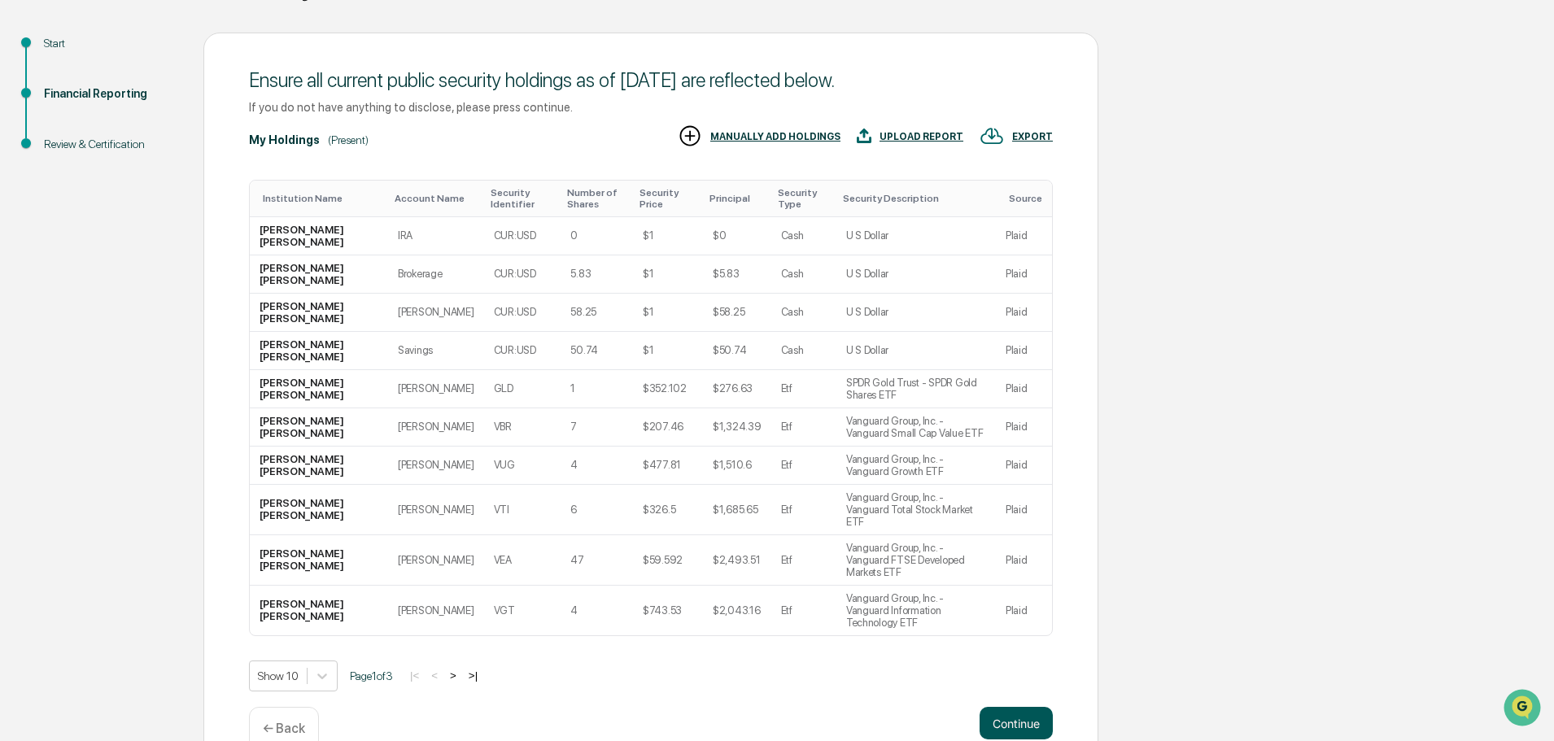
click at [1030, 707] on button "Continue" at bounding box center [1016, 723] width 73 height 33
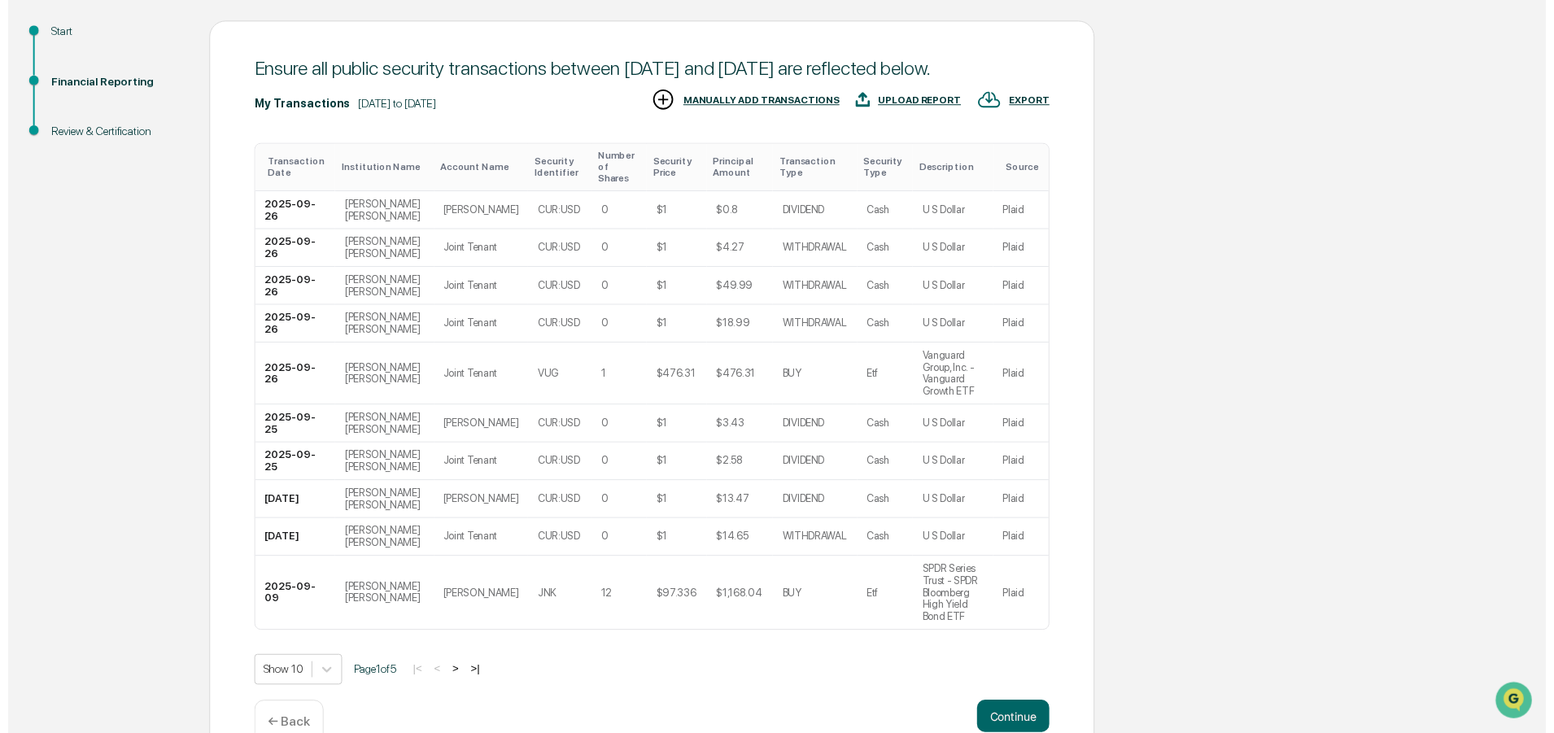
scroll to position [173, 0]
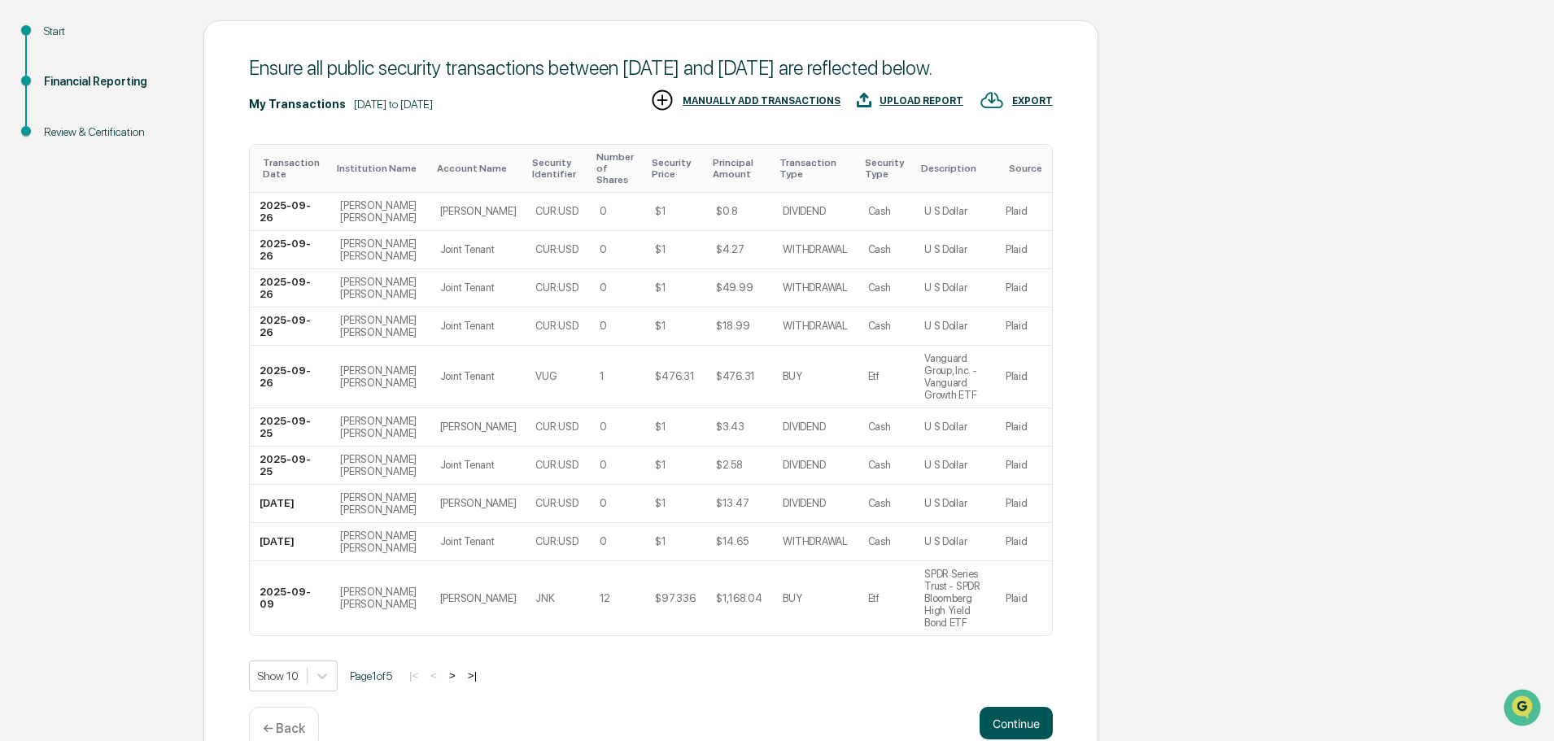
click at [1012, 707] on button "Continue" at bounding box center [1016, 723] width 73 height 33
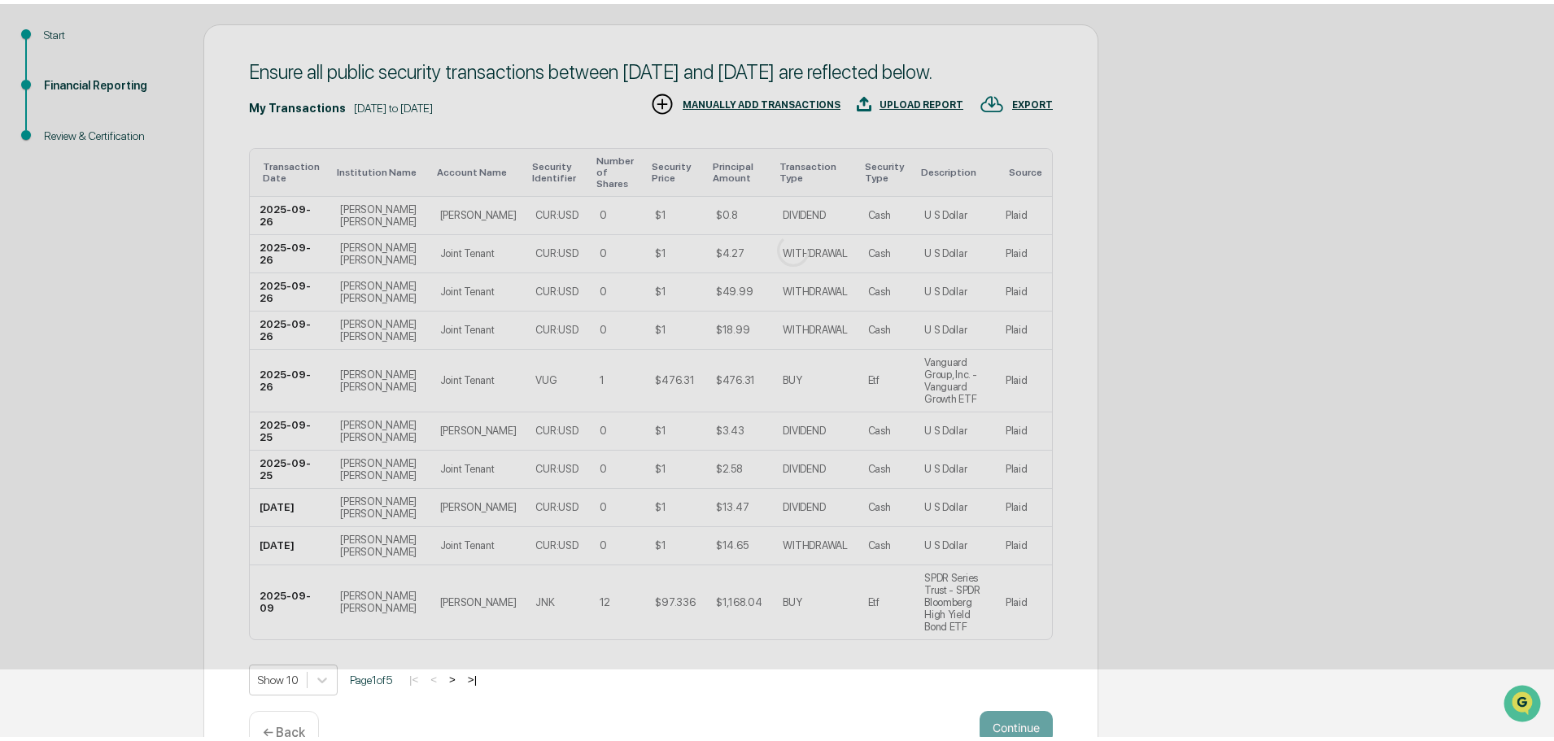
scroll to position [0, 0]
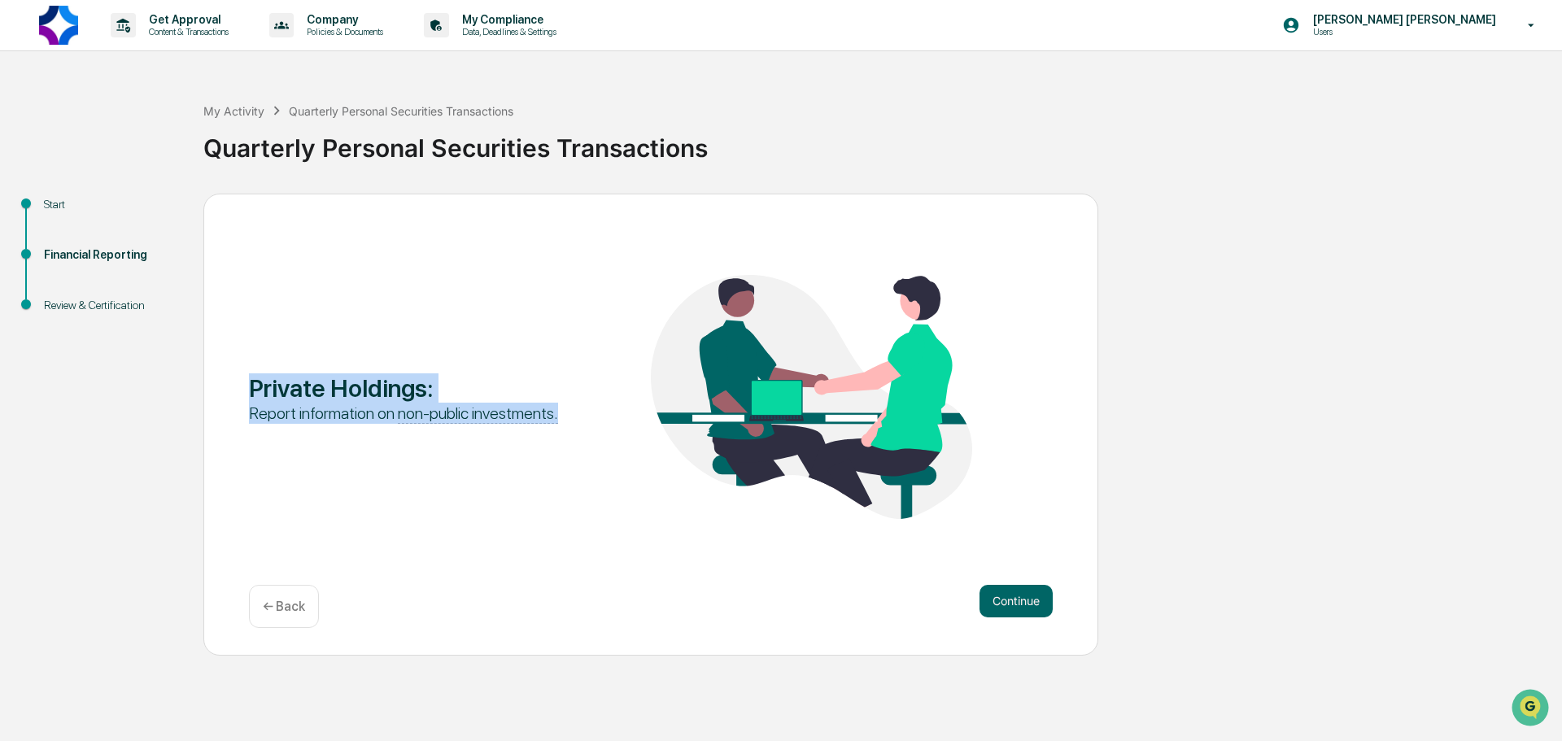
drag, startPoint x: 251, startPoint y: 383, endPoint x: 574, endPoint y: 425, distance: 324.9
click at [574, 425] on div "Private Holdings : Report information on non-public investments." at bounding box center [651, 398] width 804 height 247
click at [463, 488] on div "Private Holdings : Report information on non-public investments." at bounding box center [651, 398] width 804 height 247
drag, startPoint x: 559, startPoint y: 421, endPoint x: 247, endPoint y: 383, distance: 314.8
click at [247, 383] on div "Private Holdings : Report information on non-public investments. Continue ← Back" at bounding box center [650, 425] width 895 height 462
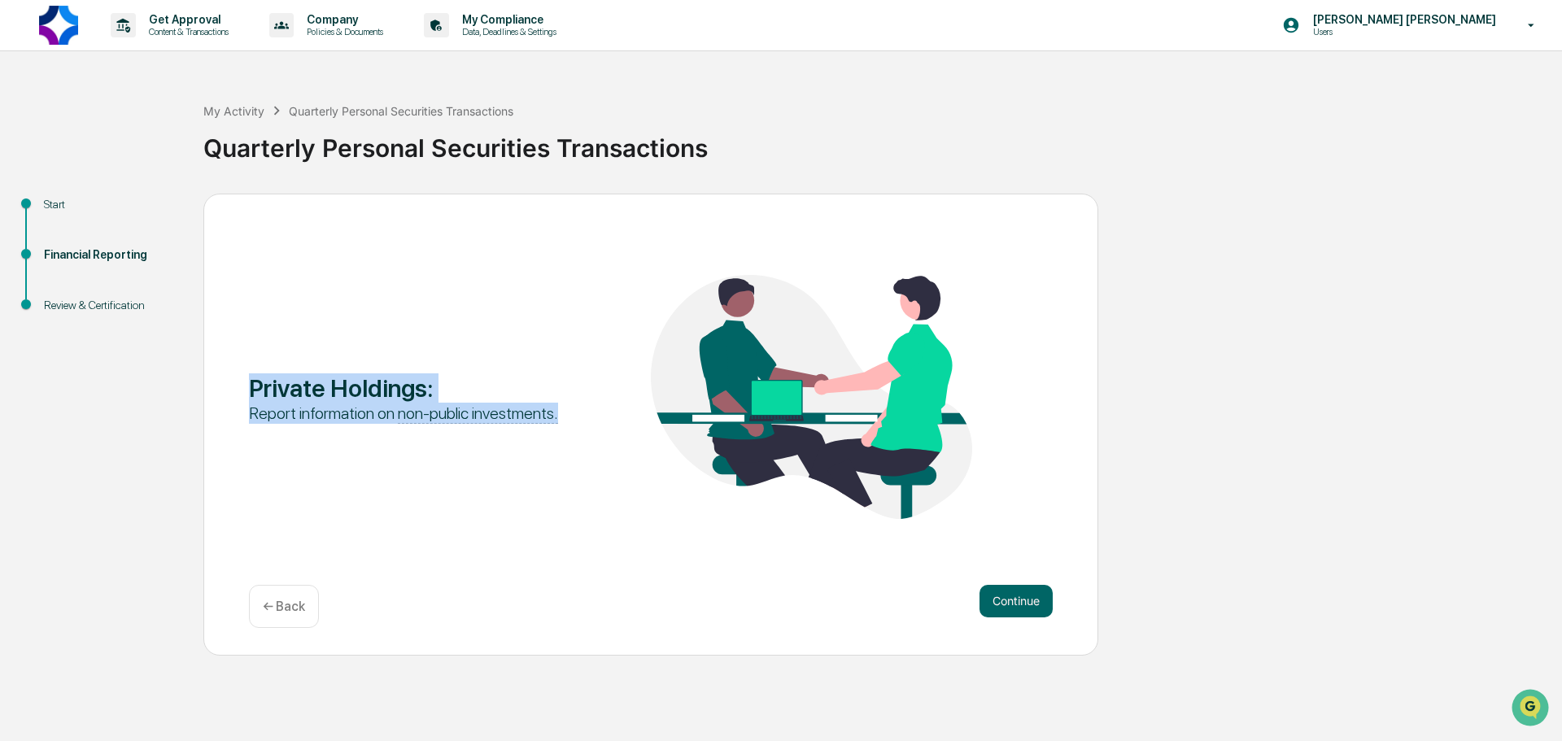
click at [246, 383] on div "Private Holdings : Report information on non-public investments. Continue ← Back" at bounding box center [650, 425] width 895 height 462
drag, startPoint x: 246, startPoint y: 383, endPoint x: 586, endPoint y: 418, distance: 341.9
click at [587, 417] on div "Private Holdings : Report information on non-public investments. Continue ← Back" at bounding box center [650, 425] width 895 height 462
click at [580, 418] on div "Private Holdings : Report information on non-public investments." at bounding box center [651, 398] width 804 height 247
drag, startPoint x: 570, startPoint y: 419, endPoint x: 245, endPoint y: 392, distance: 326.6
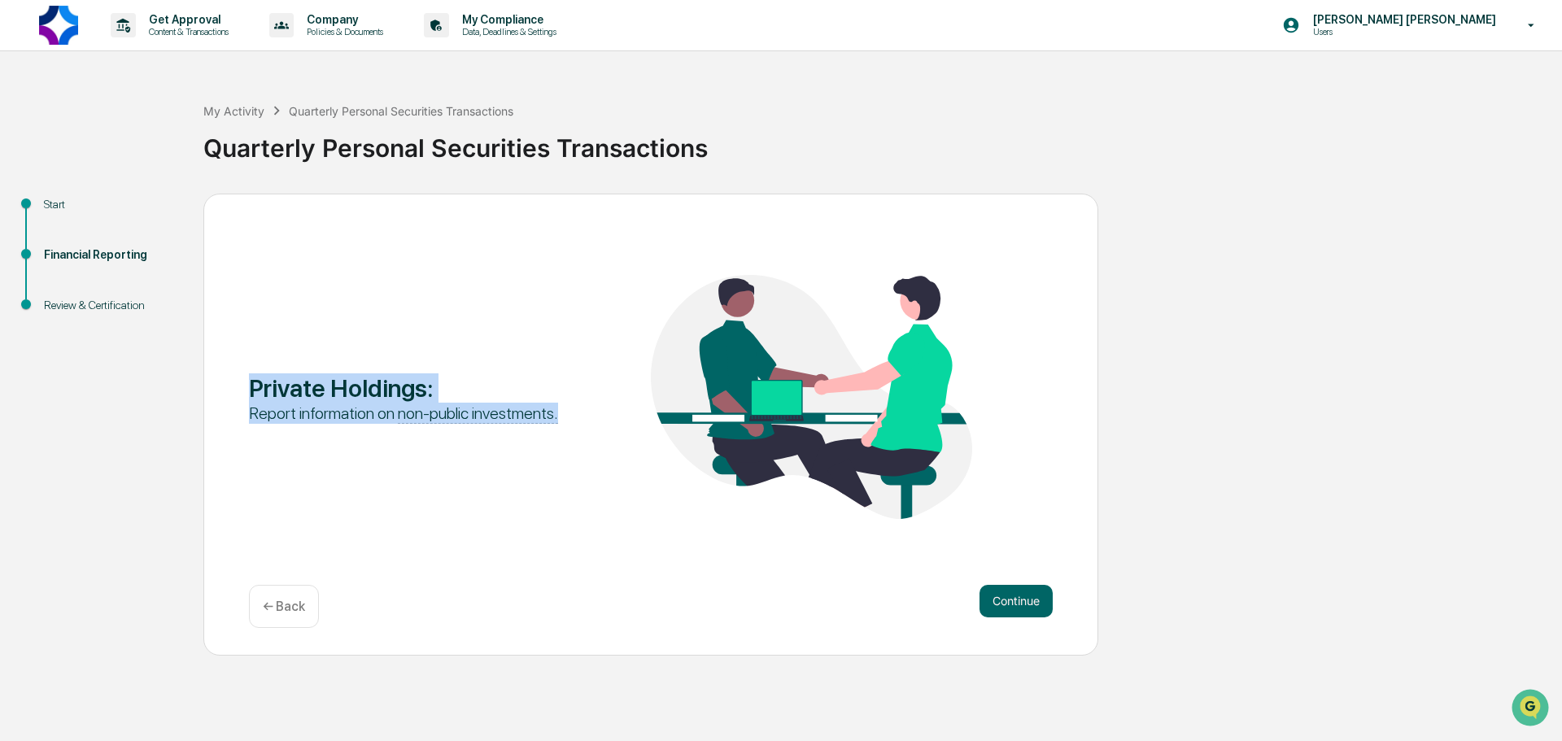
click at [245, 392] on div "Private Holdings : Report information on non-public investments. Continue ← Back" at bounding box center [650, 425] width 895 height 462
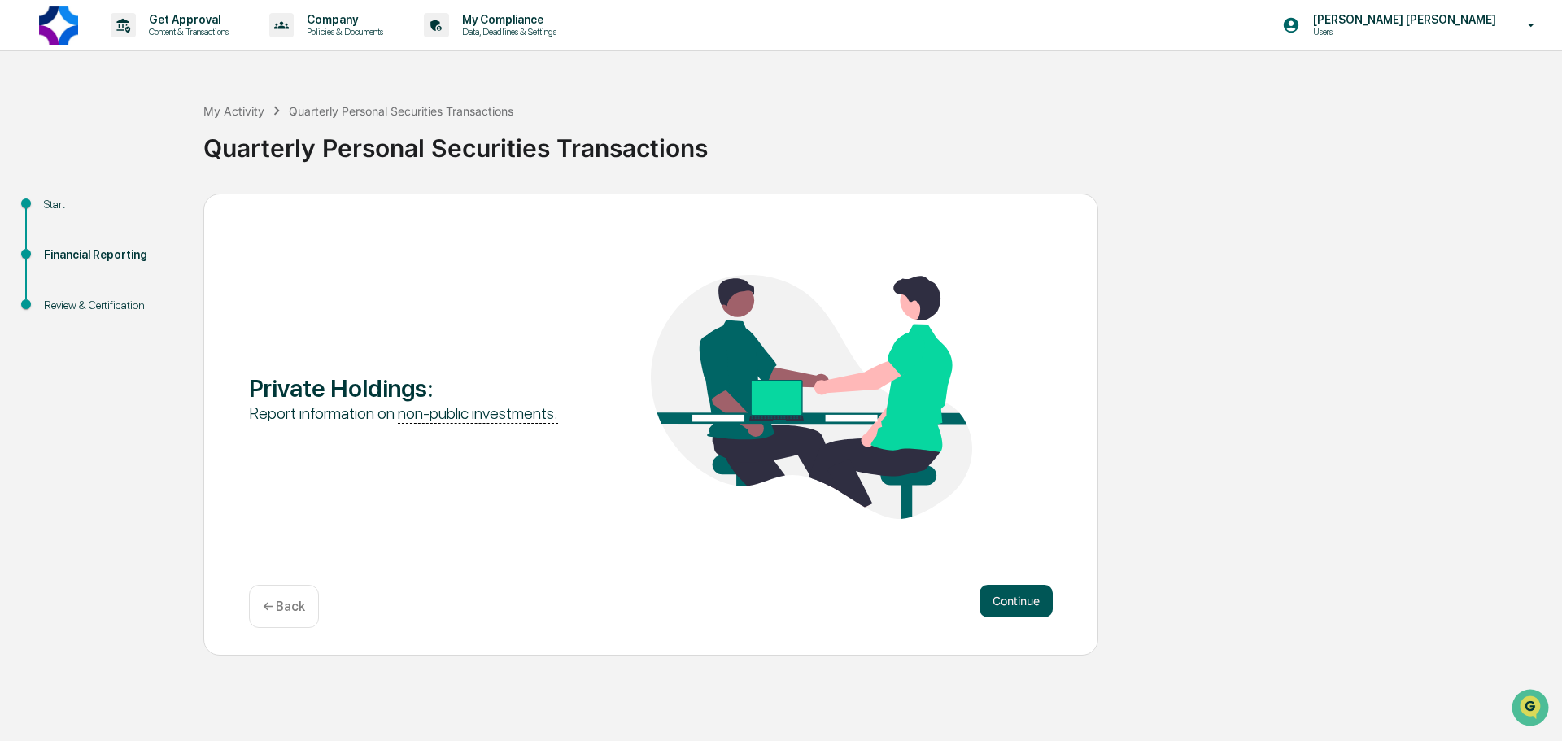
click at [1017, 603] on button "Continue" at bounding box center [1016, 601] width 73 height 33
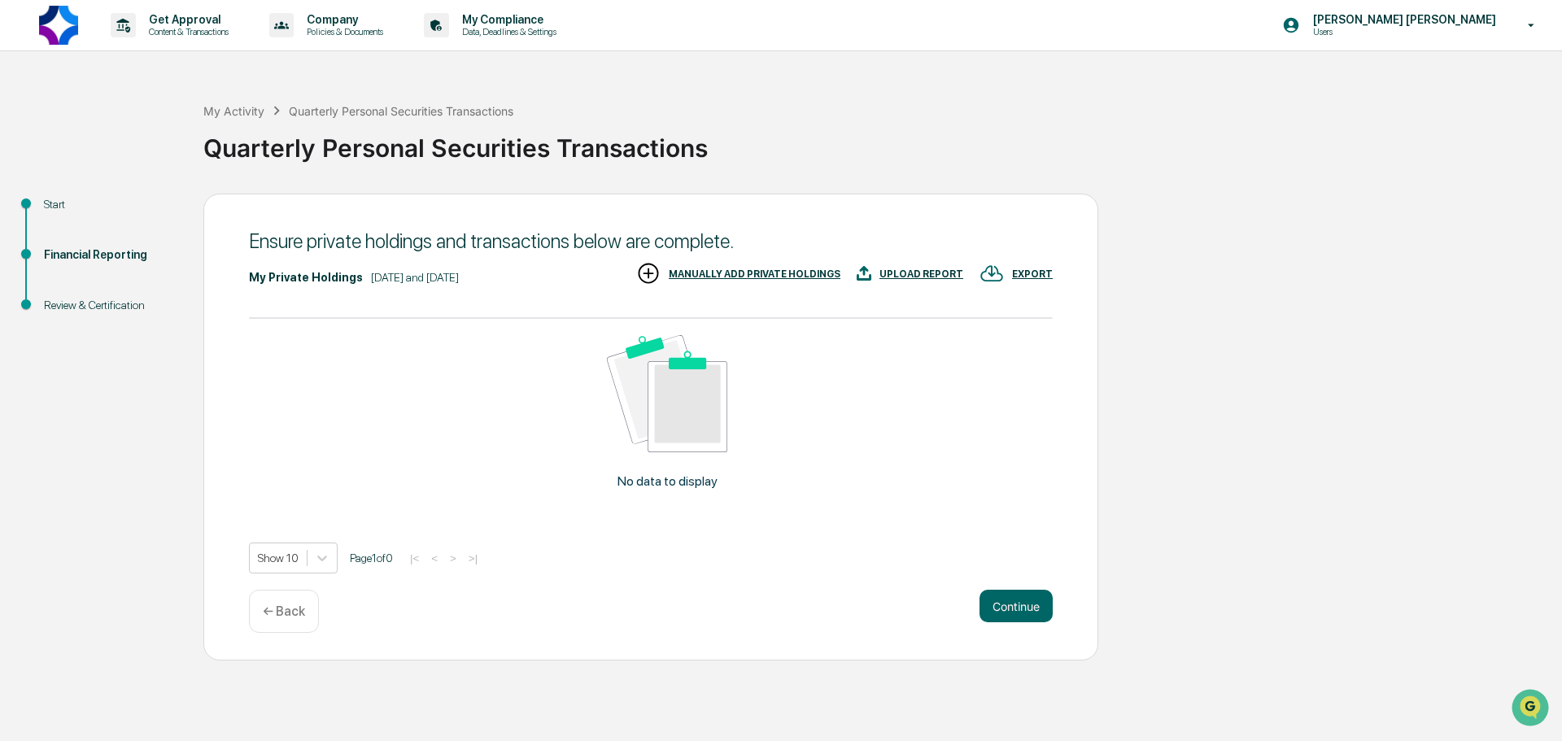
click at [751, 269] on div "MANUALLY ADD PRIVATE HOLDINGS" at bounding box center [755, 274] width 172 height 11
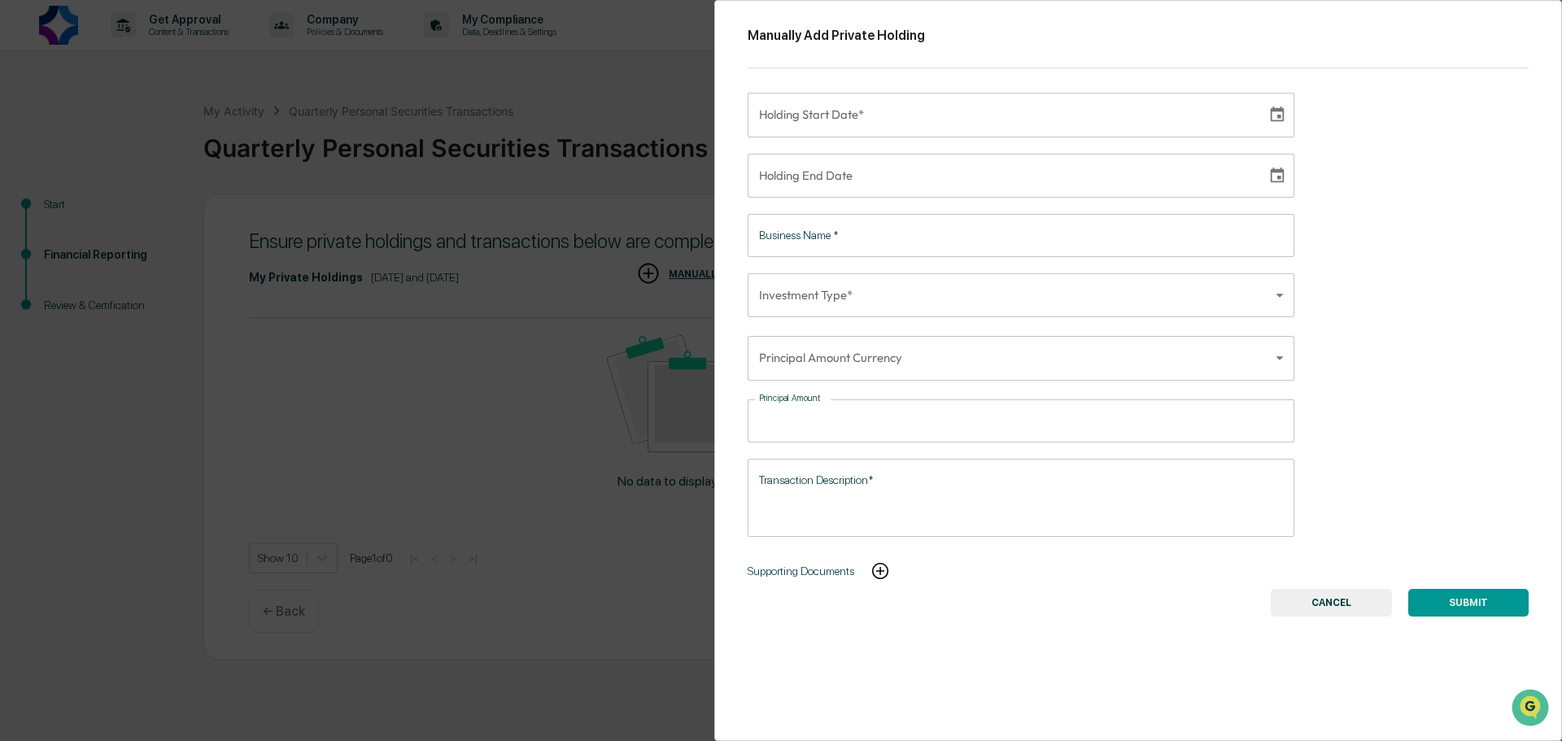
type input "**********"
click at [814, 128] on input "**********" at bounding box center [1002, 115] width 508 height 44
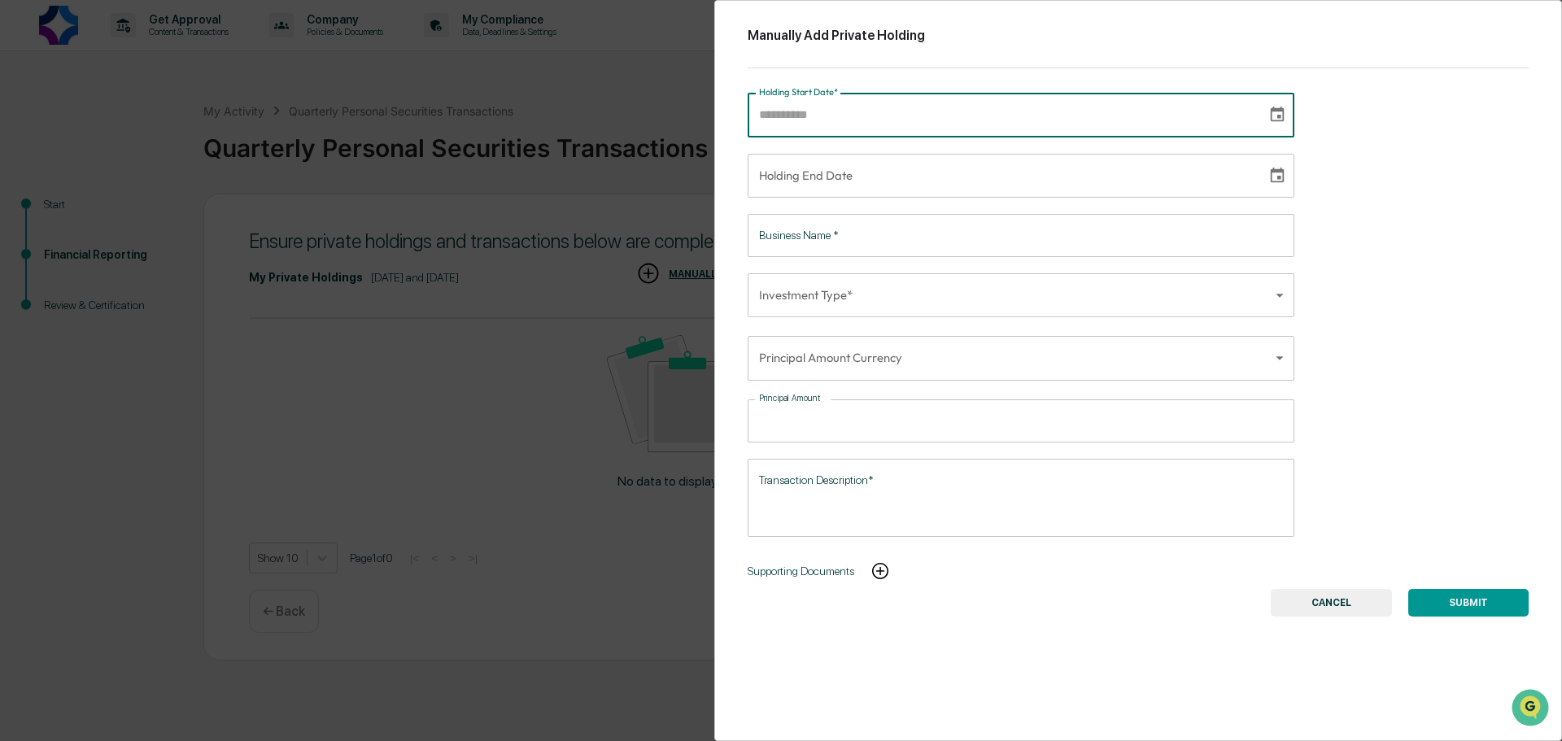
click at [1273, 115] on icon "Choose date" at bounding box center [1278, 115] width 18 height 18
click at [754, 182] on icon "Previous month" at bounding box center [754, 182] width 0 height 0
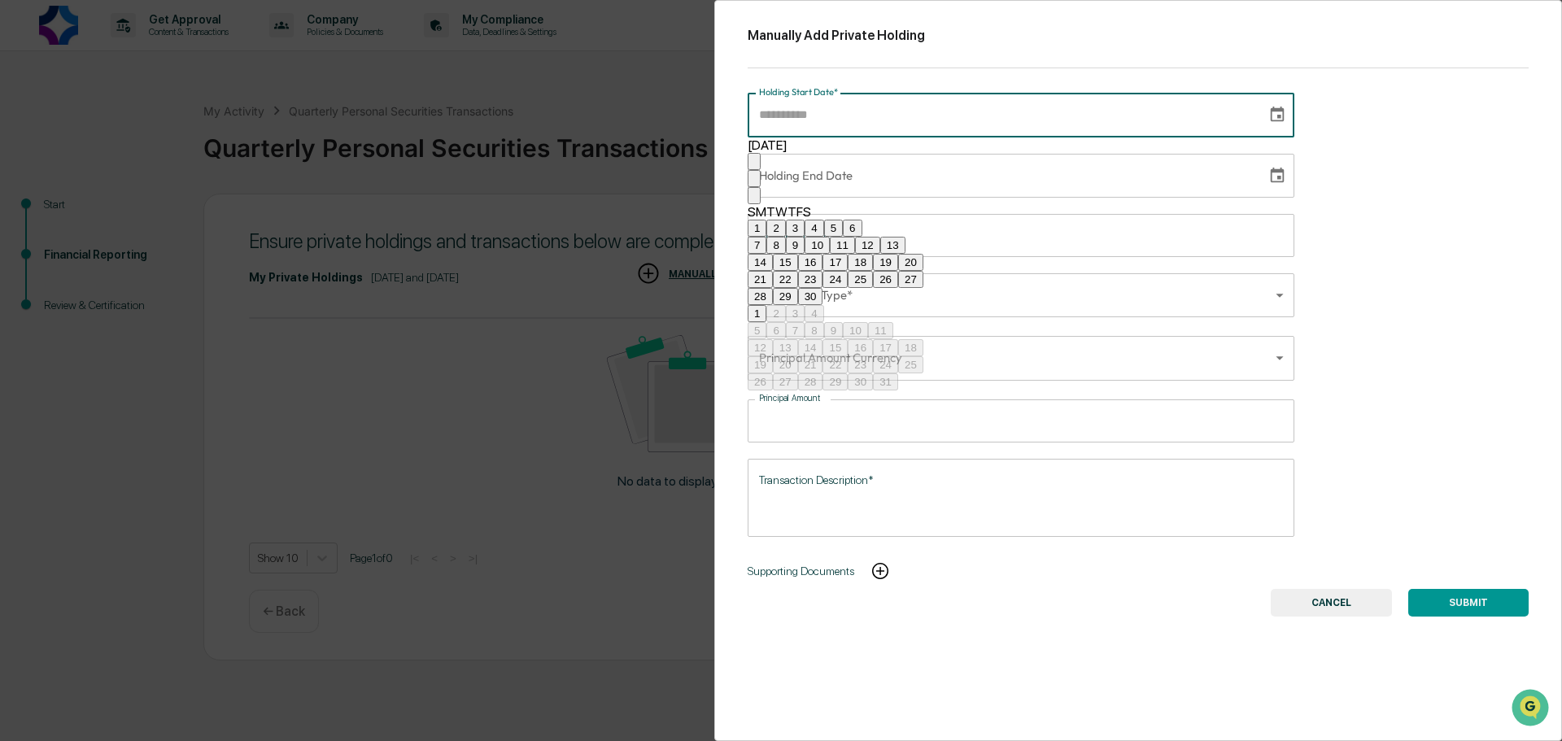
click at [754, 182] on icon "Previous month" at bounding box center [754, 182] width 0 height 0
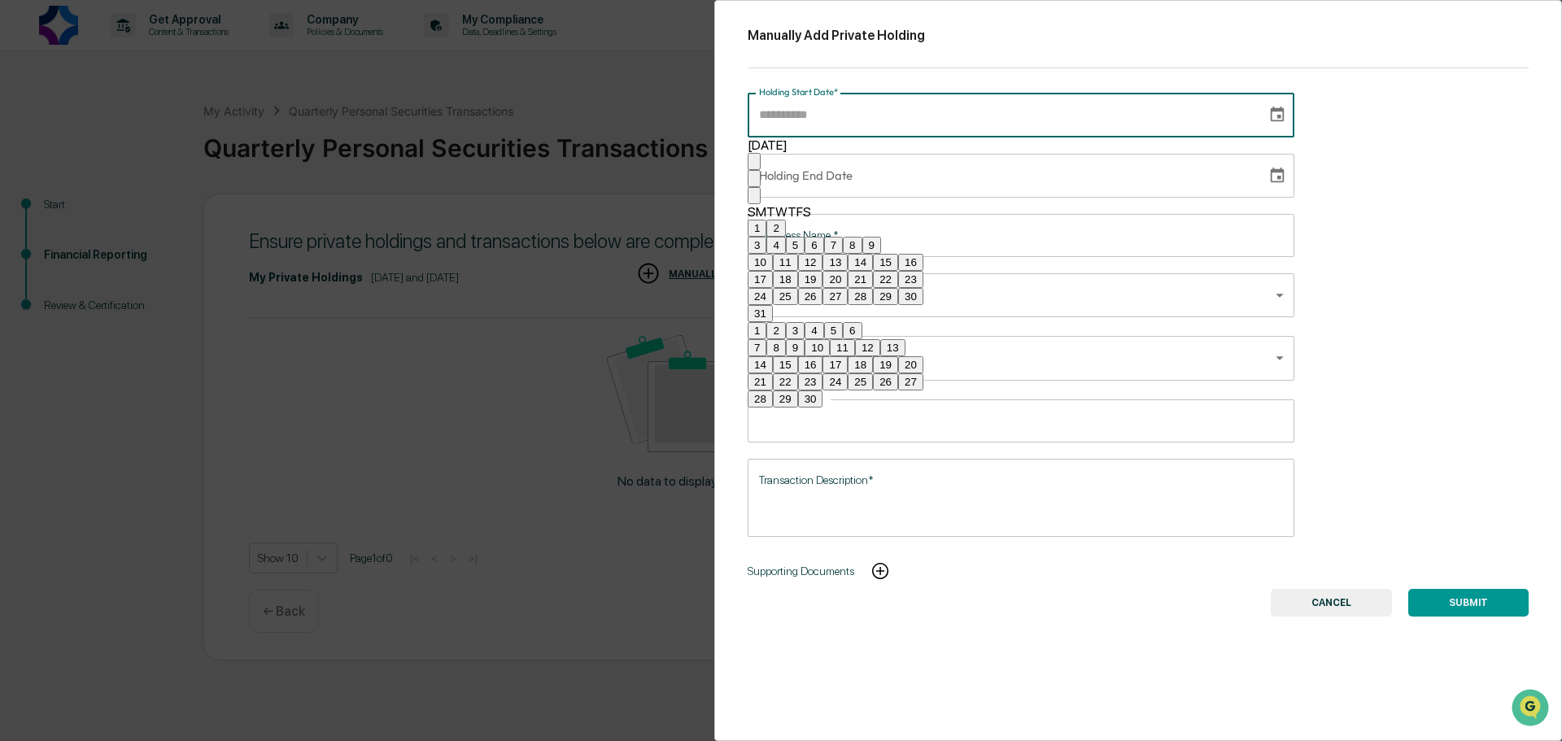
click at [754, 182] on icon "Previous month" at bounding box center [754, 182] width 0 height 0
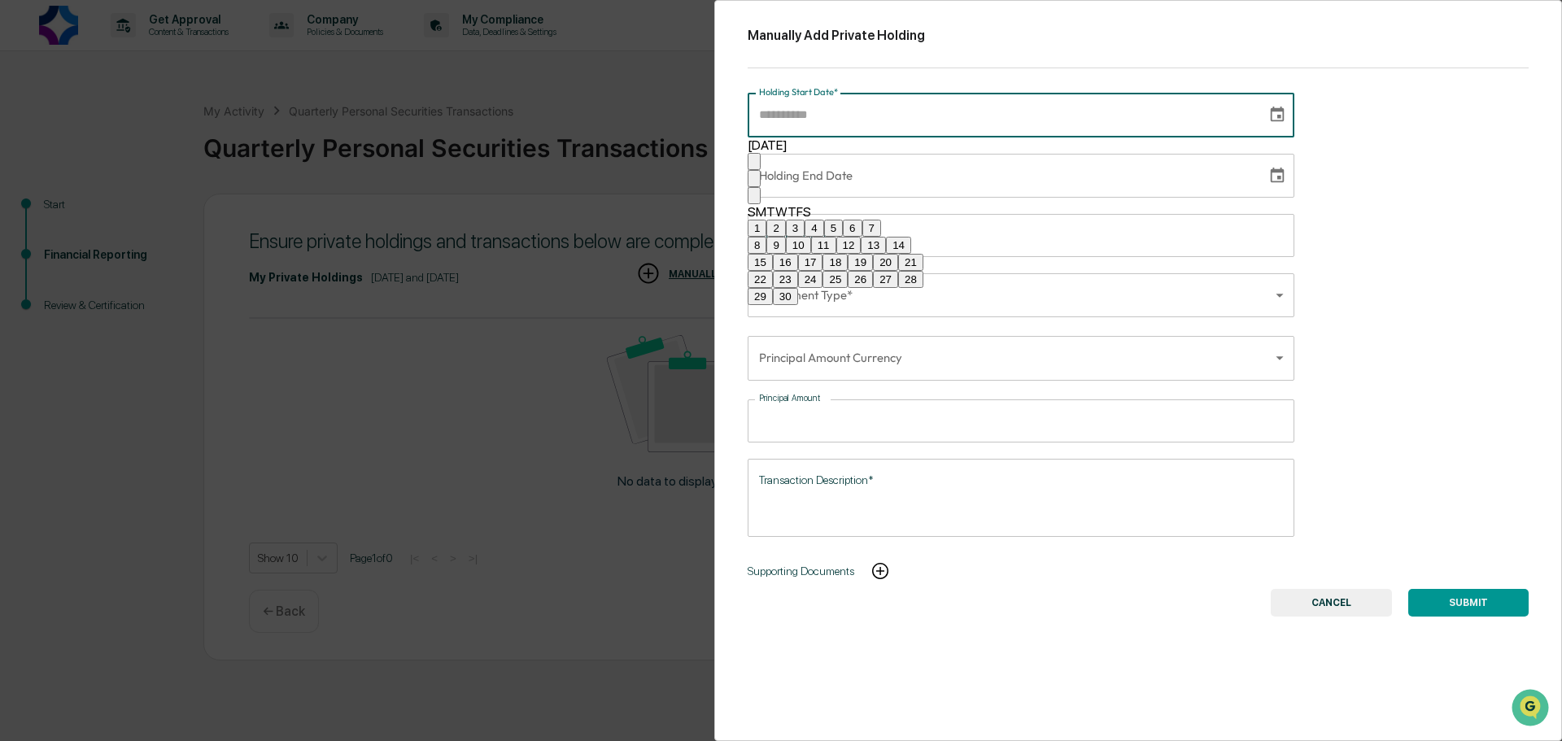
click at [754, 182] on icon "Previous month" at bounding box center [754, 182] width 0 height 0
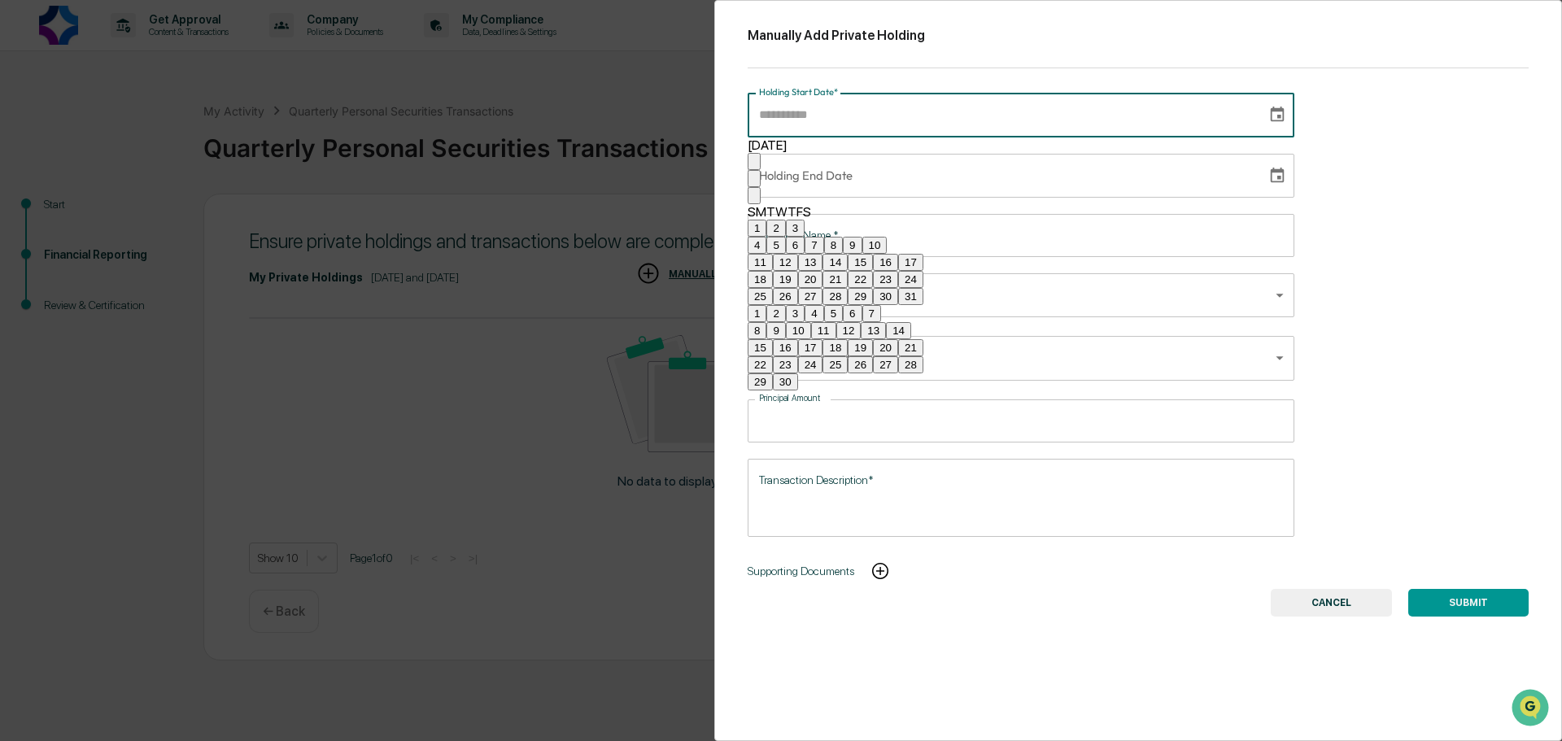
click at [754, 182] on icon "Previous month" at bounding box center [754, 182] width 0 height 0
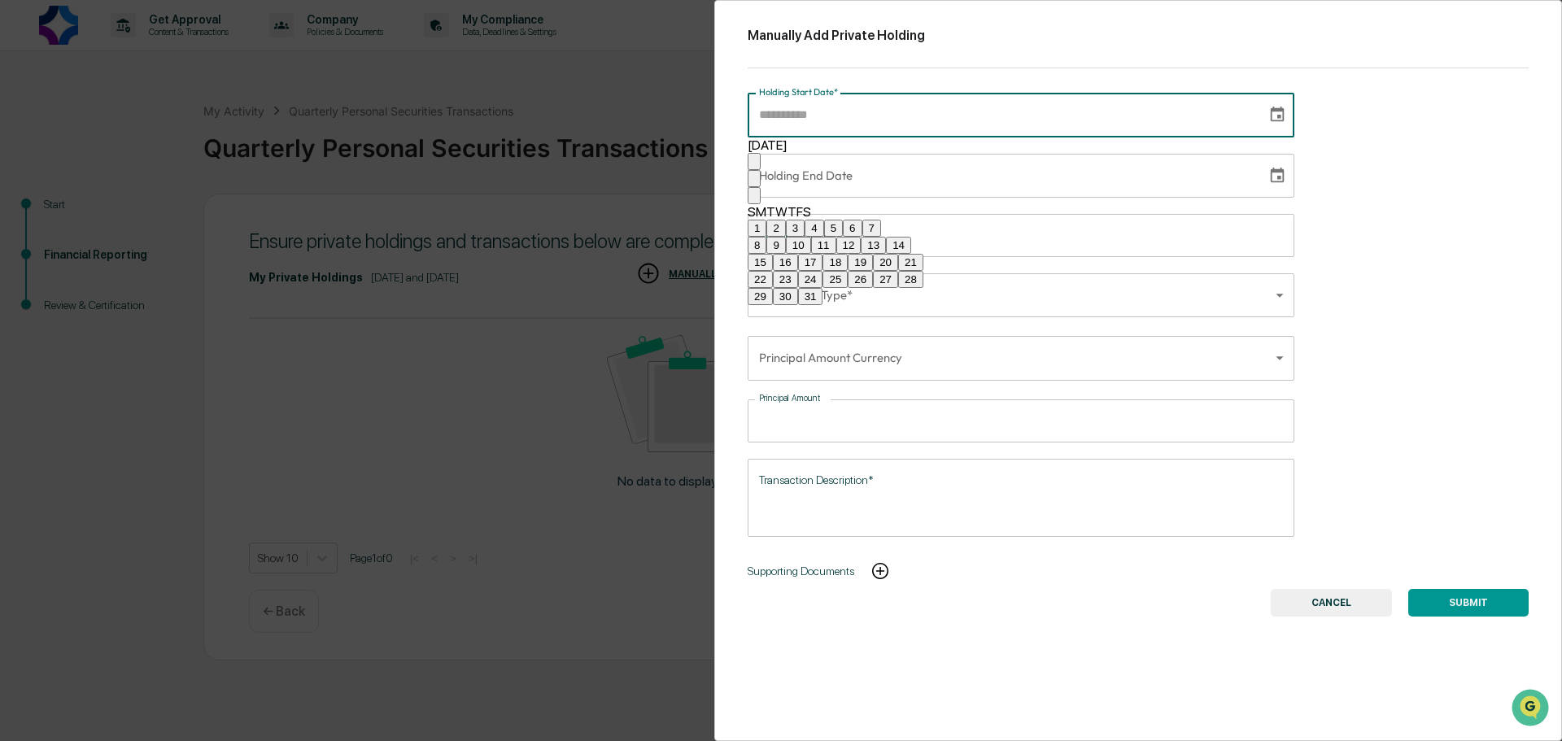
click at [805, 231] on button "3" at bounding box center [795, 228] width 19 height 17
type input "**********"
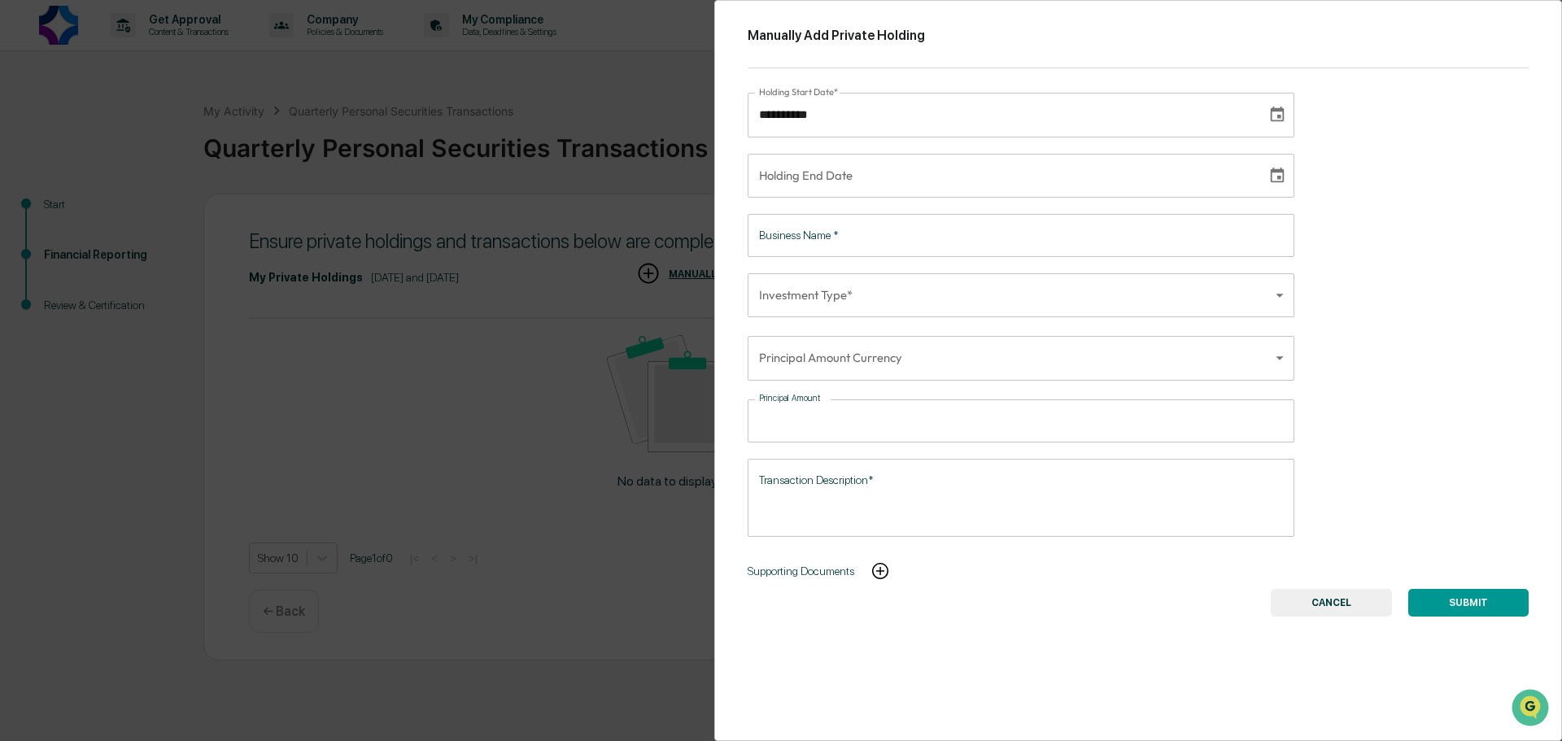
type input "**********"
click at [897, 182] on input "**********" at bounding box center [1002, 176] width 508 height 44
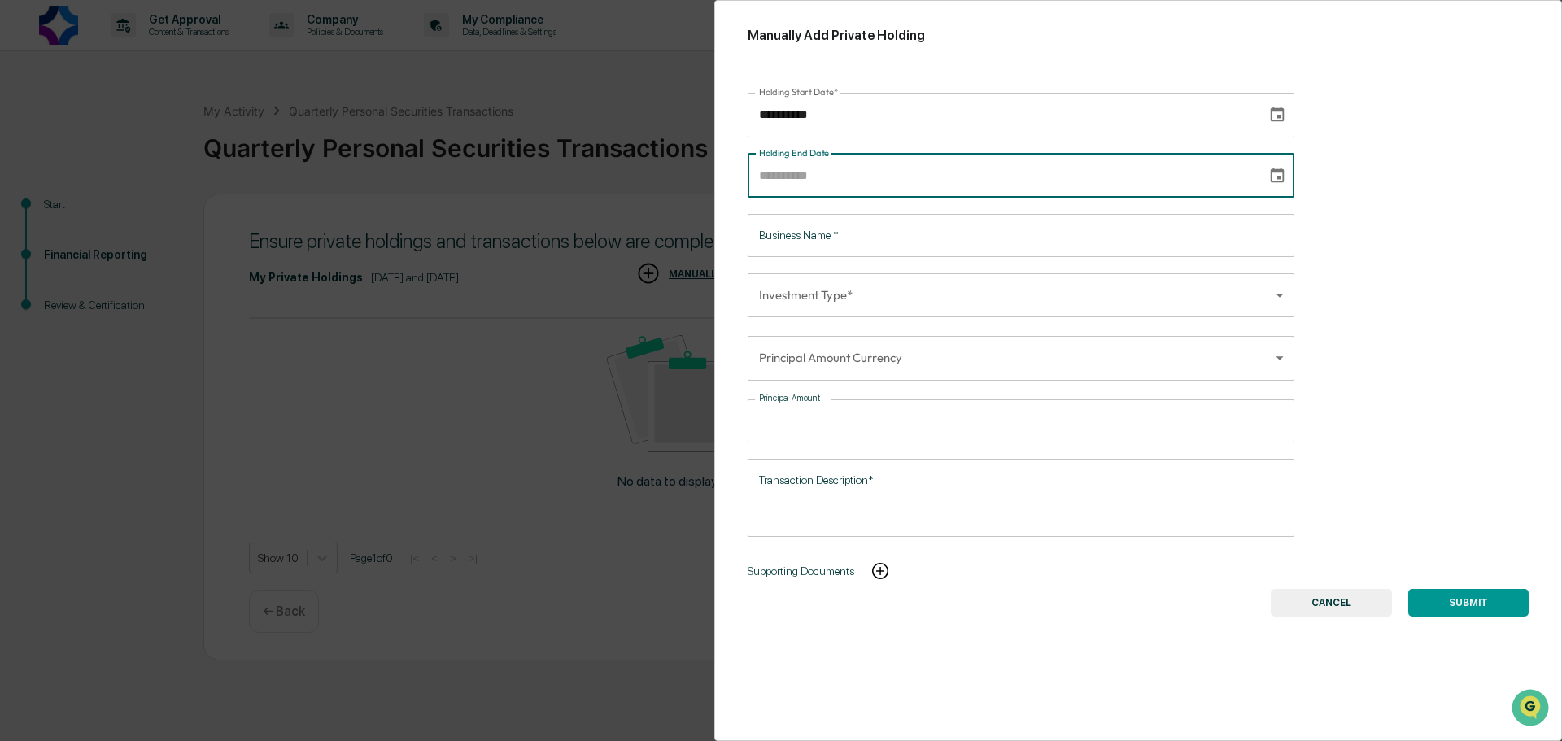
click at [1353, 226] on div "**********" at bounding box center [1138, 370] width 848 height 741
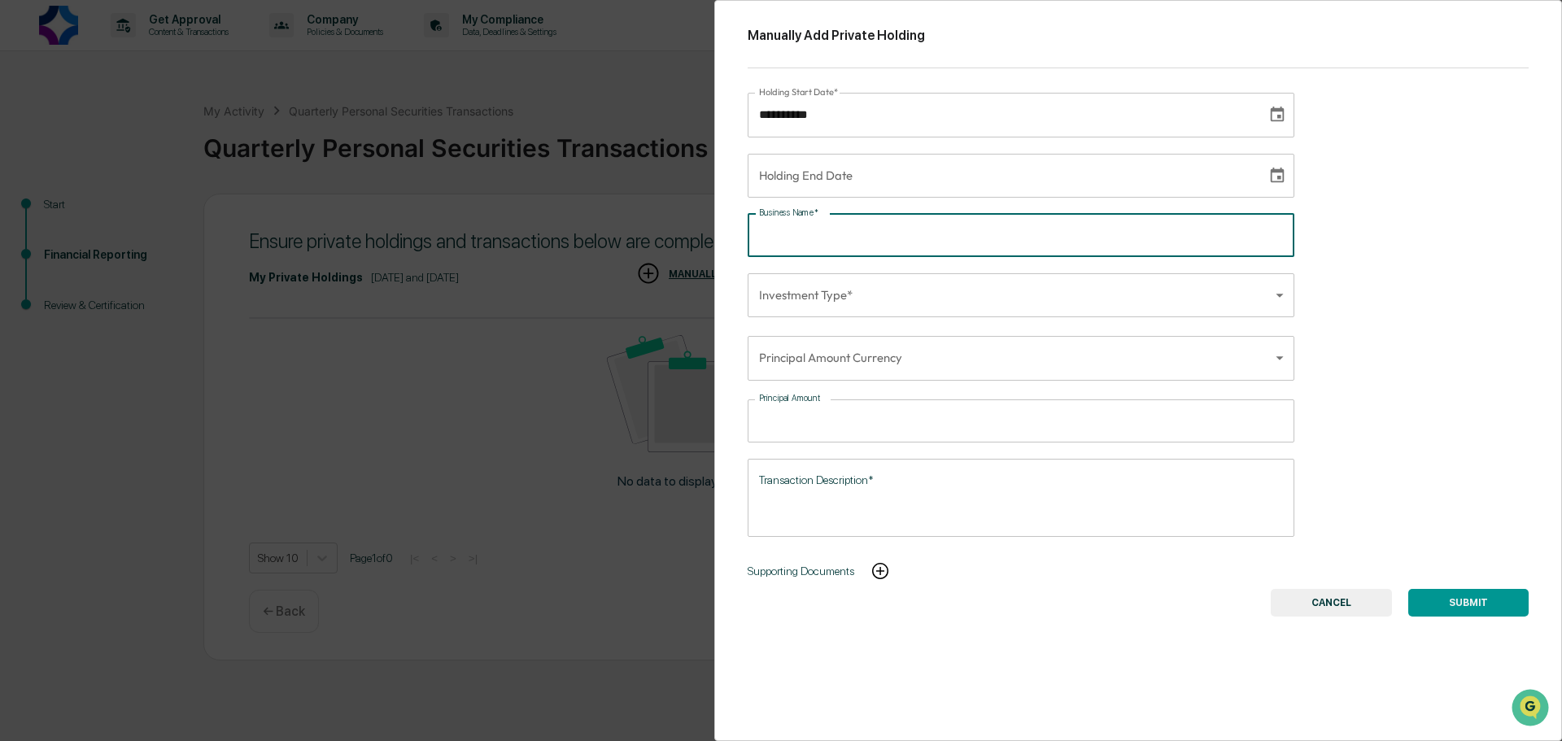
click at [867, 242] on input "Business Name   *" at bounding box center [1021, 235] width 547 height 43
type input "*********"
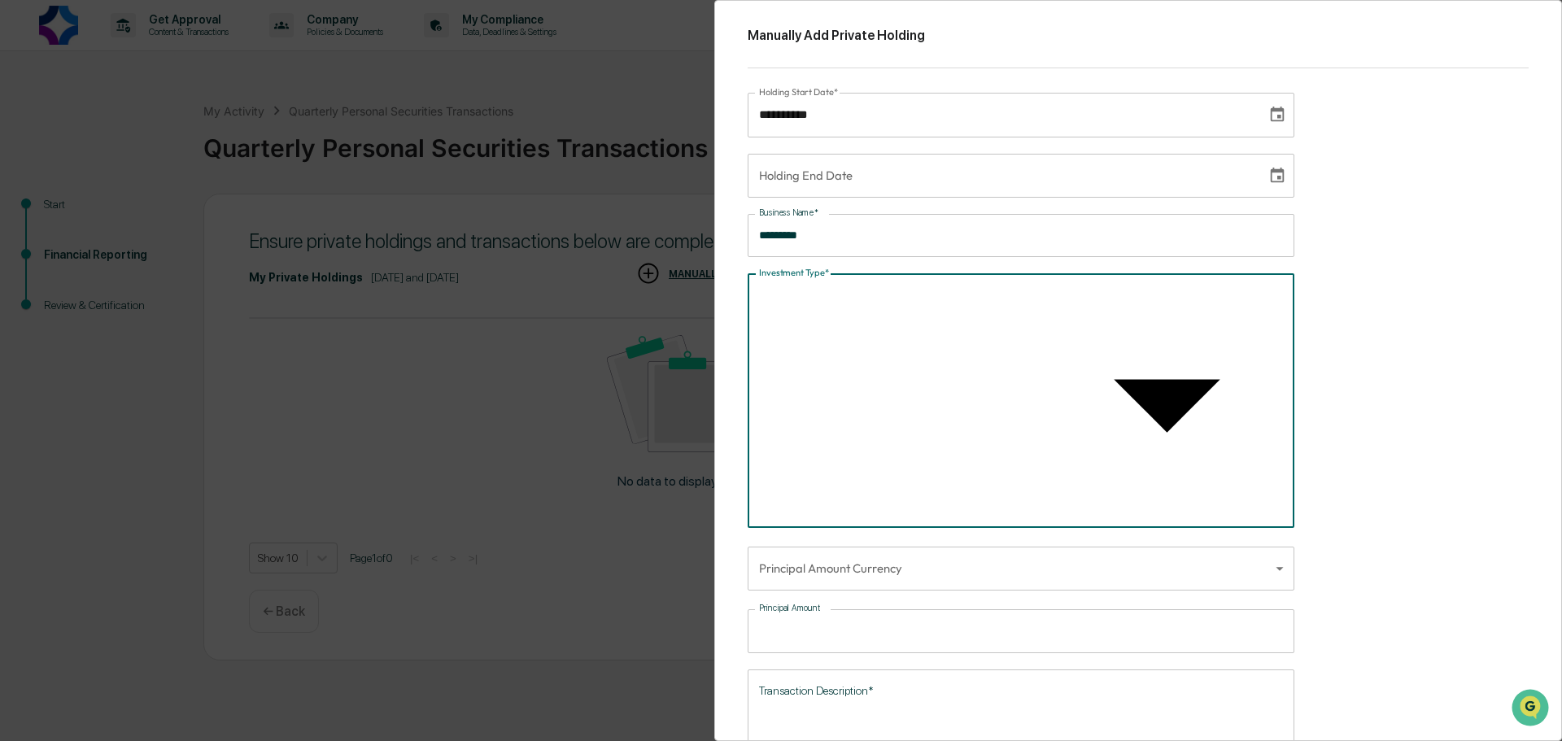
click at [803, 308] on body "**********" at bounding box center [781, 370] width 1562 height 741
click at [931, 389] on li "Other" at bounding box center [1018, 382] width 541 height 13
type input "*****"
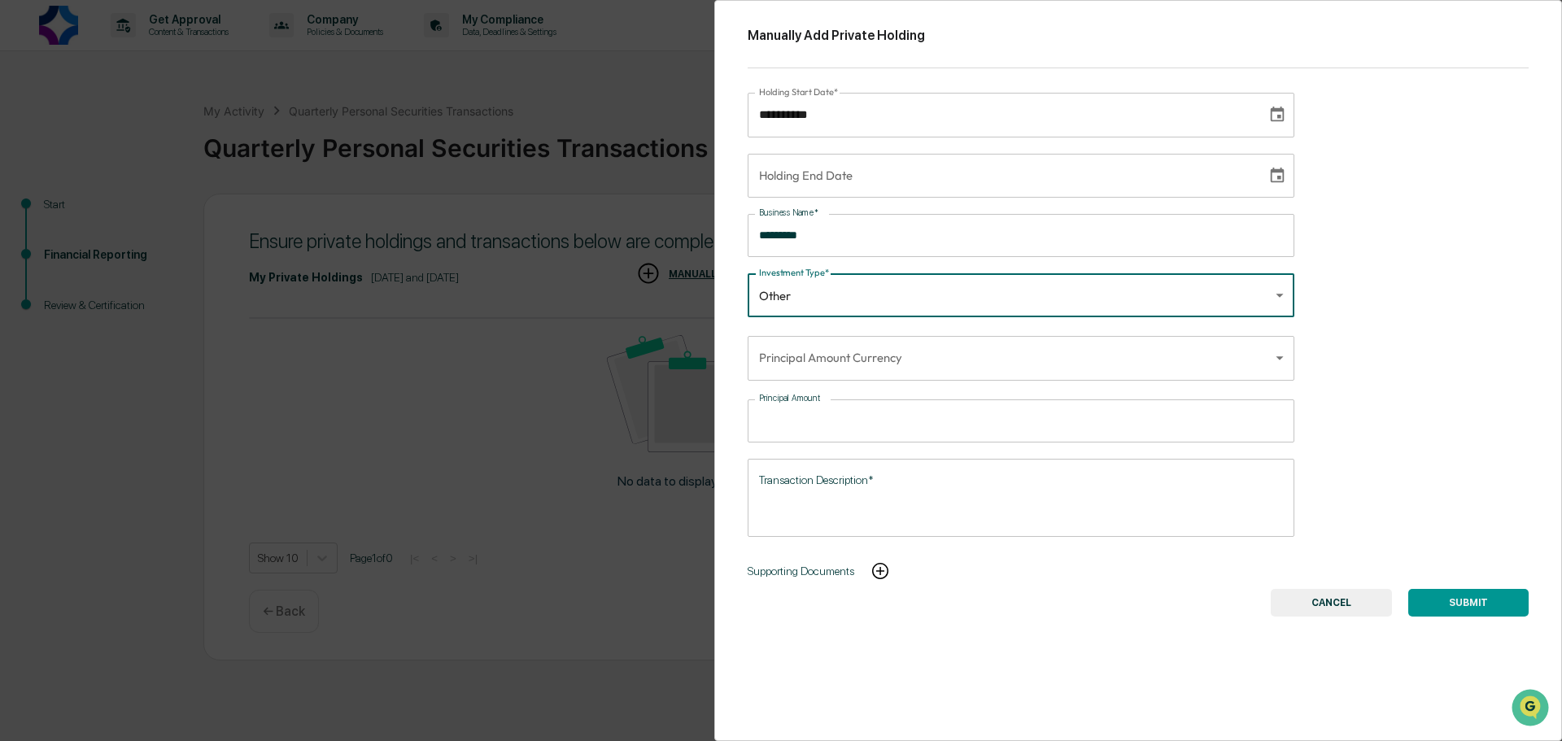
click at [863, 358] on body "**********" at bounding box center [781, 370] width 1562 height 741
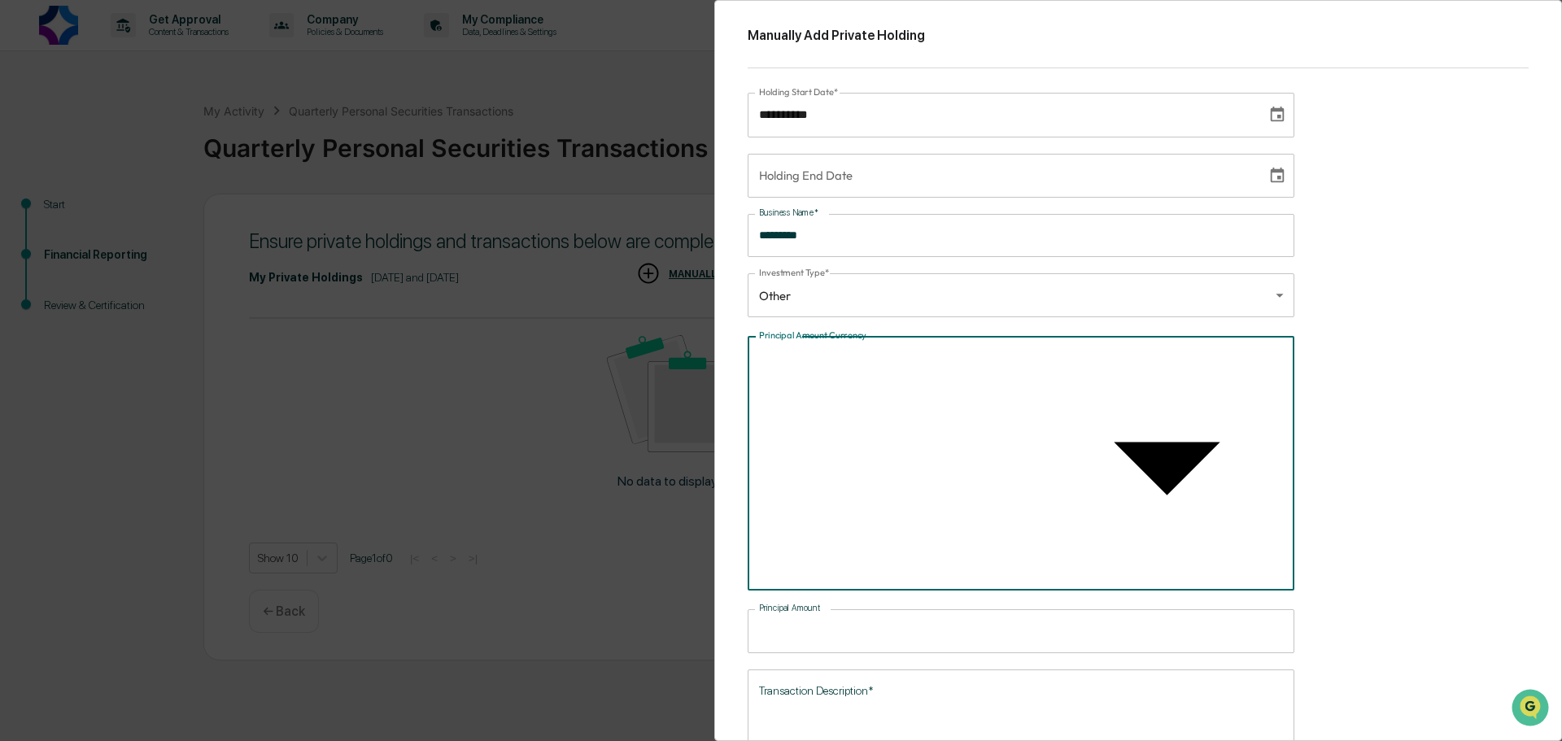
click at [837, 400] on li "USD ($)" at bounding box center [1018, 393] width 541 height 13
type input "*"
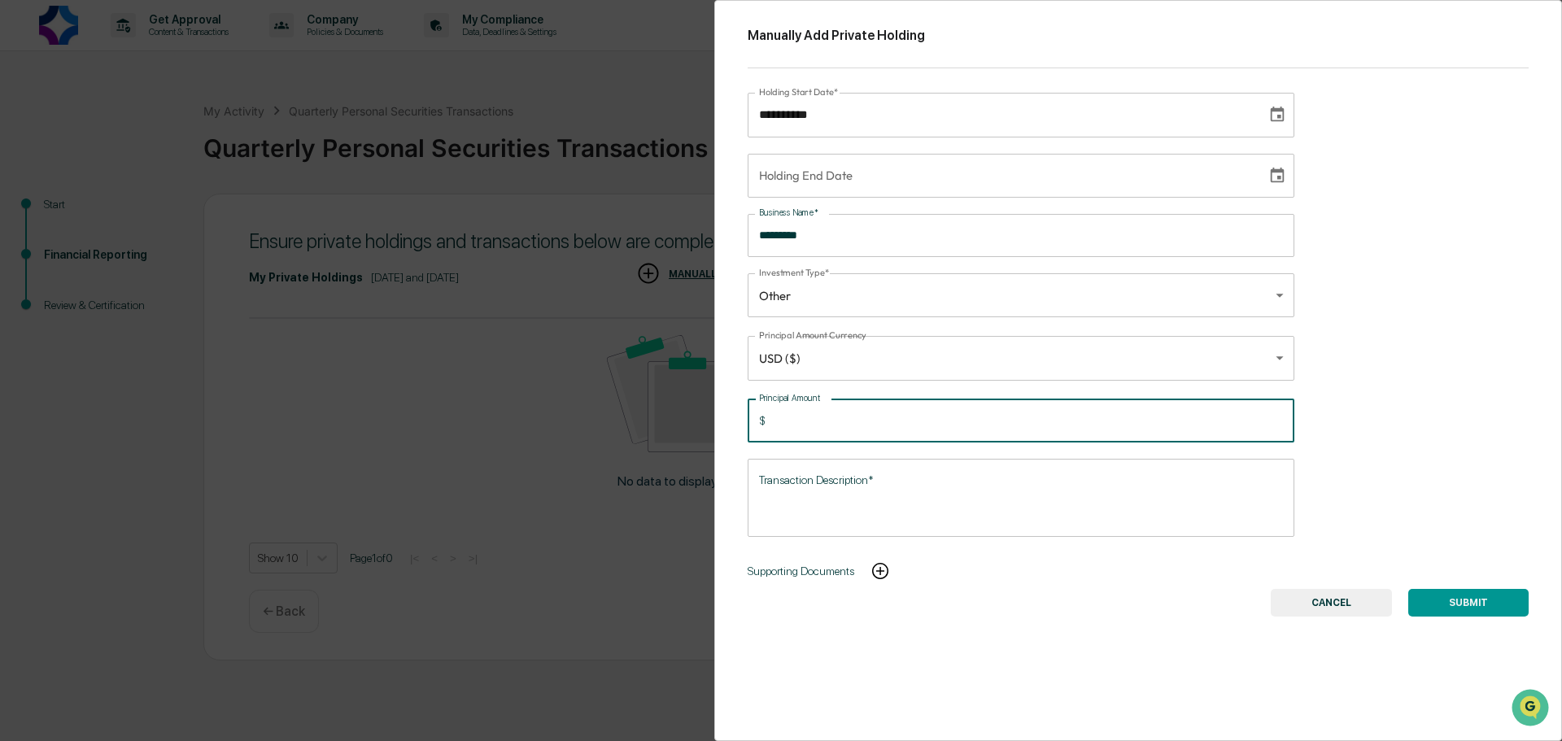
click at [827, 426] on input "Principal Amount" at bounding box center [1033, 421] width 522 height 43
type input "*****"
click at [831, 496] on textarea "Transaction Description*" at bounding box center [1021, 497] width 524 height 51
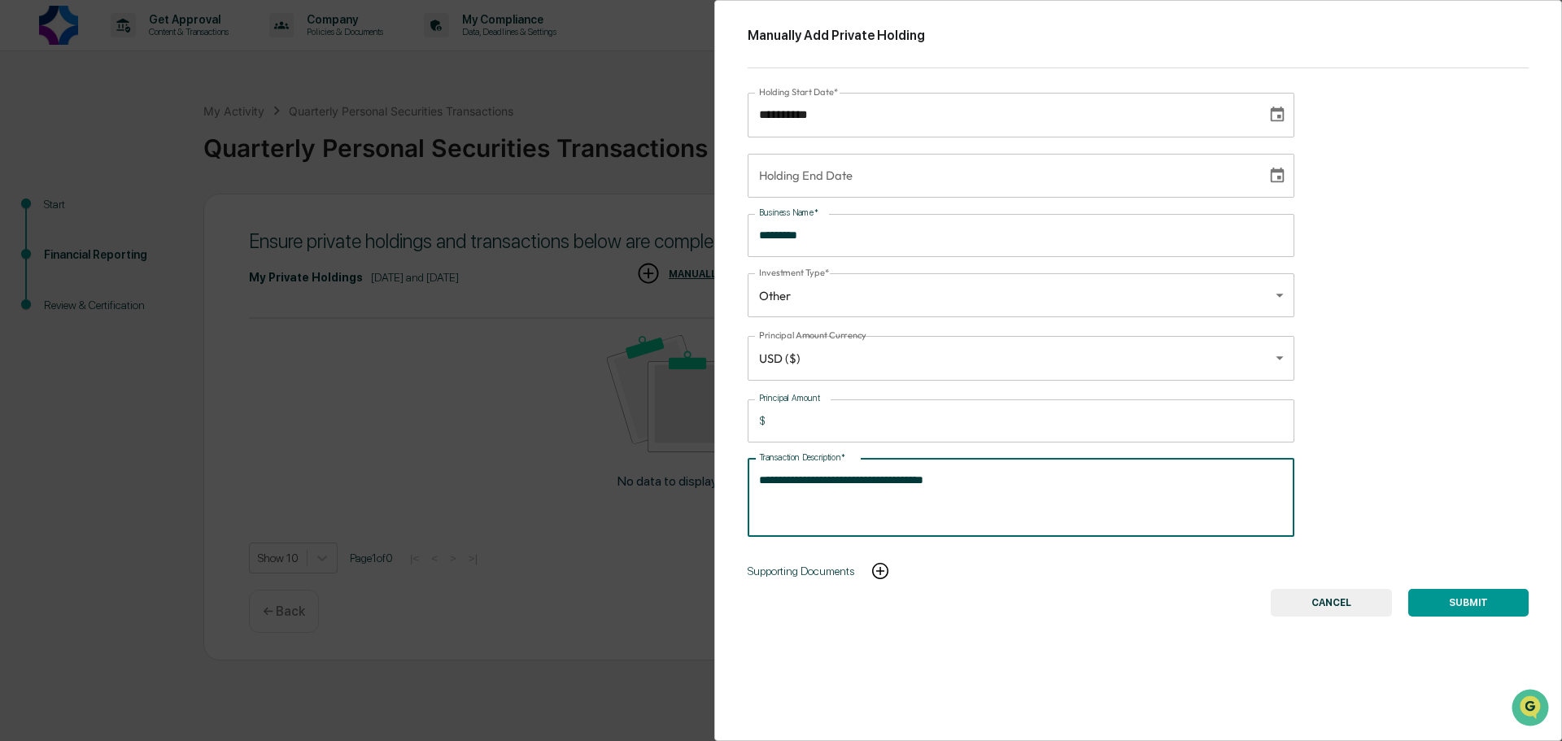
type textarea "**********"
click at [842, 573] on p "Supporting Documents" at bounding box center [801, 571] width 107 height 13
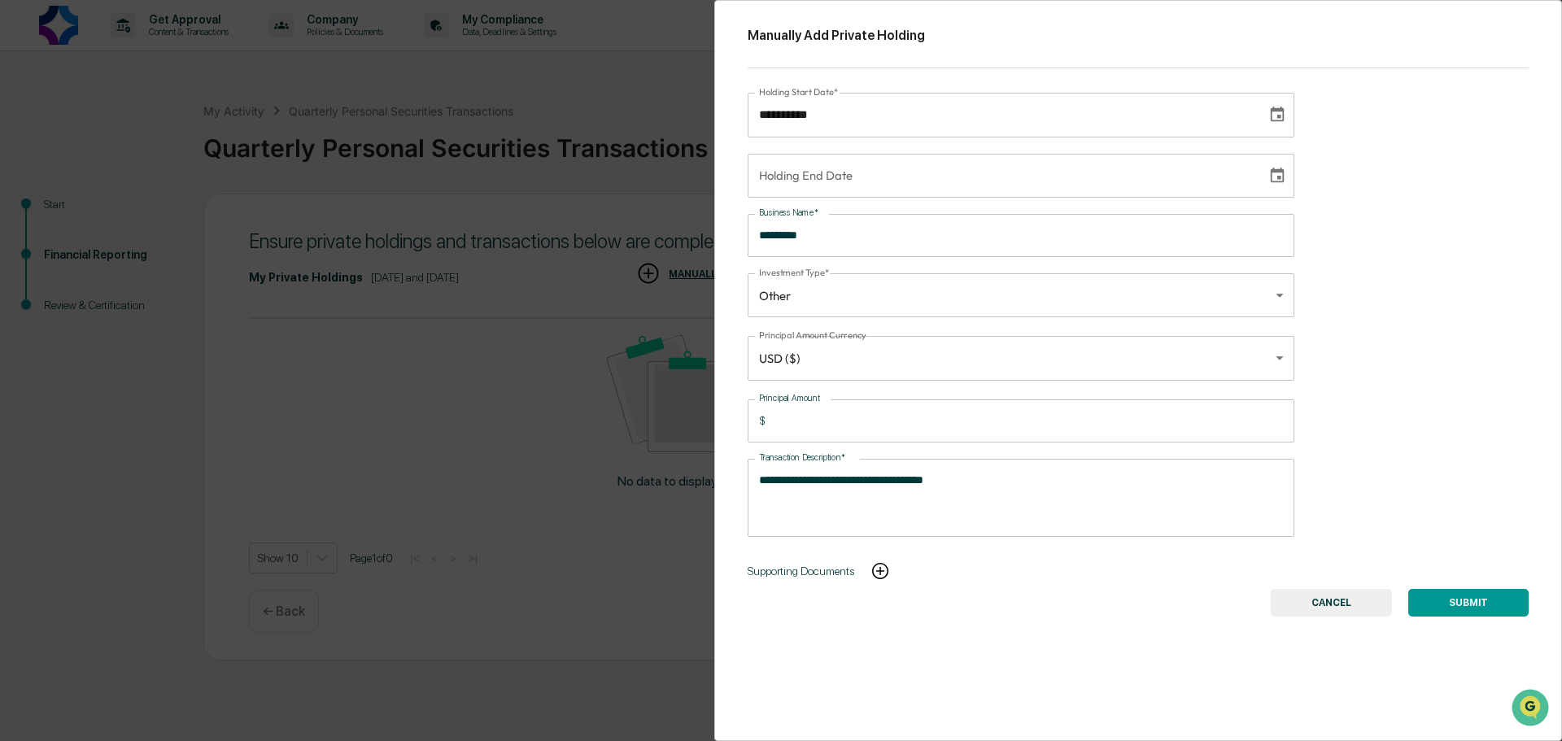
click at [878, 572] on img at bounding box center [881, 571] width 20 height 20
click at [764, 556] on div "Supporting Documents" at bounding box center [801, 571] width 107 height 36
click at [883, 574] on img at bounding box center [881, 571] width 20 height 20
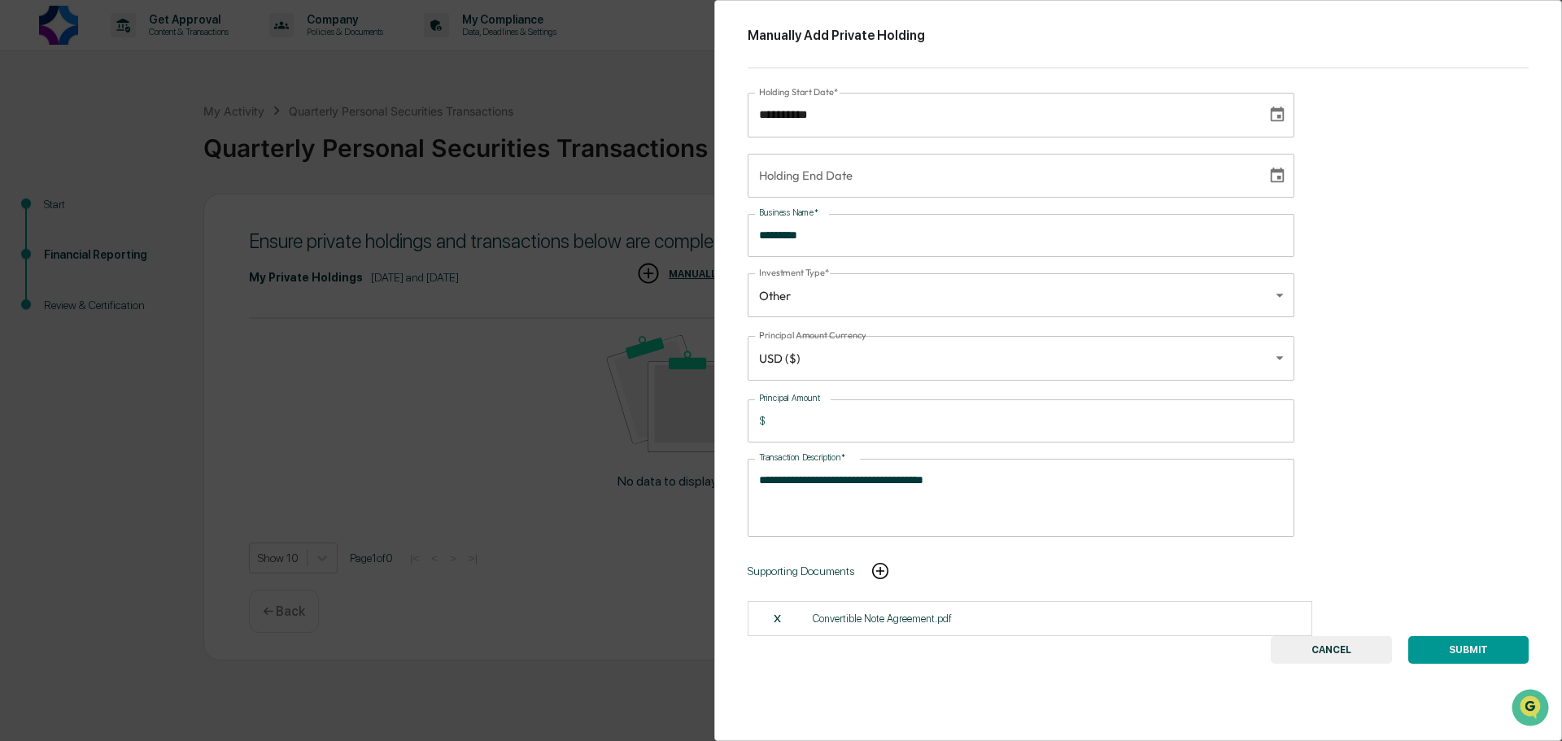
click at [1478, 654] on button "SUBMIT" at bounding box center [1468, 650] width 120 height 28
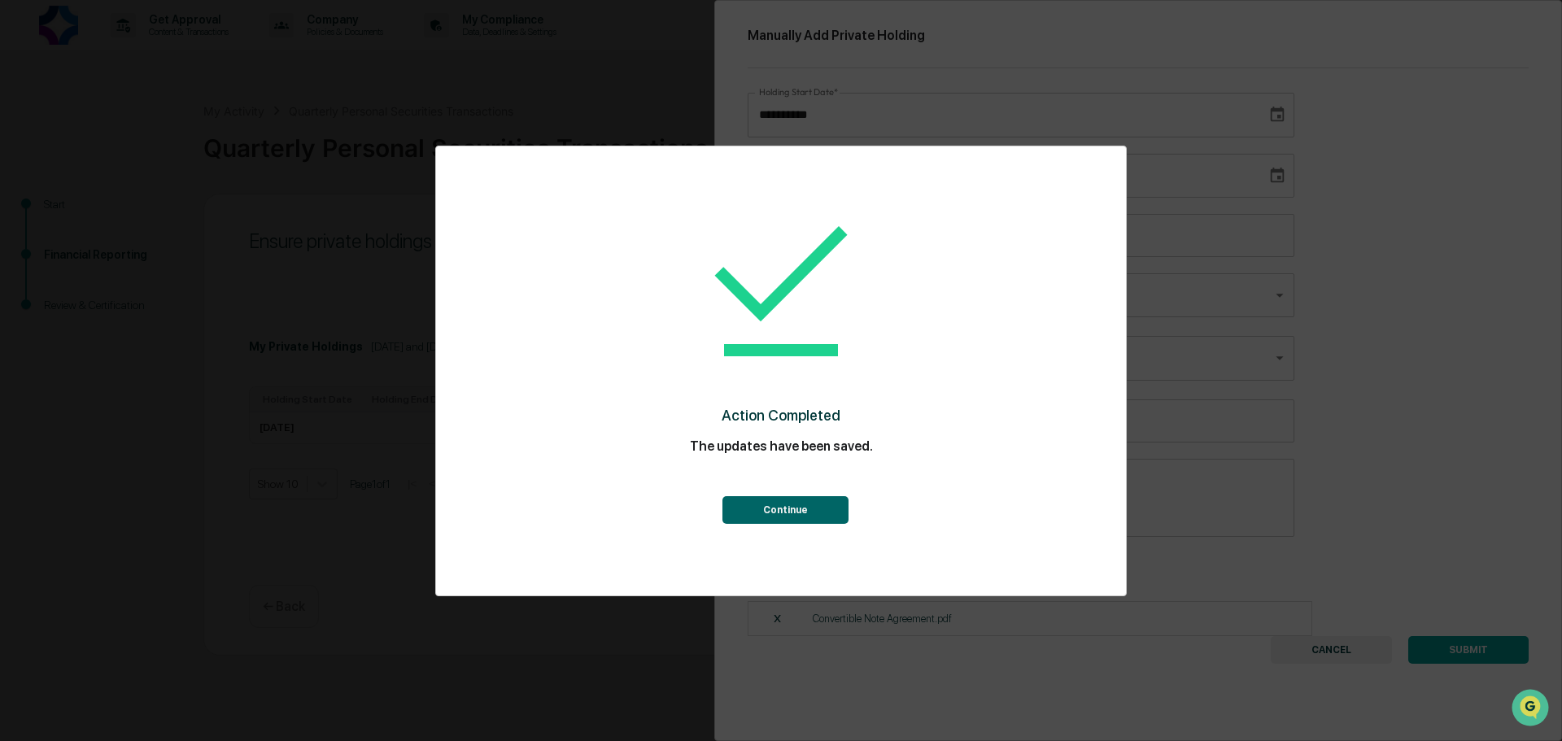
click at [796, 517] on button "Continue" at bounding box center [786, 510] width 126 height 28
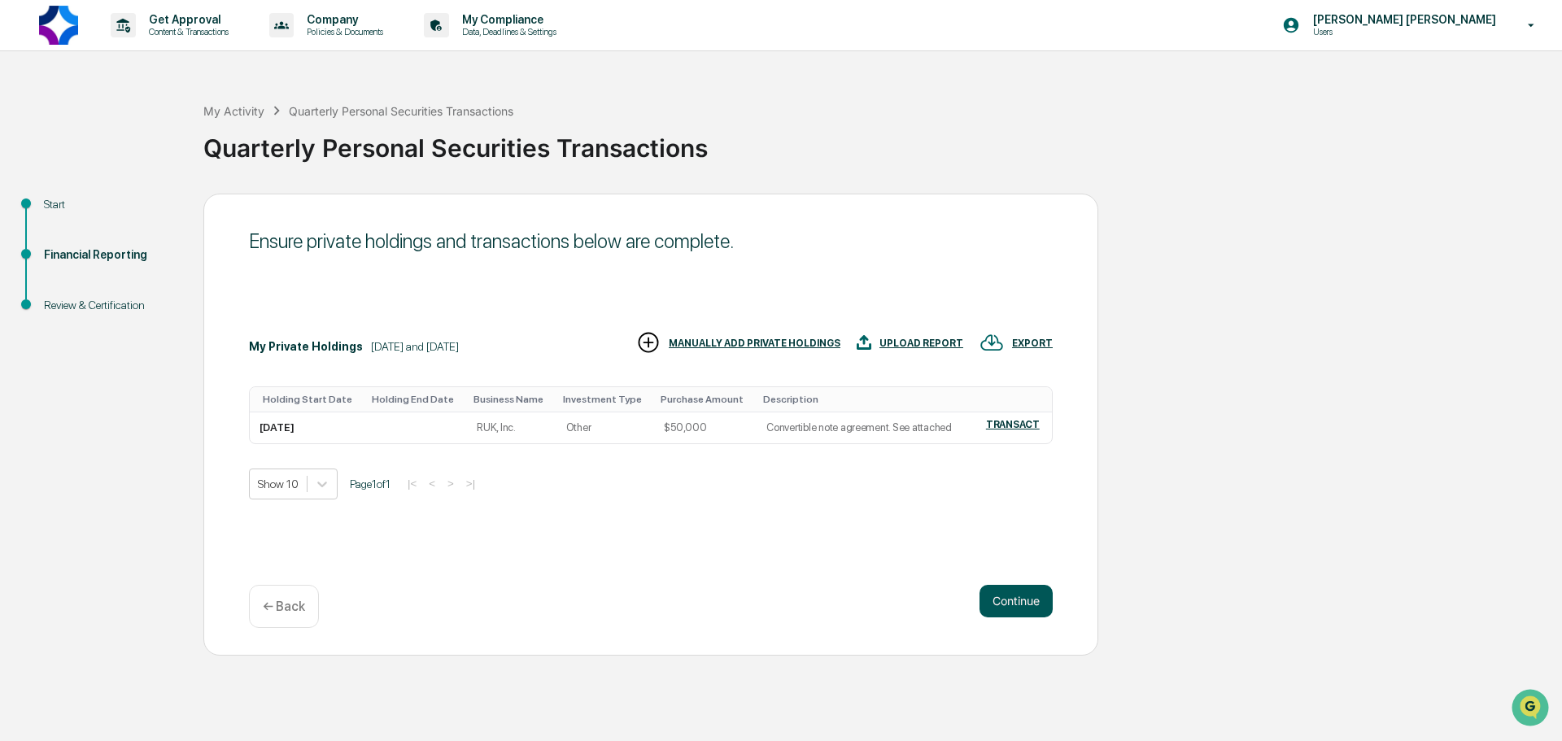
click at [1005, 606] on button "Continue" at bounding box center [1016, 601] width 73 height 33
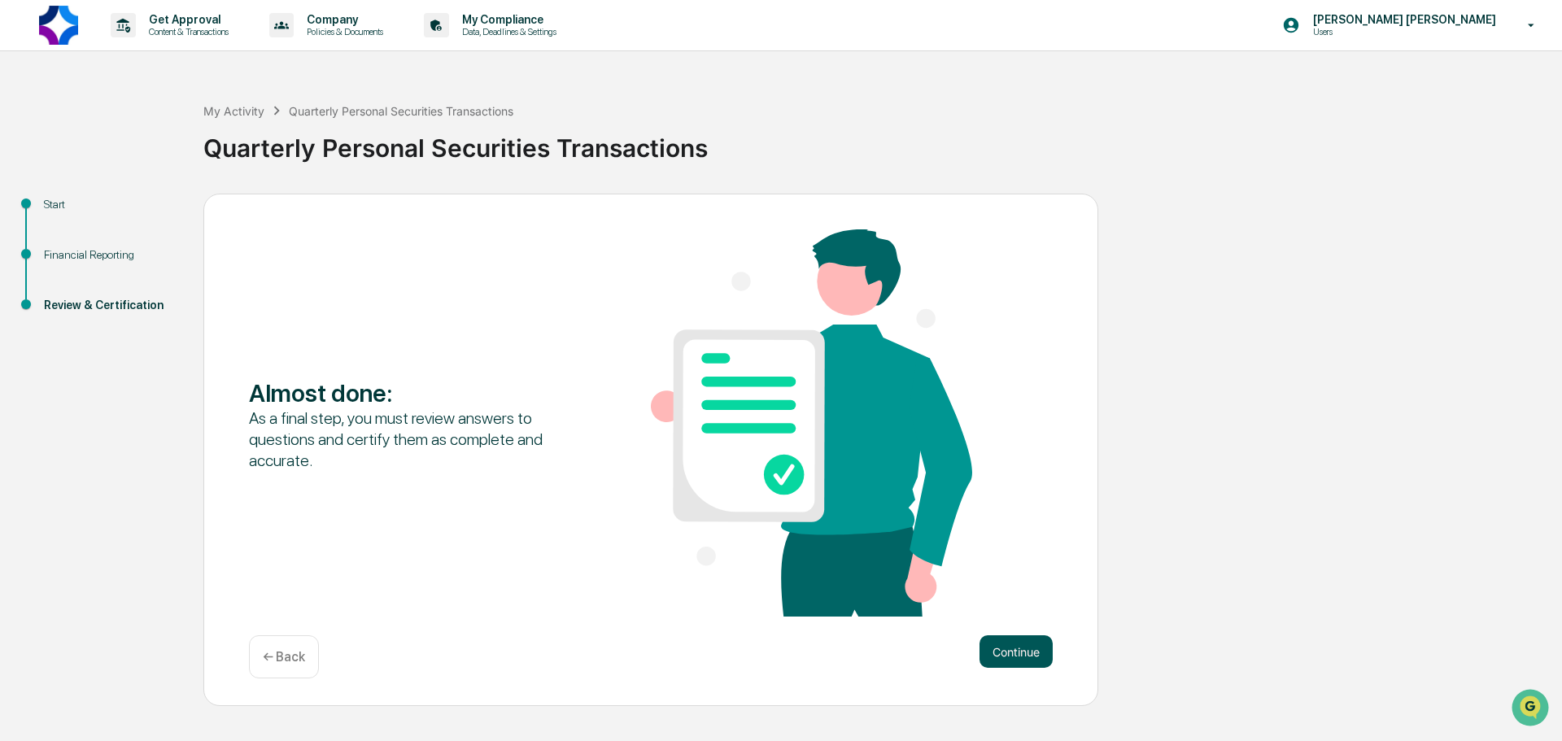
click at [1017, 648] on button "Continue" at bounding box center [1016, 651] width 73 height 33
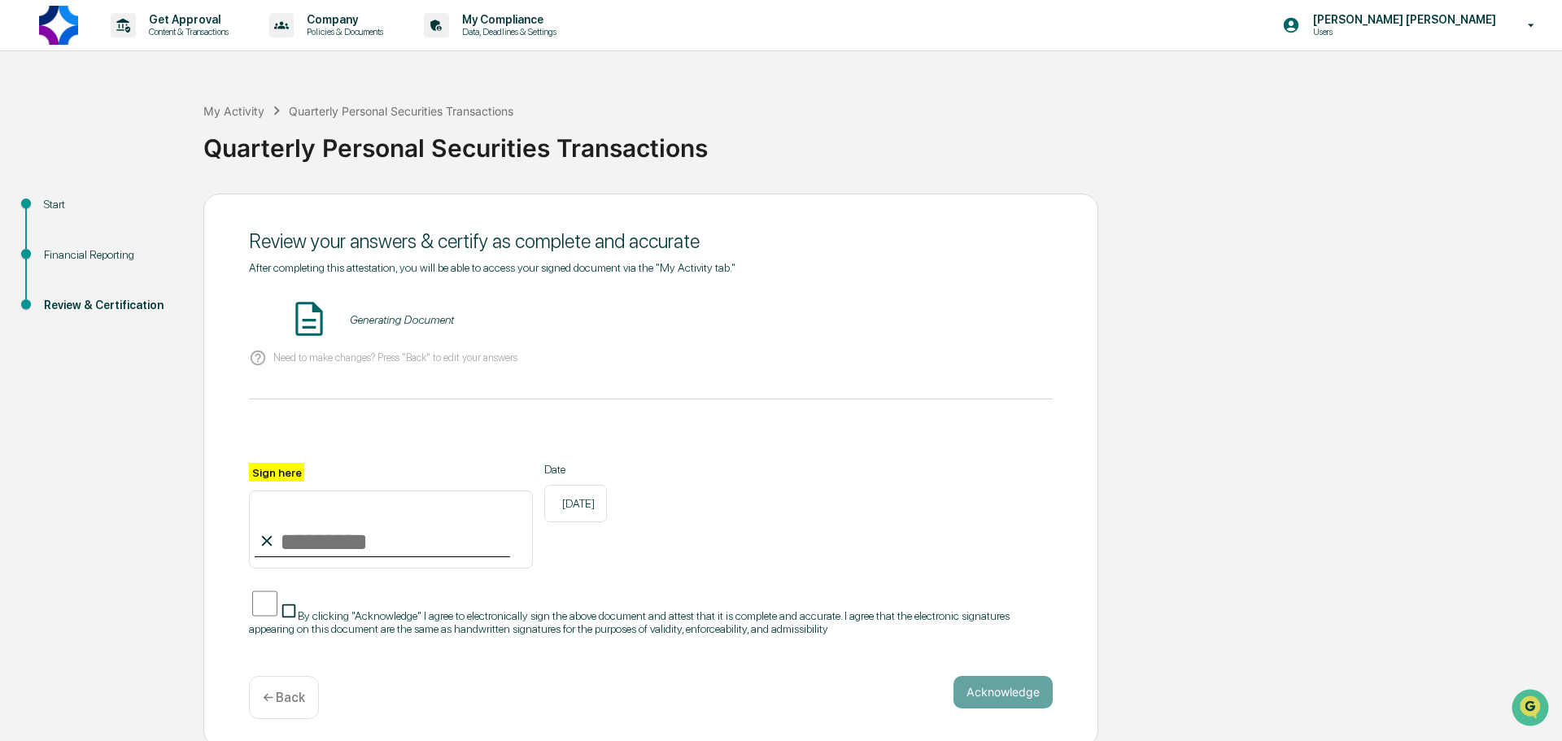
click at [440, 555] on input "Sign here" at bounding box center [391, 530] width 284 height 78
type input "**********"
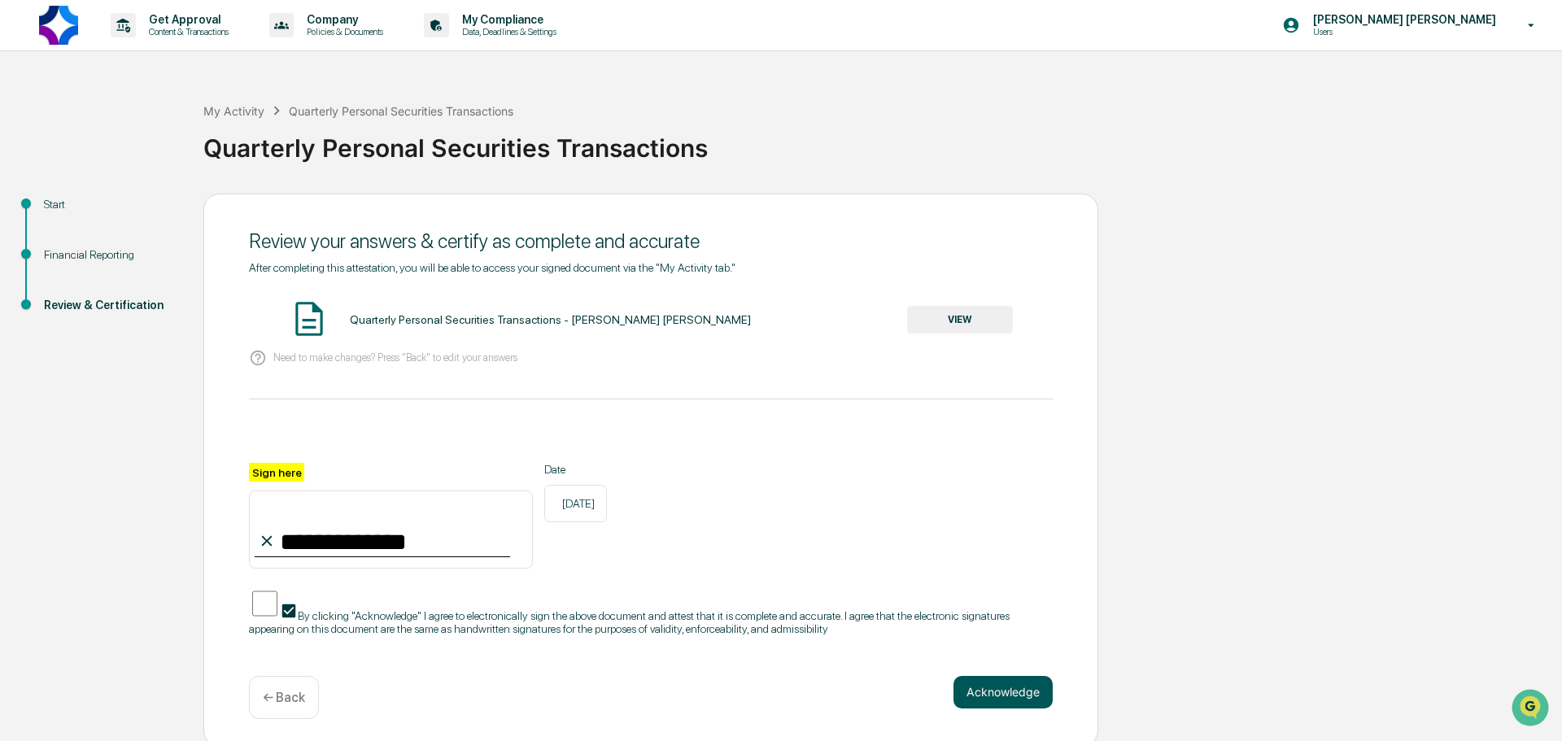
click at [967, 681] on button "Acknowledge" at bounding box center [1003, 692] width 99 height 33
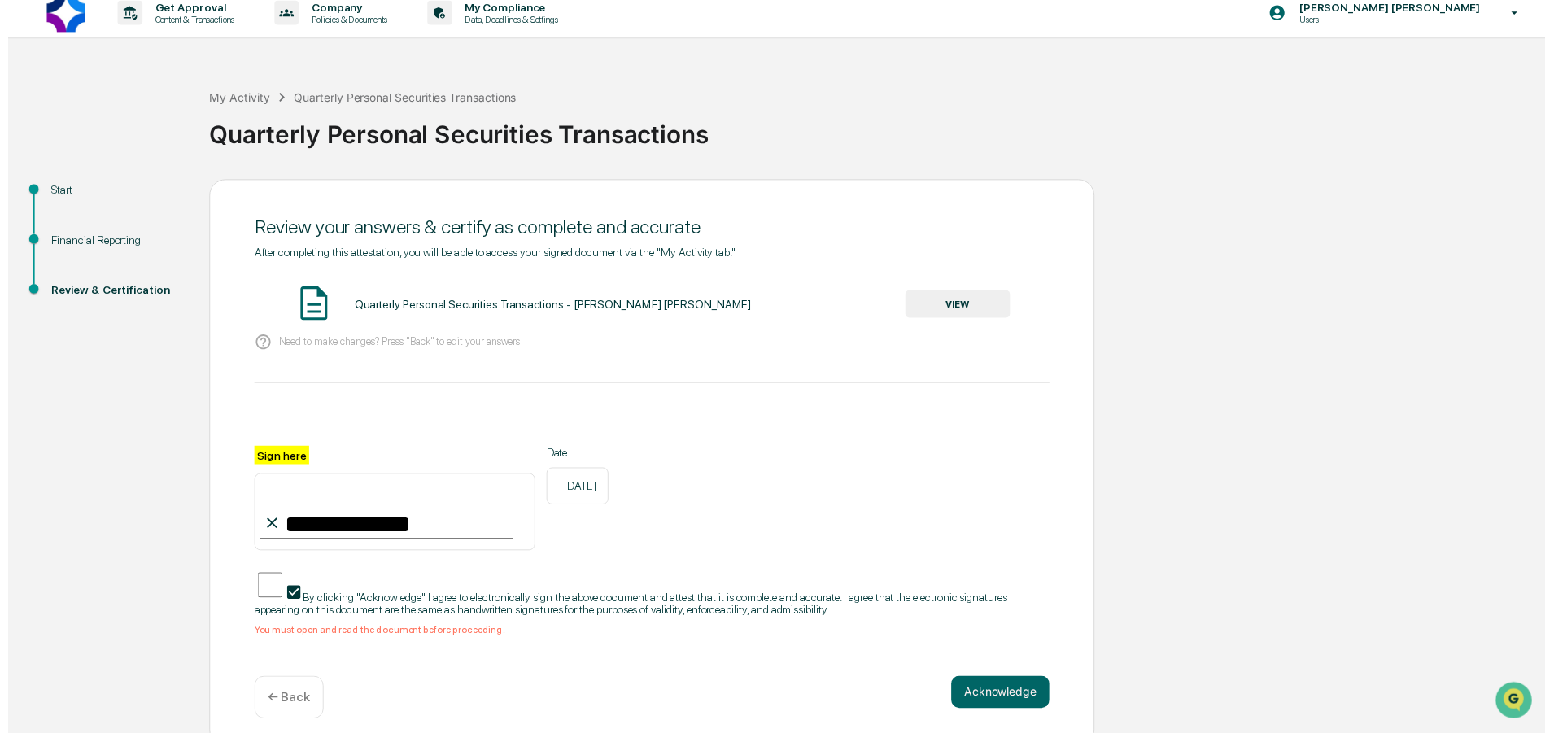
scroll to position [15, 0]
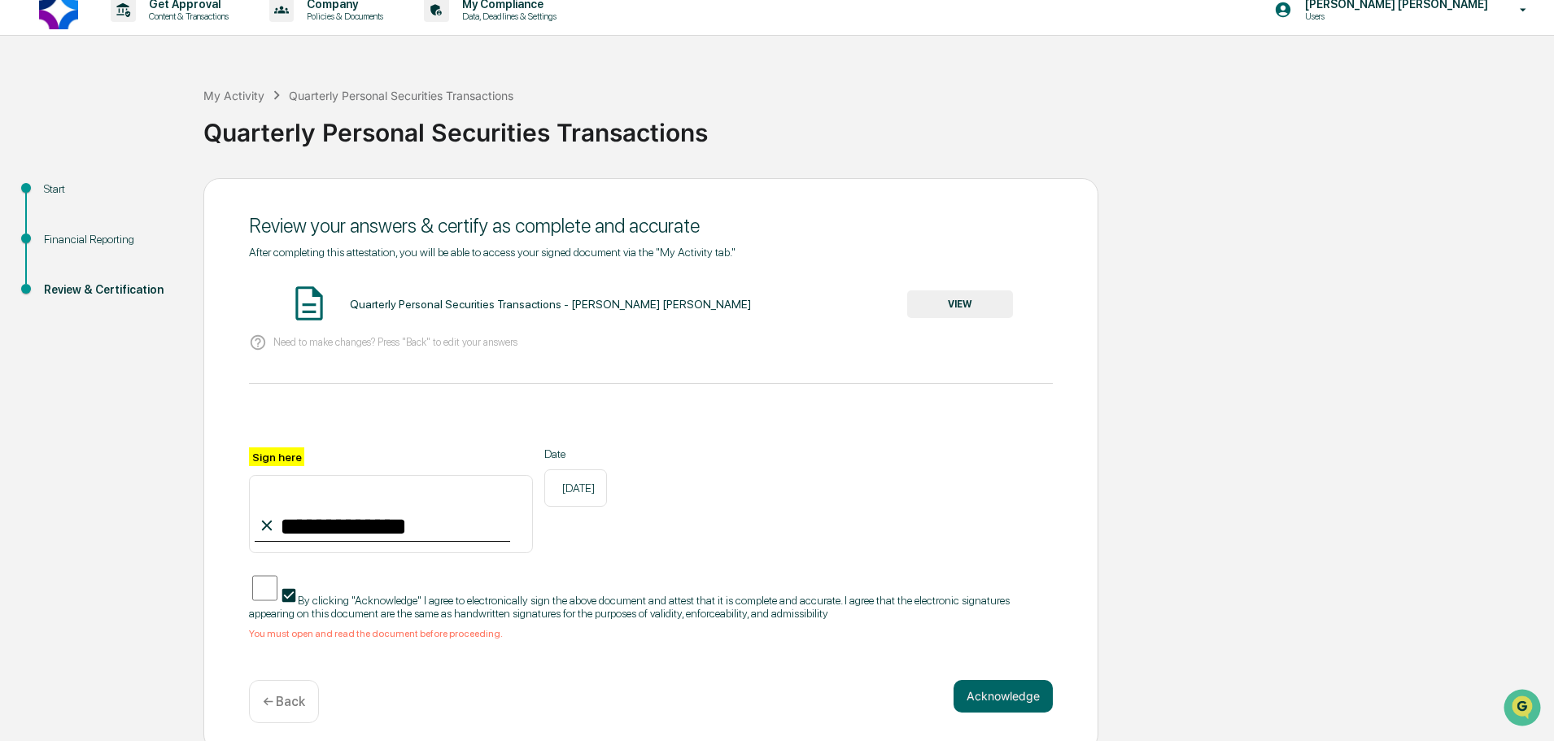
click at [945, 308] on button "VIEW" at bounding box center [960, 304] width 106 height 28
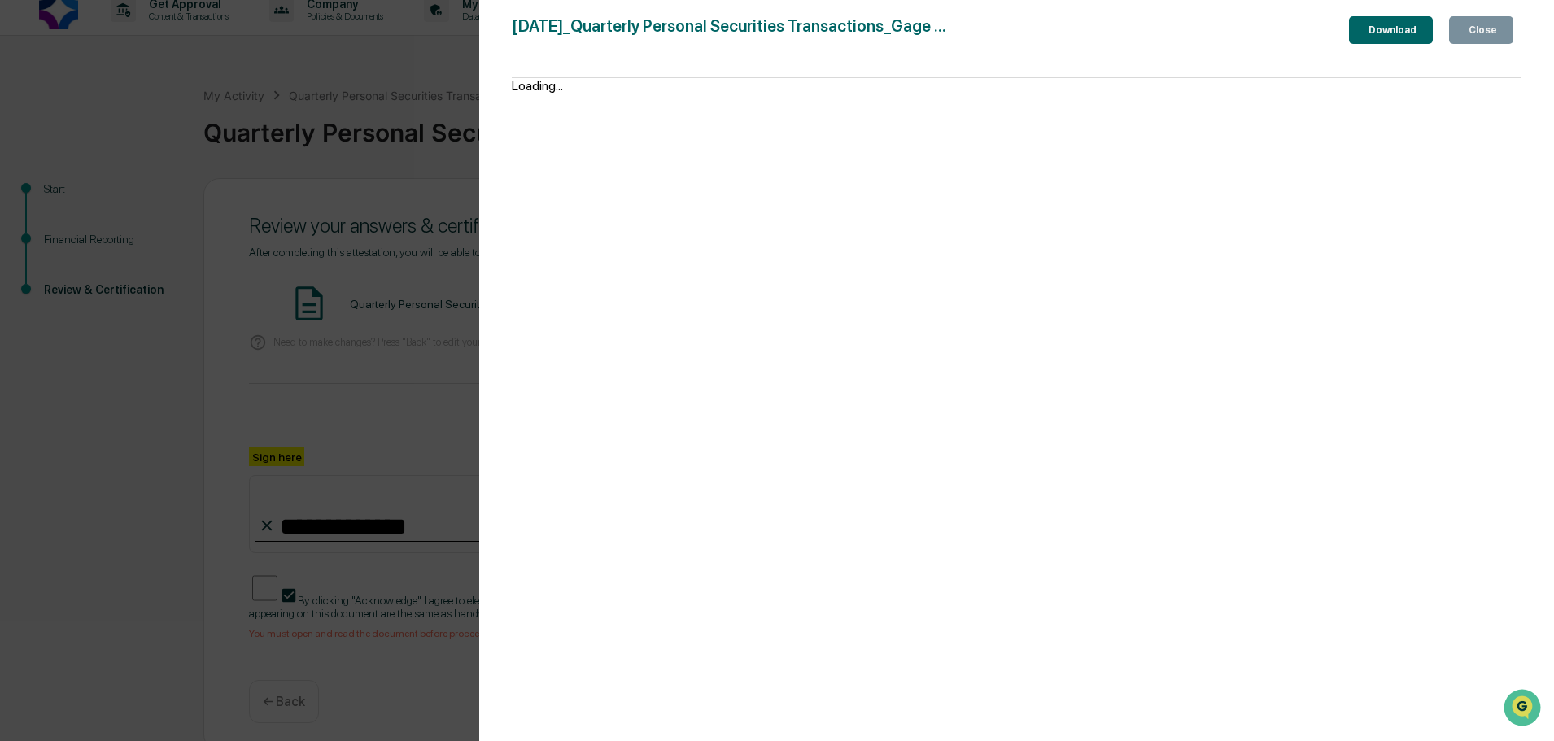
click at [1379, 20] on button "Download" at bounding box center [1391, 30] width 84 height 28
click at [421, 345] on div "Version History 10/01/2025, 07:35 PM Gage Campbell 2025-10-01_Quarterly Persona…" at bounding box center [777, 370] width 1554 height 741
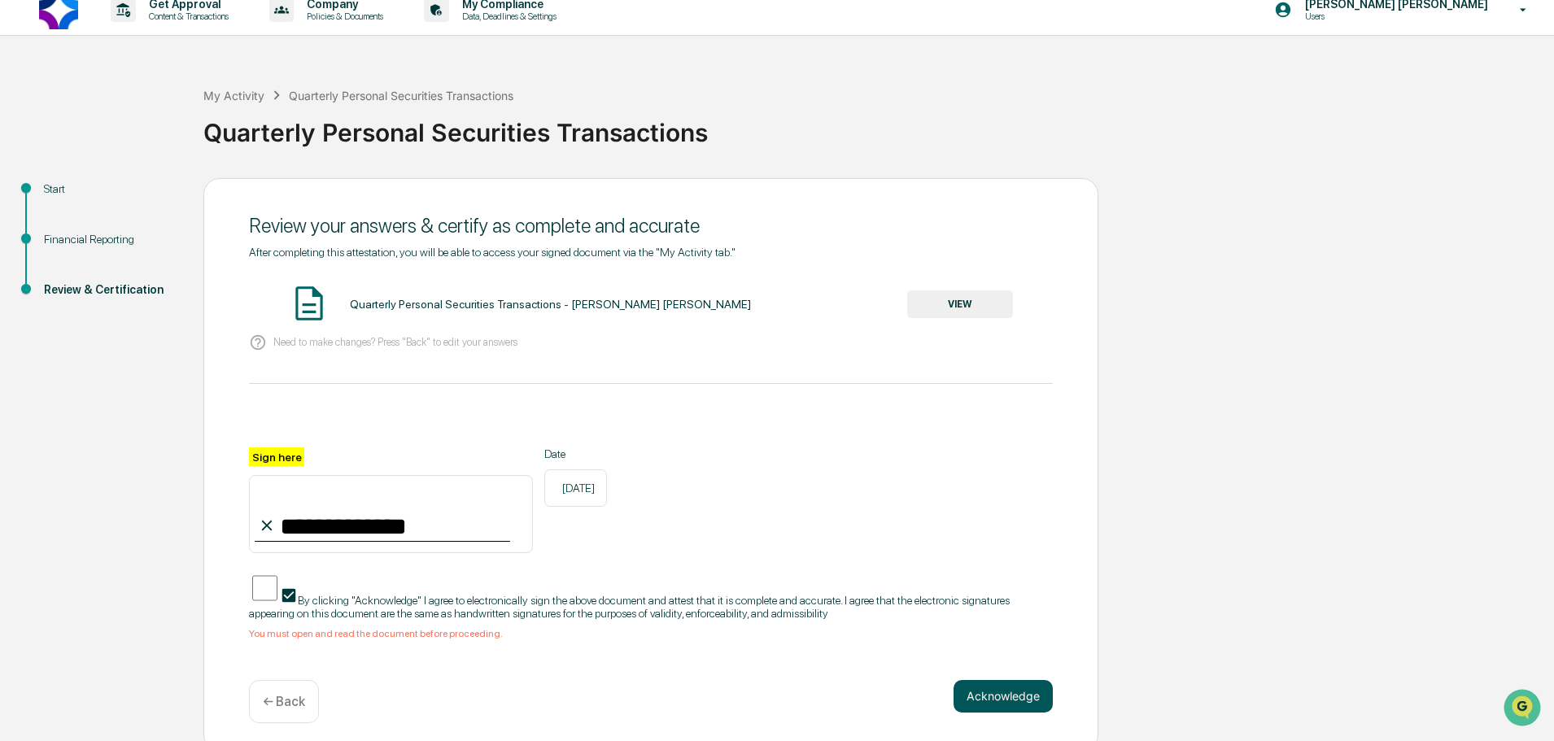
click at [999, 698] on button "Acknowledge" at bounding box center [1003, 696] width 99 height 33
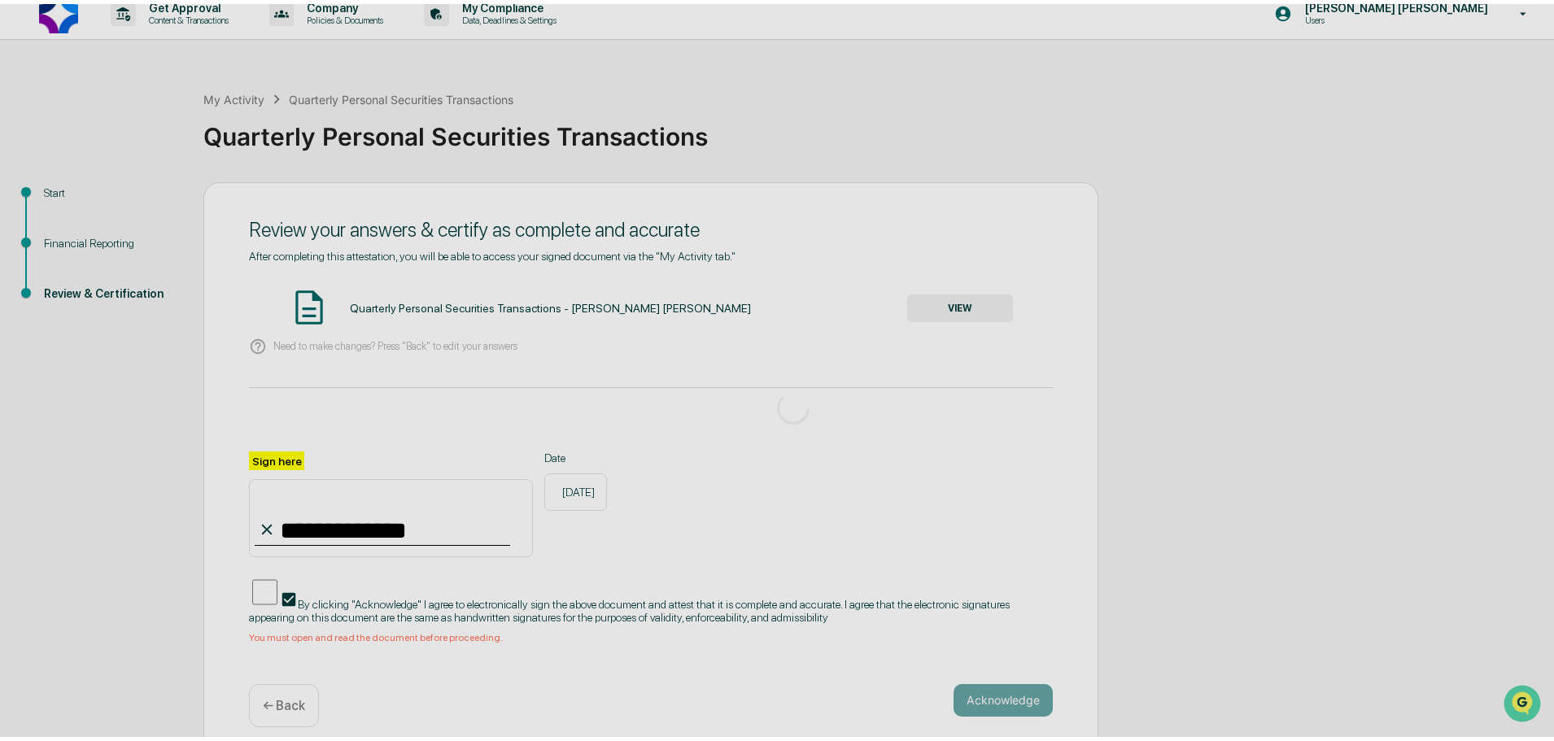
scroll to position [0, 0]
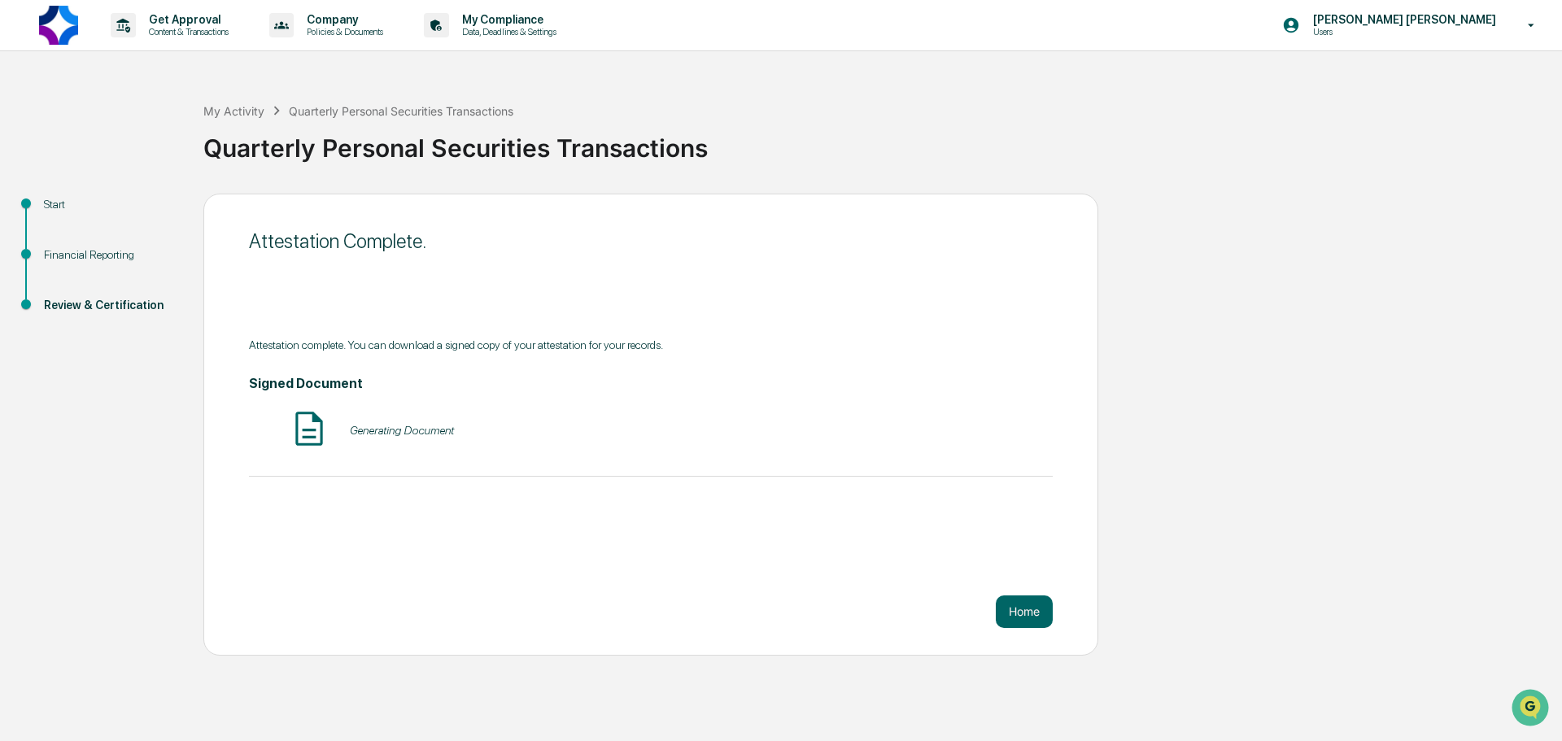
click at [286, 430] on div "Generating Document" at bounding box center [651, 429] width 804 height 43
click at [1031, 609] on button "Home" at bounding box center [1024, 612] width 57 height 33
